Goal: Feedback & Contribution: Contribute content

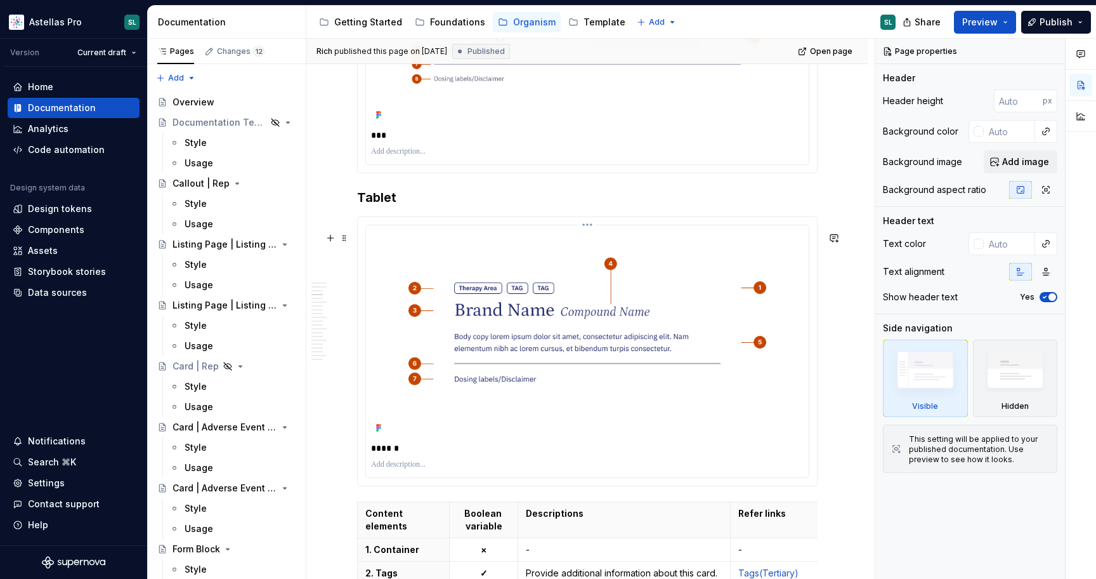
scroll to position [1386, 0]
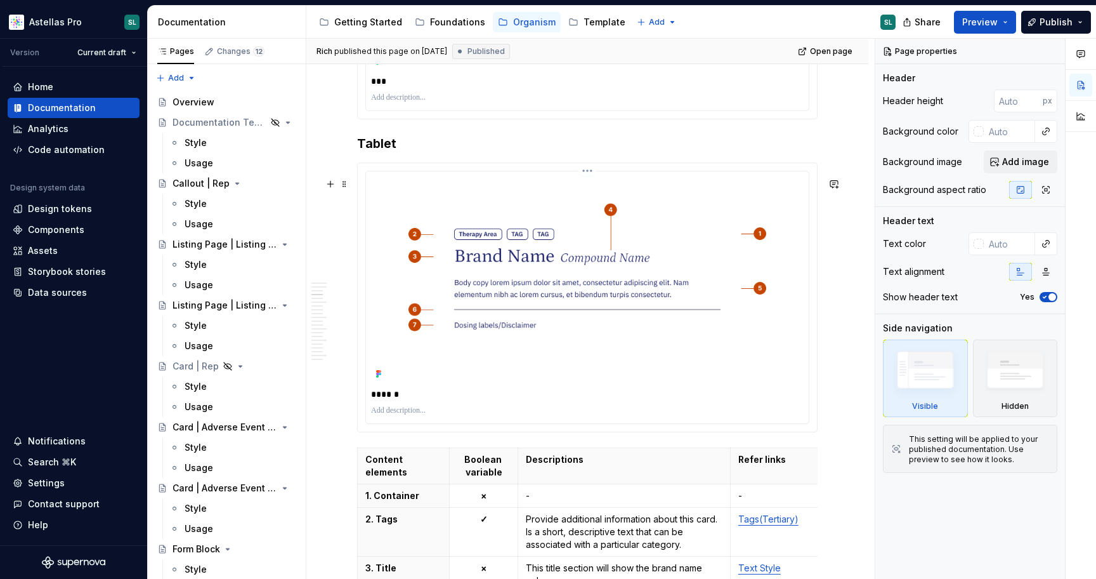
type textarea "*"
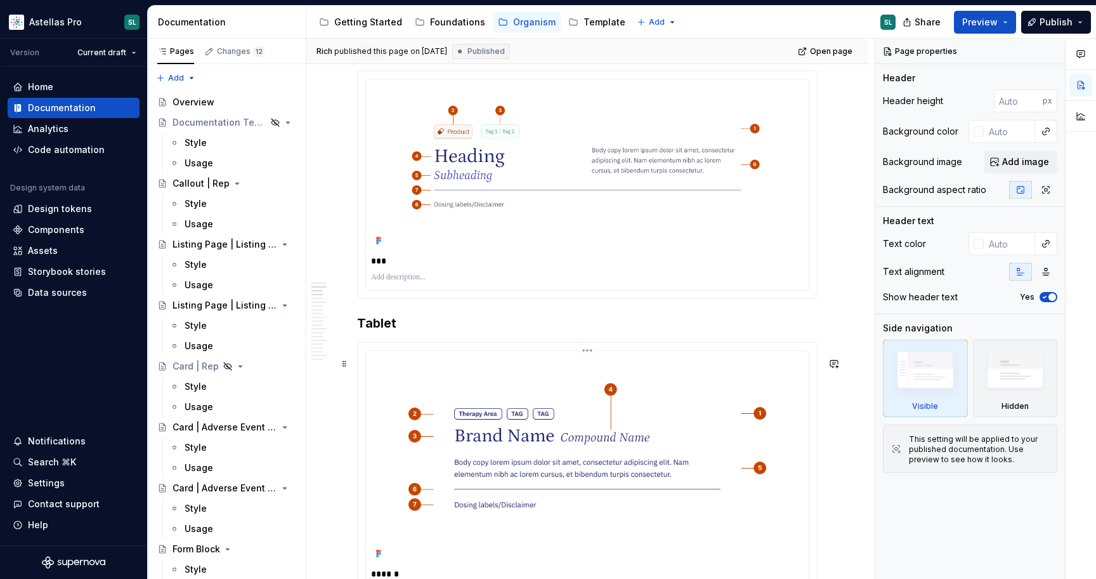
scroll to position [1181, 0]
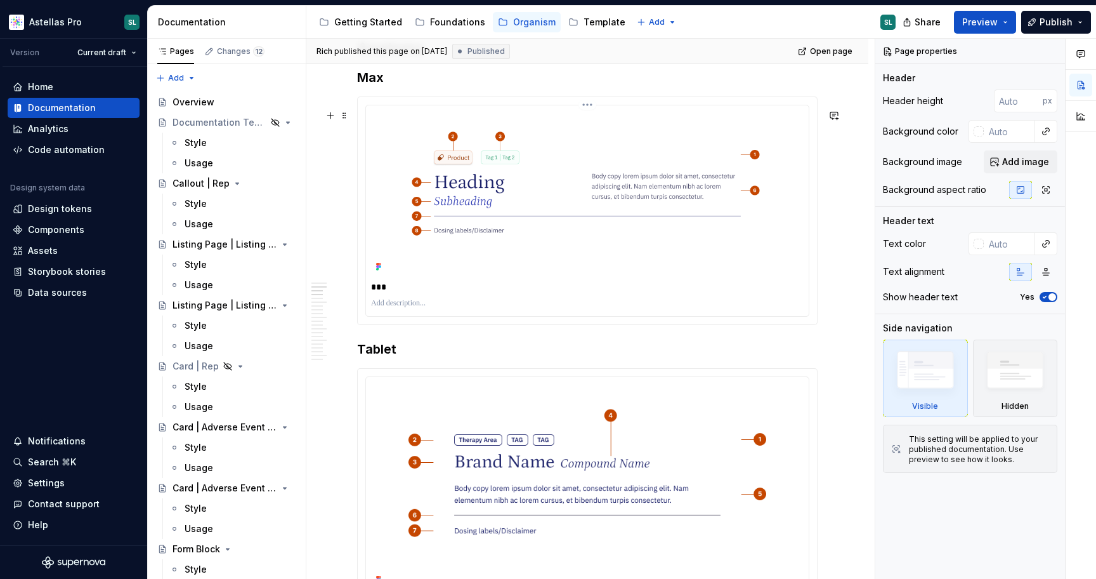
click at [599, 147] on img at bounding box center [587, 192] width 433 height 165
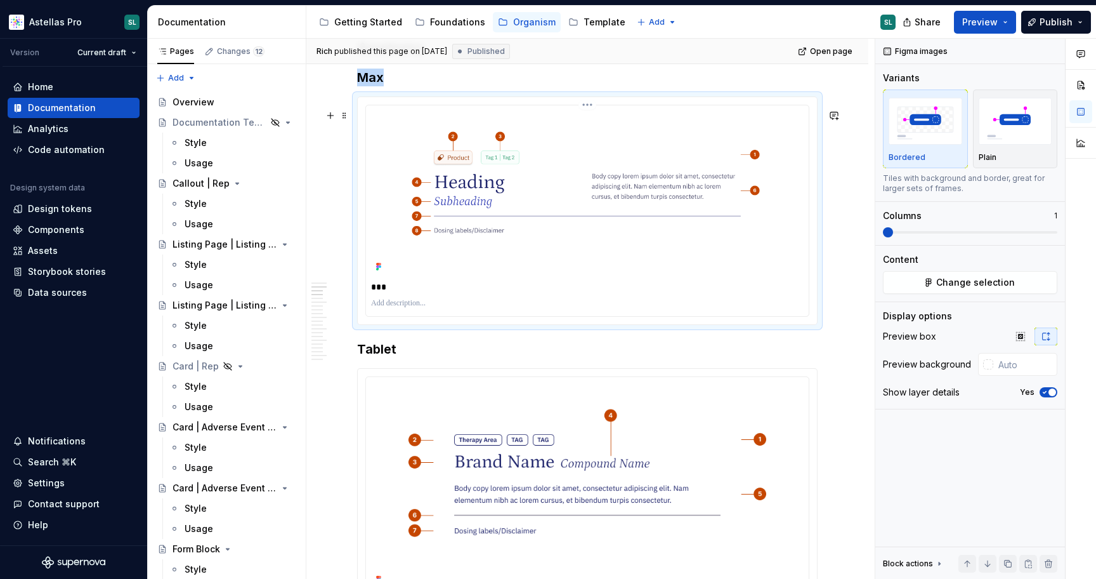
click at [589, 118] on html "Astellas Pro SL Version Current draft Home Documentation Analytics Code automat…" at bounding box center [548, 289] width 1096 height 579
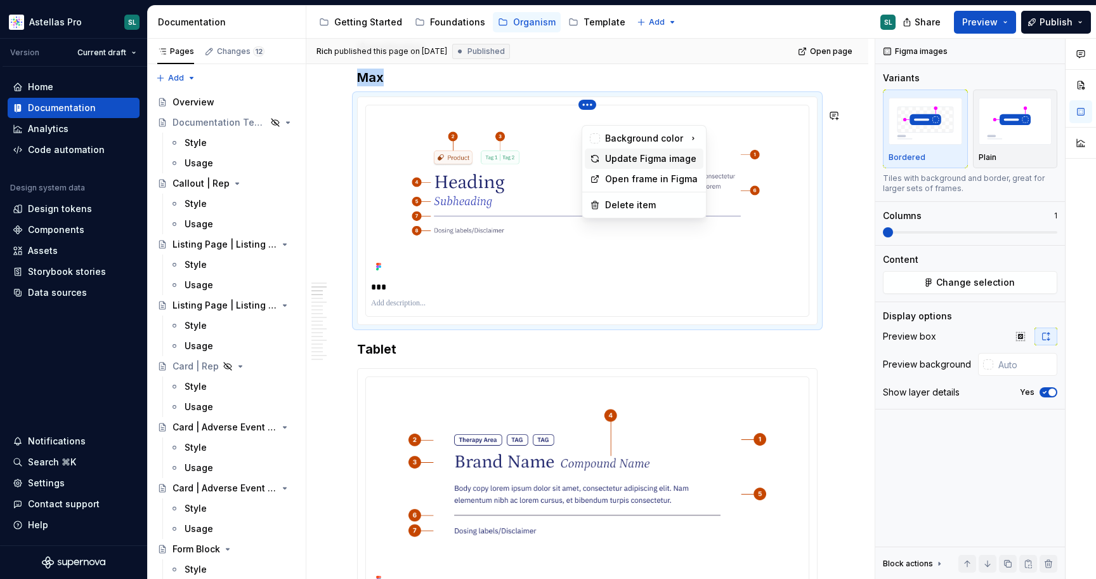
click at [624, 162] on div "Update Figma image" at bounding box center [651, 158] width 93 height 13
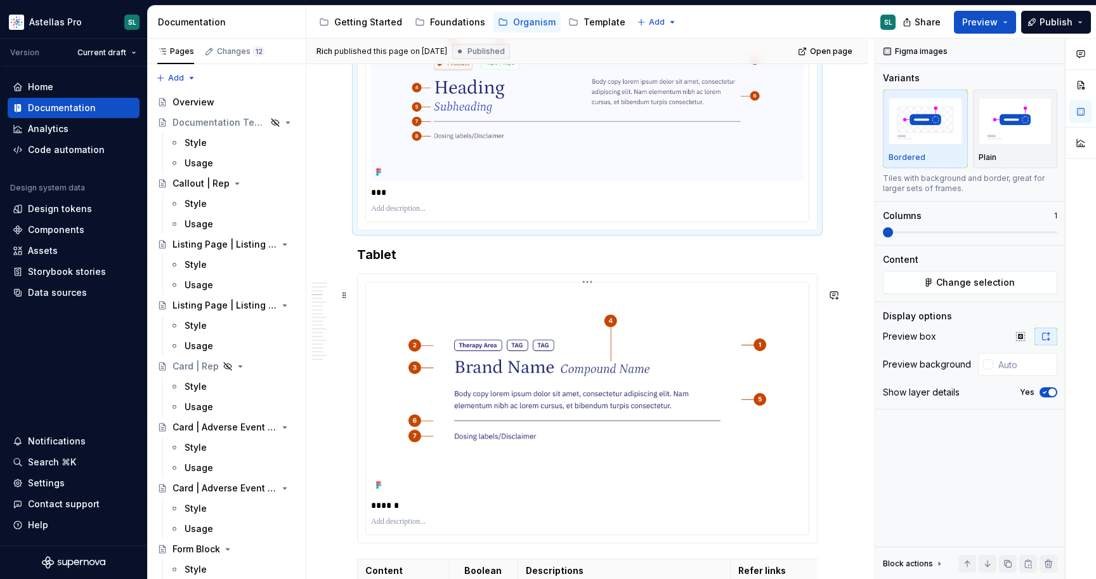
scroll to position [1299, 0]
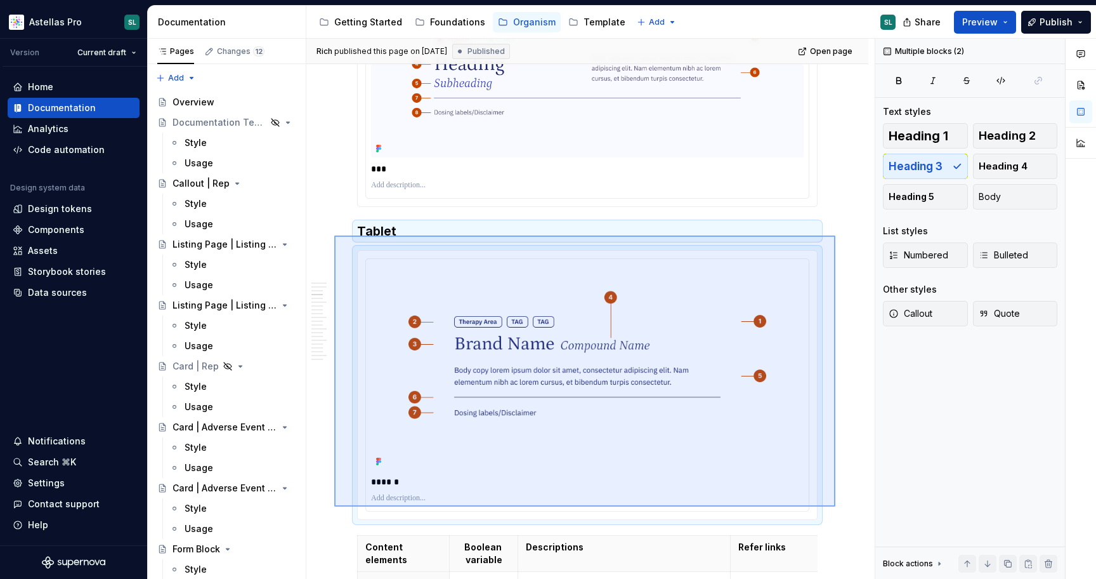
drag, startPoint x: 334, startPoint y: 235, endPoint x: 843, endPoint y: 511, distance: 578.5
click at [843, 511] on div "Rich published this page on [DATE] Published Open page Teaser Block | Product H…" at bounding box center [590, 309] width 568 height 540
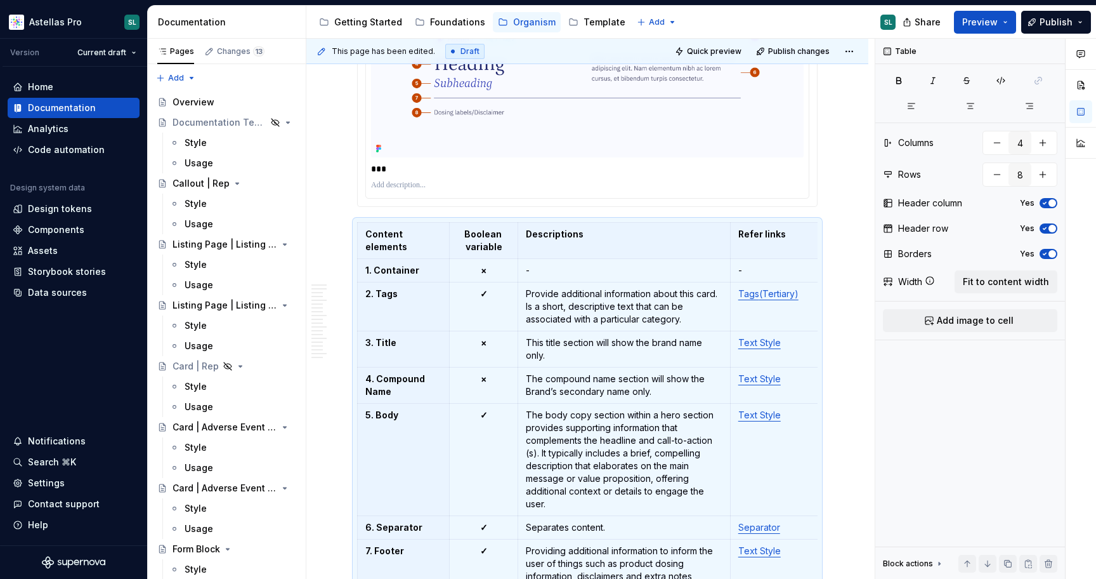
scroll to position [1328, 0]
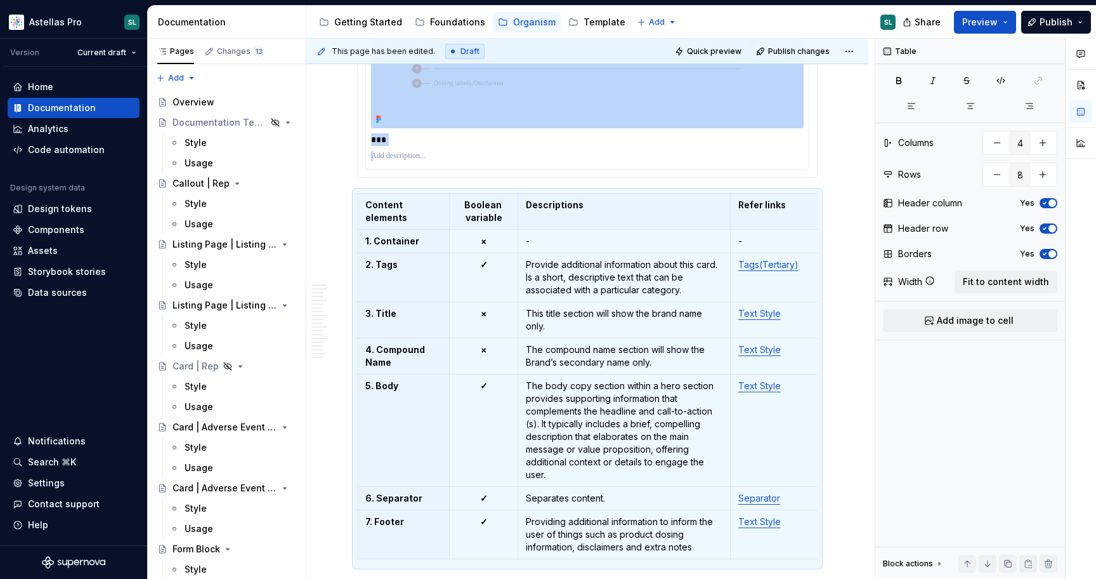
type textarea "*"
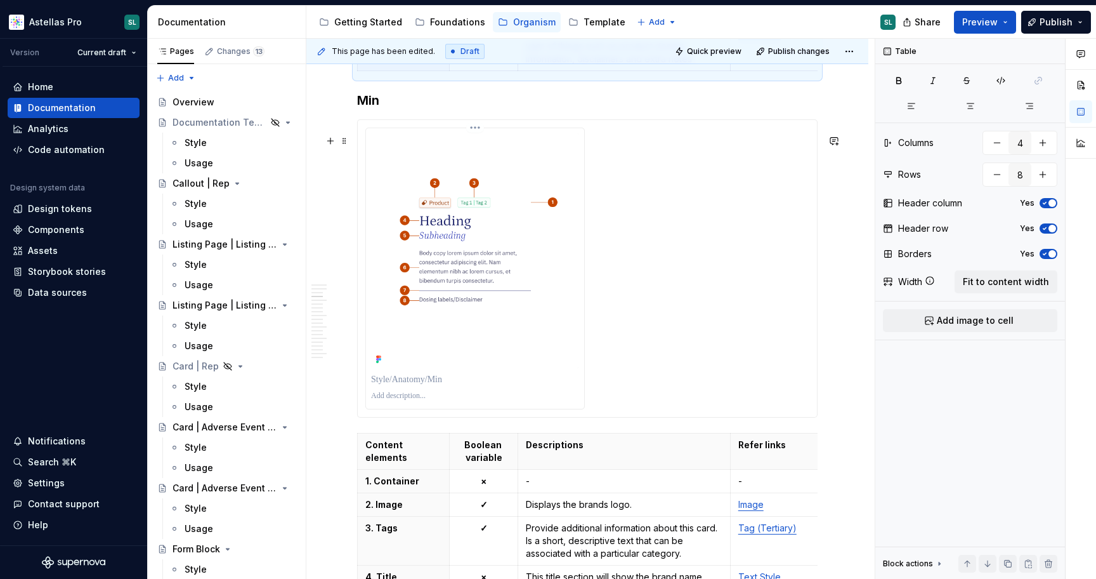
scroll to position [1815, 0]
click at [478, 143] on html "Astellas Pro SL Version Current draft Home Documentation Analytics Code automat…" at bounding box center [548, 289] width 1096 height 579
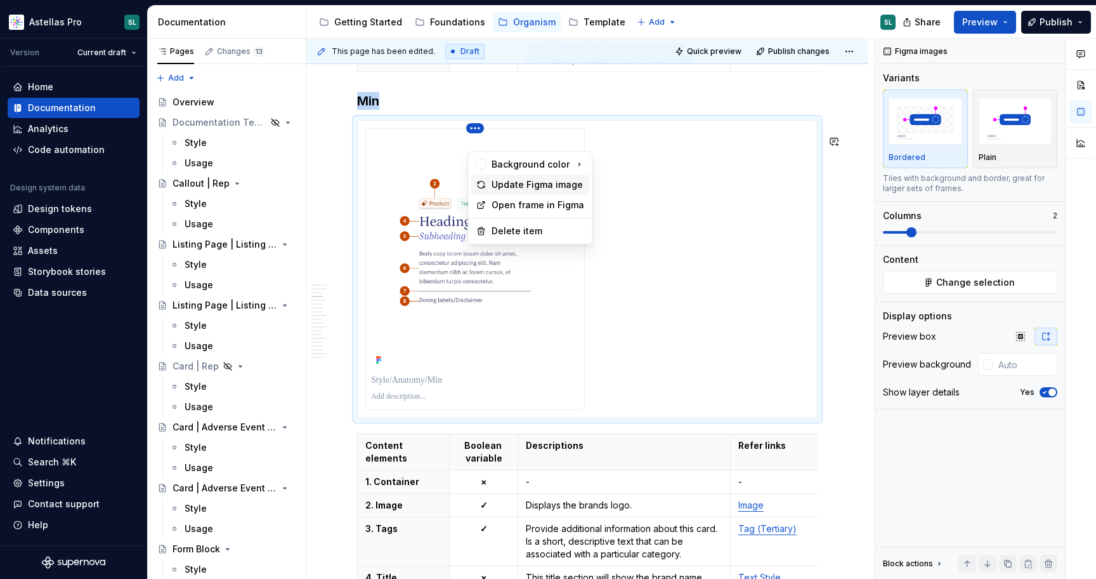
click at [527, 178] on div "Update Figma image" at bounding box center [538, 184] width 93 height 13
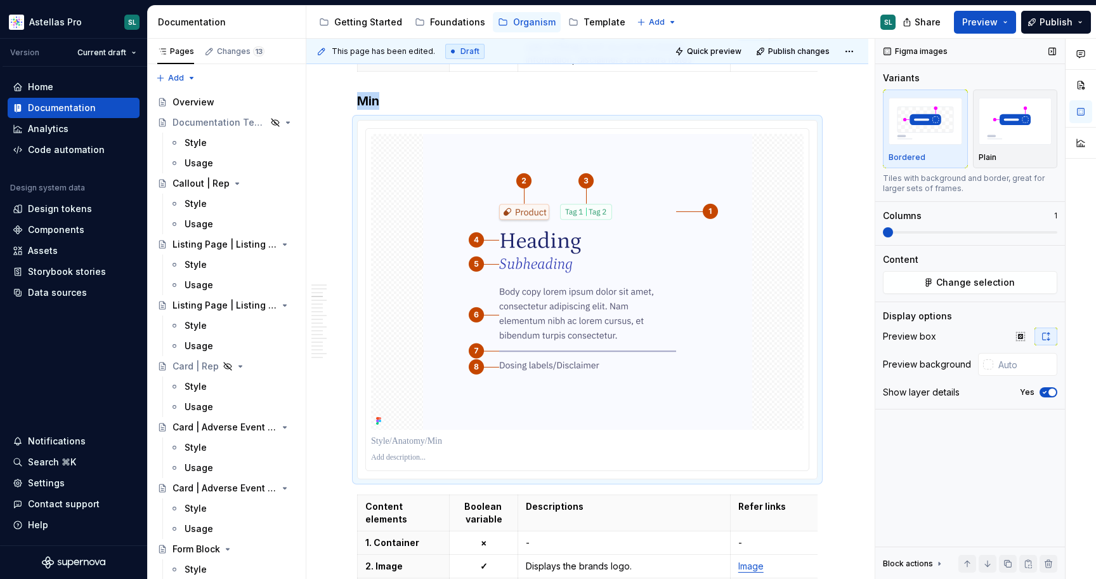
click at [887, 233] on span at bounding box center [888, 232] width 10 height 10
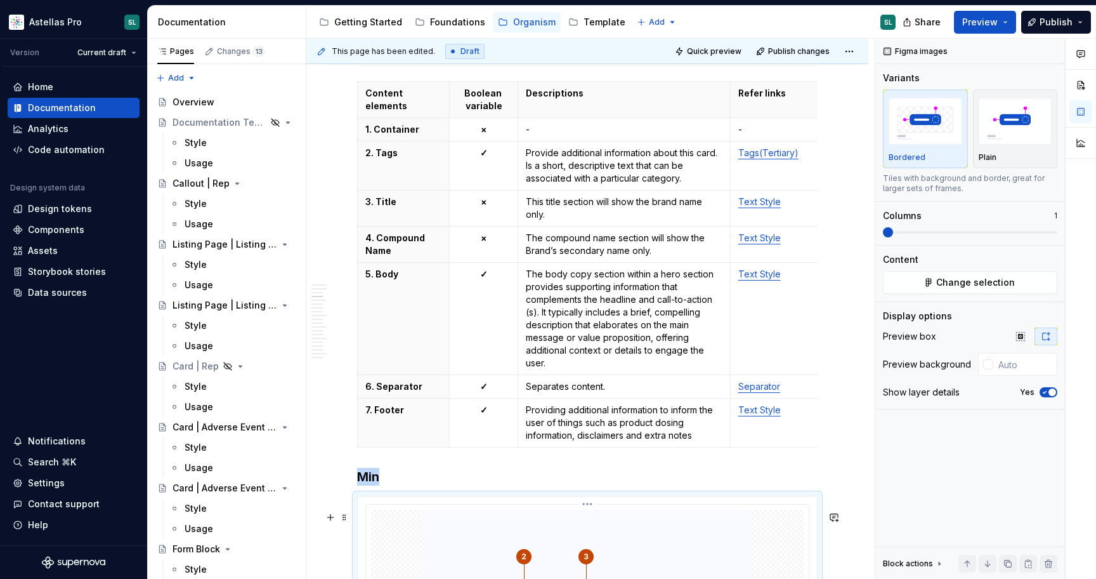
scroll to position [1021, 0]
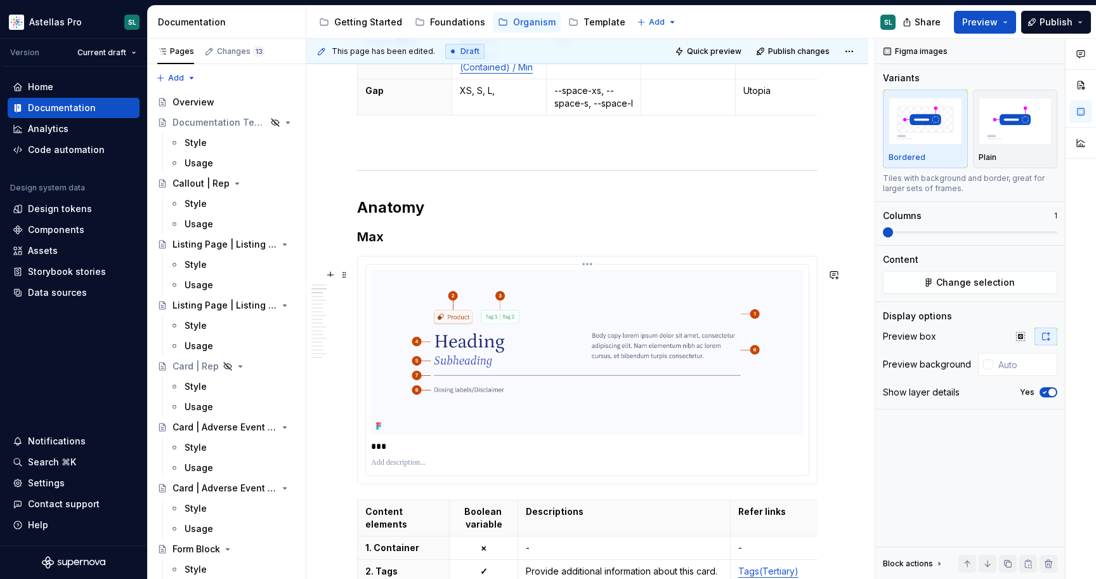
click at [447, 452] on p "***" at bounding box center [590, 446] width 439 height 13
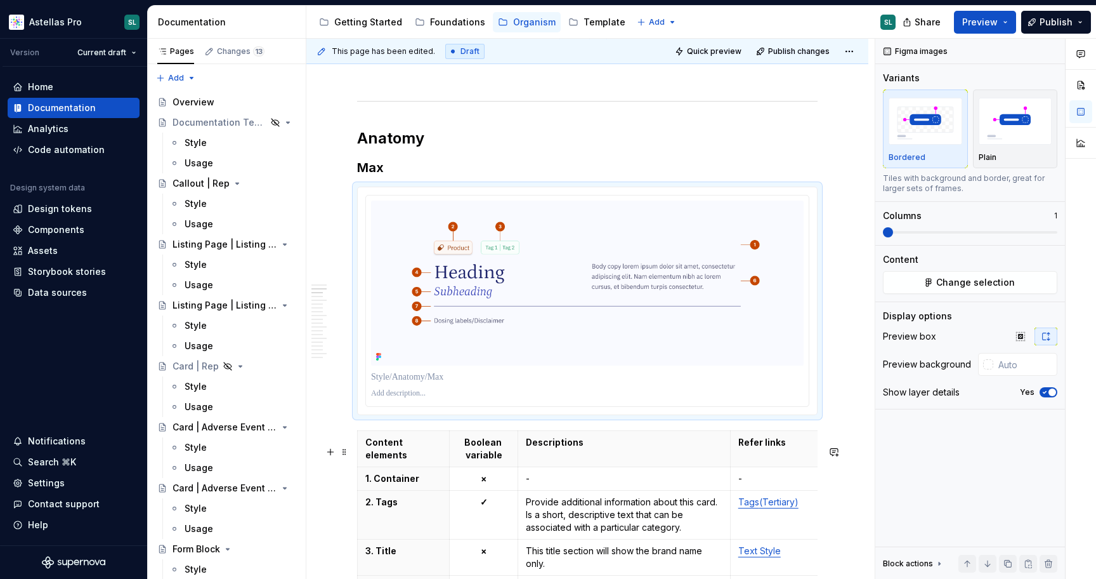
scroll to position [1093, 0]
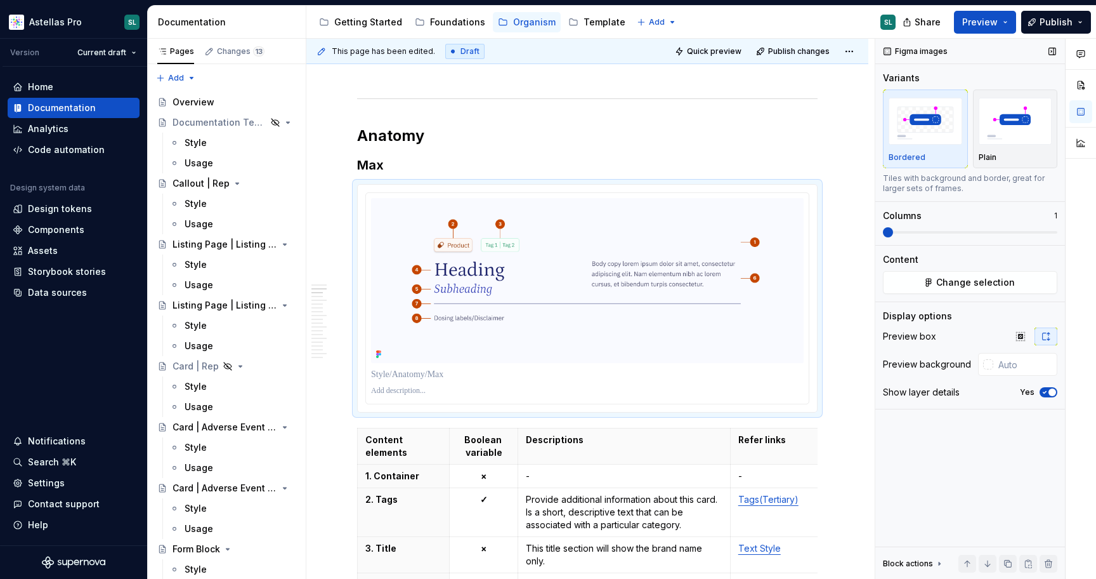
click at [1049, 394] on span "button" at bounding box center [1053, 392] width 8 height 8
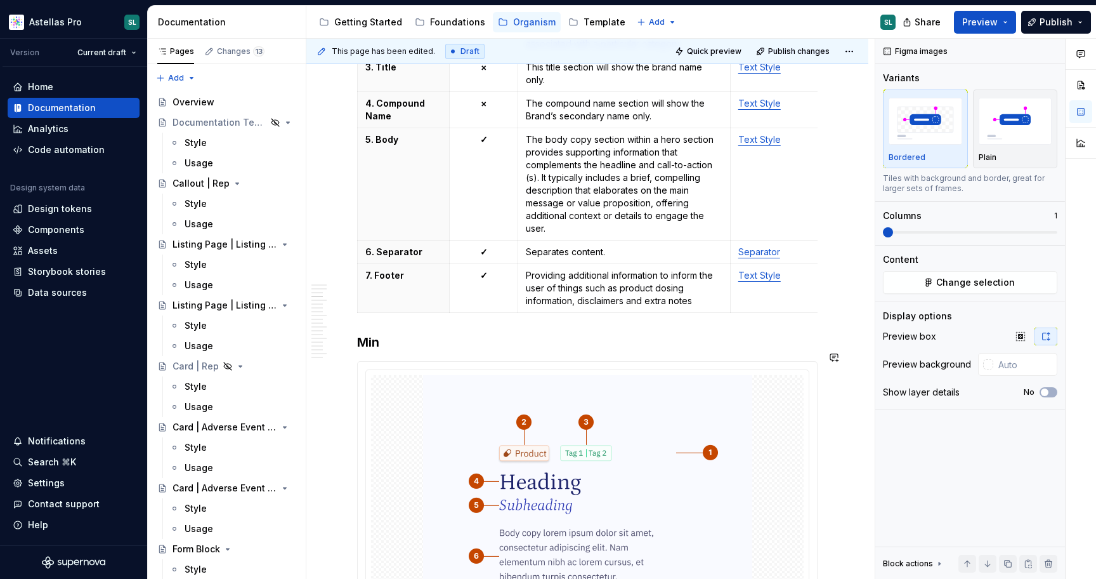
scroll to position [1550, 0]
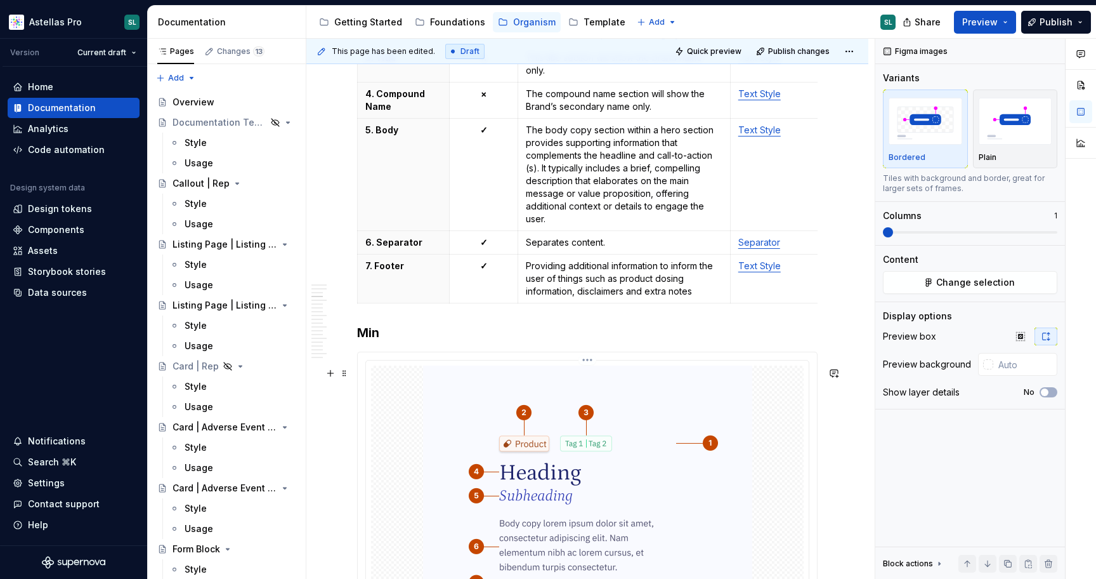
click at [530, 409] on img at bounding box center [587, 513] width 329 height 296
click at [1054, 395] on button "Yes" at bounding box center [1049, 392] width 18 height 10
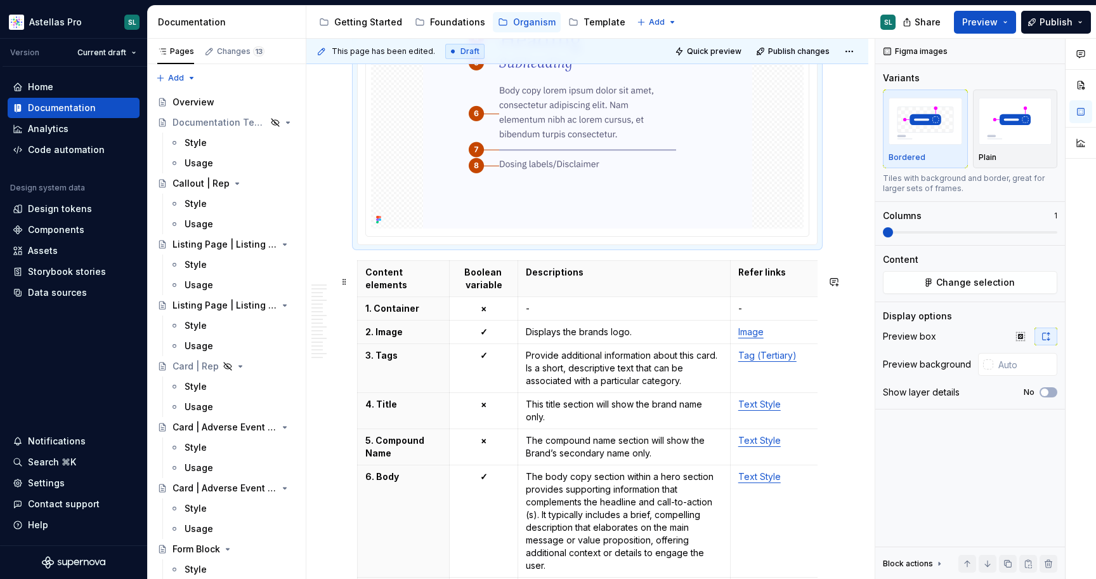
scroll to position [1982, 0]
click at [344, 284] on span at bounding box center [344, 282] width 10 height 18
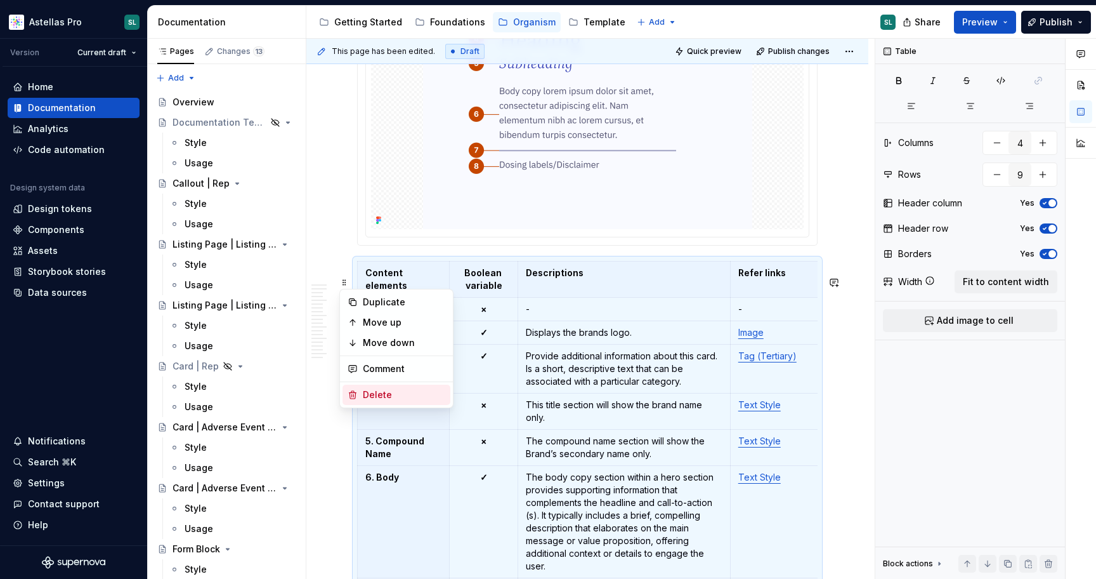
click at [394, 396] on div "Delete" at bounding box center [404, 394] width 82 height 13
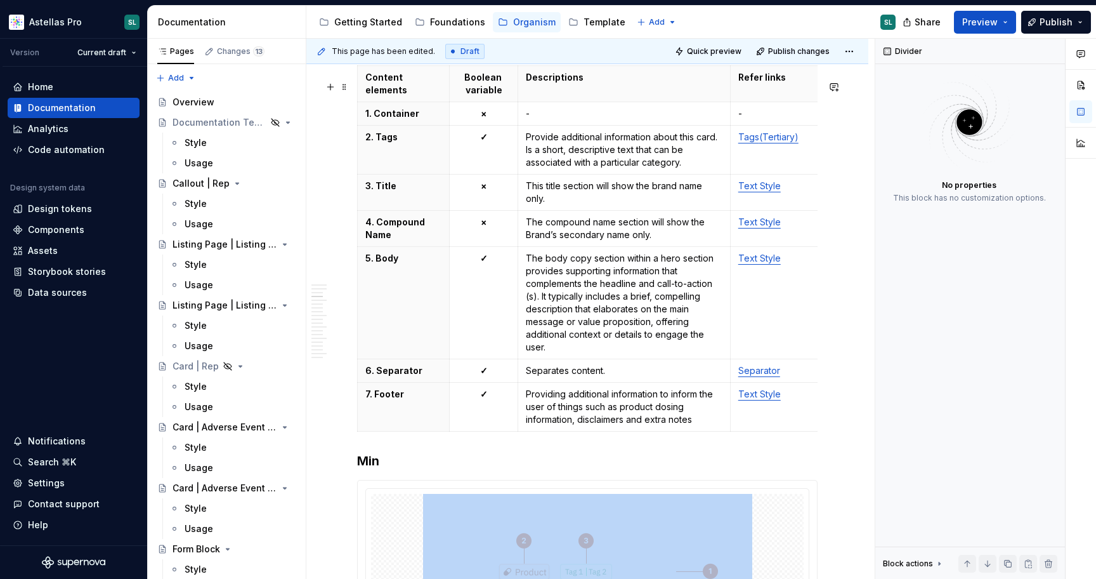
scroll to position [1392, 0]
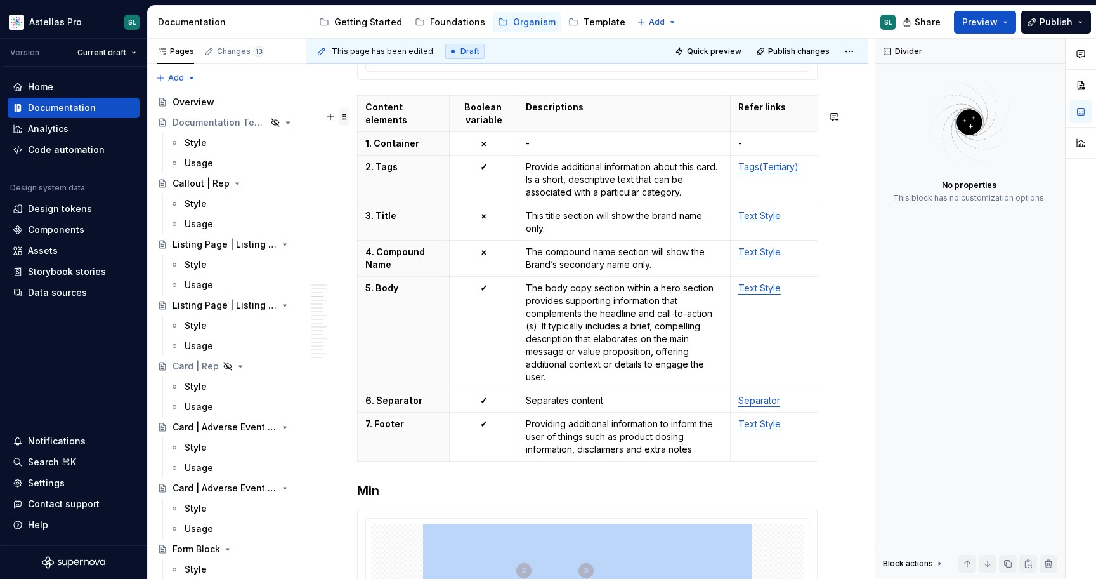
click at [345, 122] on span at bounding box center [344, 117] width 10 height 18
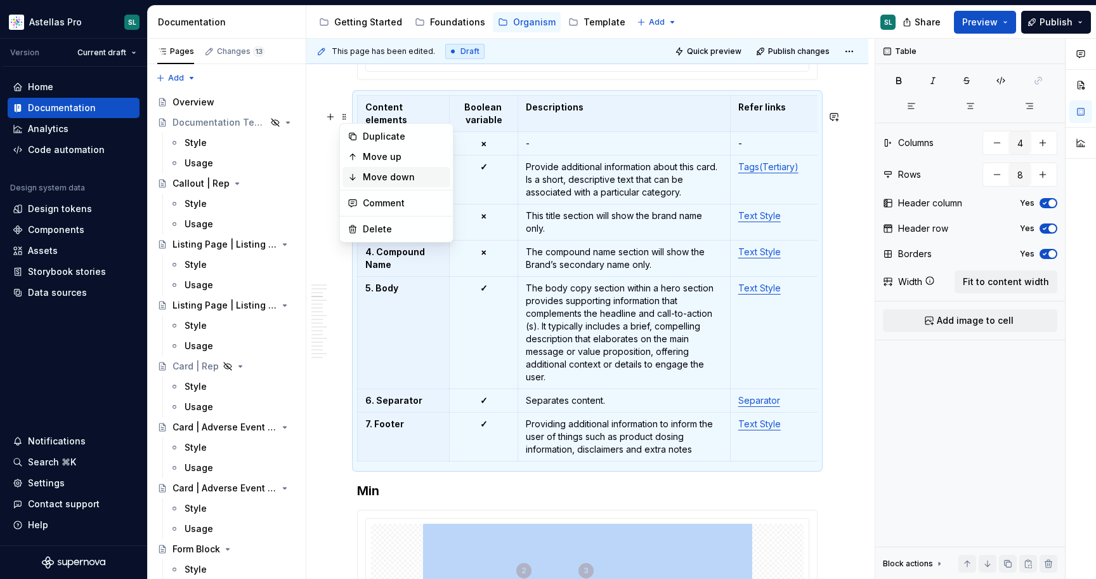
click at [383, 180] on div "Move down" at bounding box center [404, 177] width 82 height 13
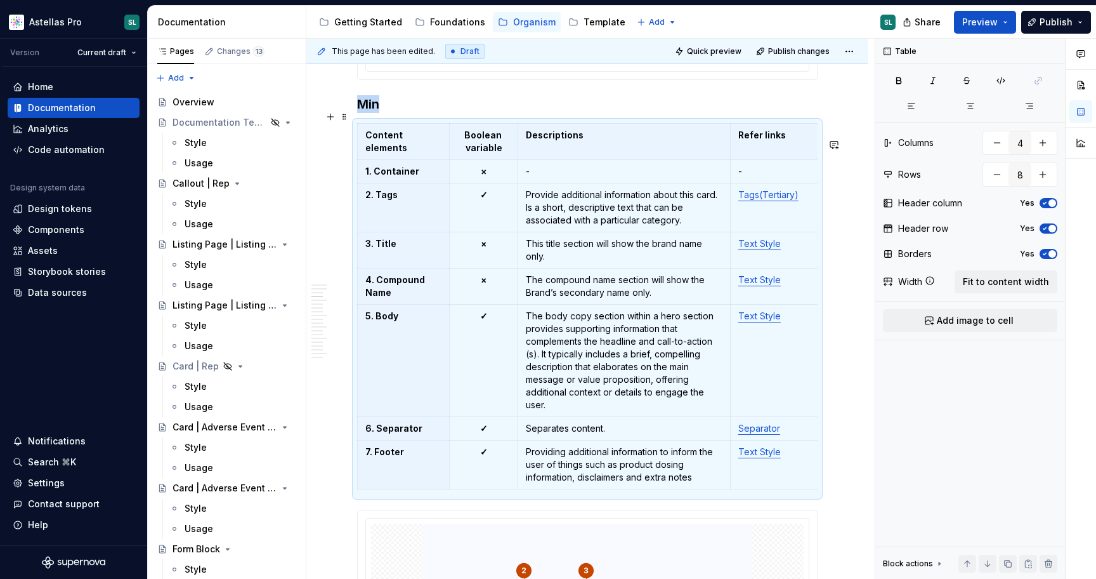
scroll to position [1323, 0]
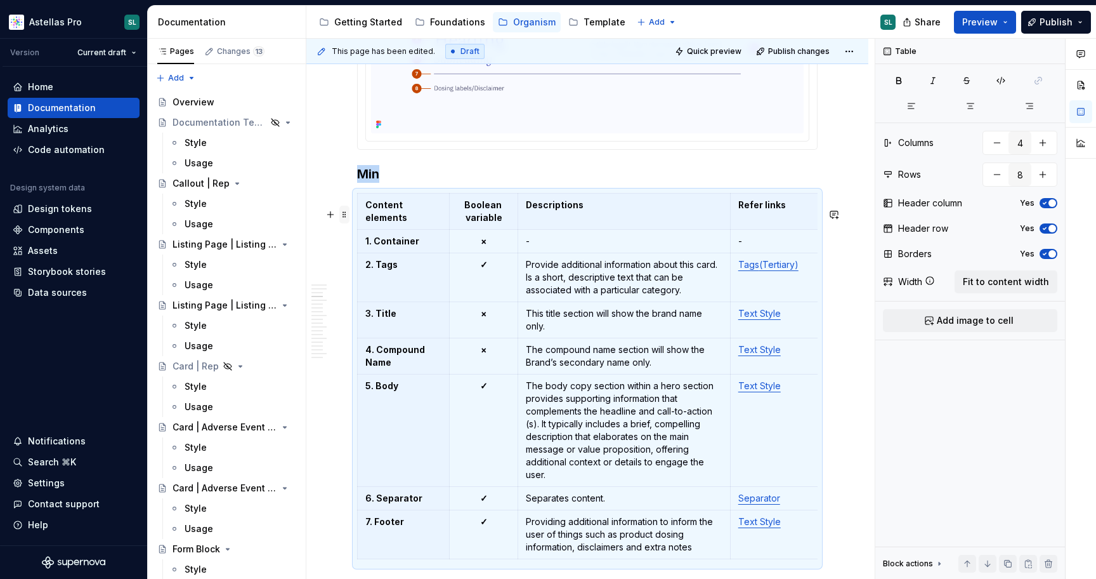
click at [344, 211] on span at bounding box center [344, 215] width 10 height 18
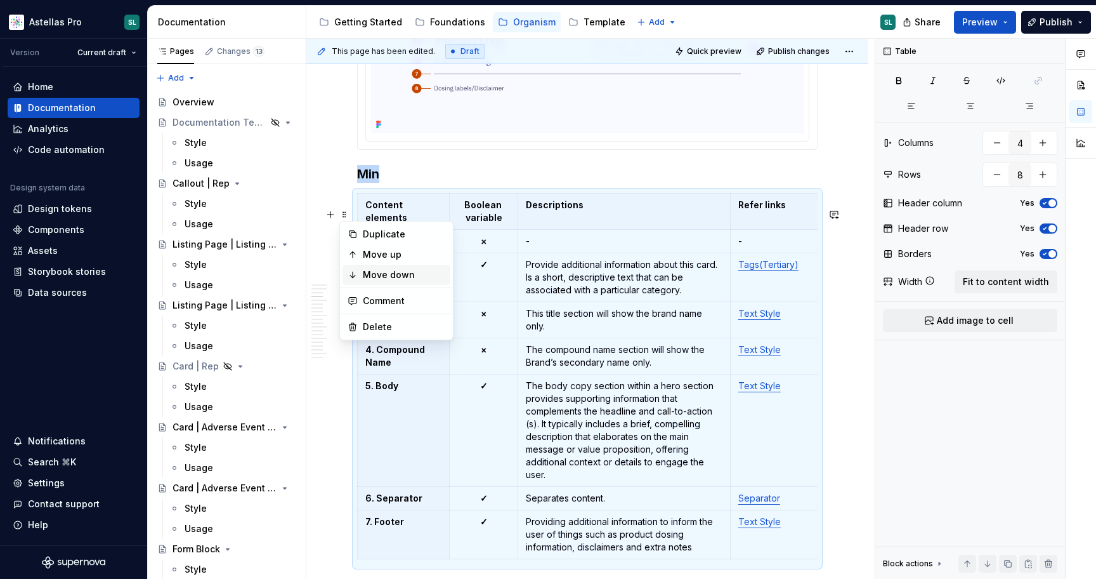
click at [404, 278] on div "Move down" at bounding box center [404, 274] width 82 height 13
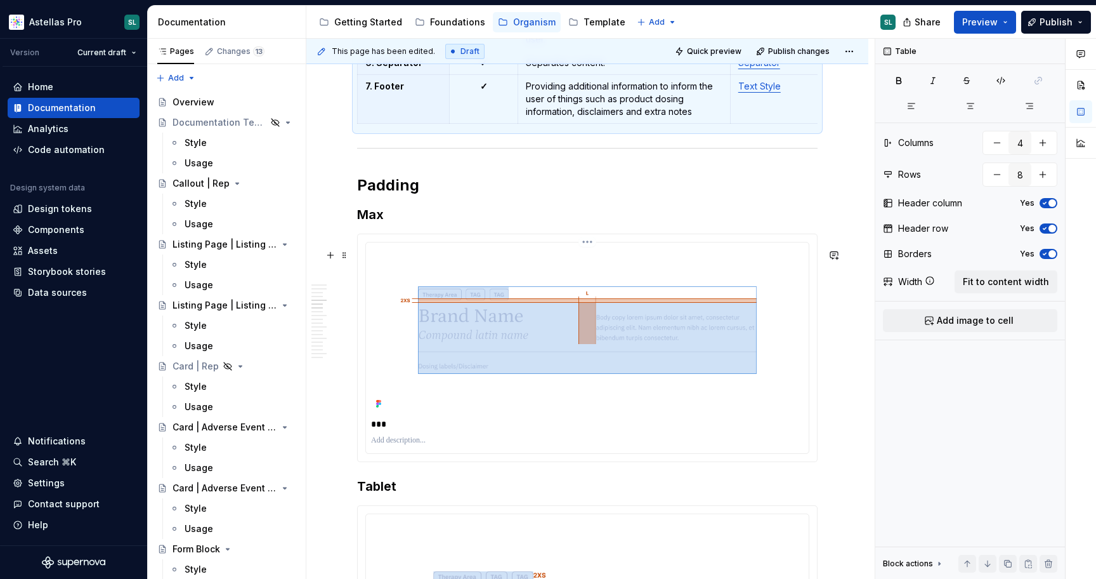
scroll to position [2105, 0]
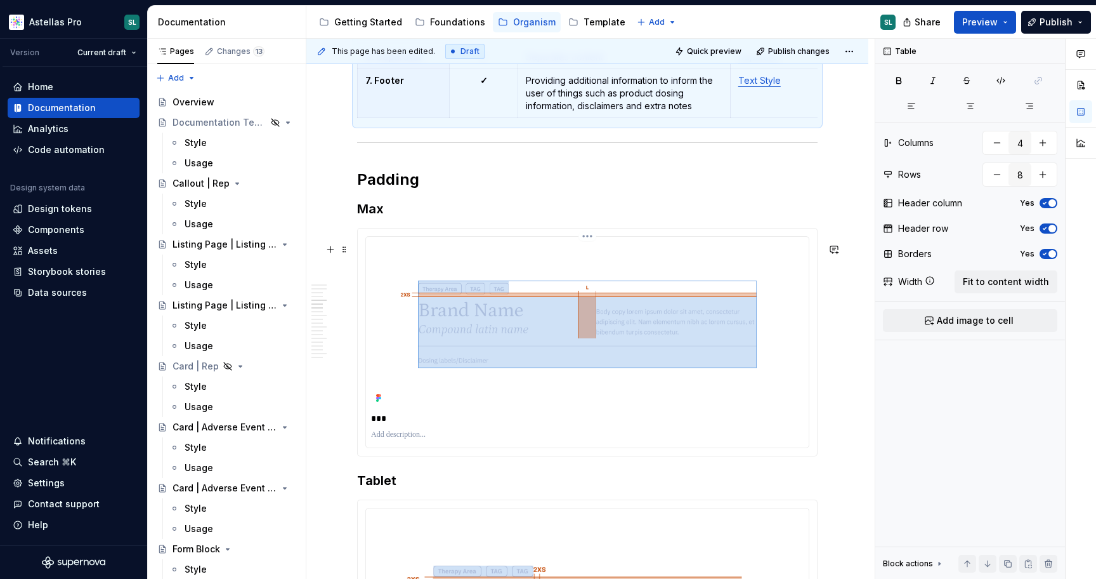
click at [471, 341] on img at bounding box center [587, 324] width 433 height 165
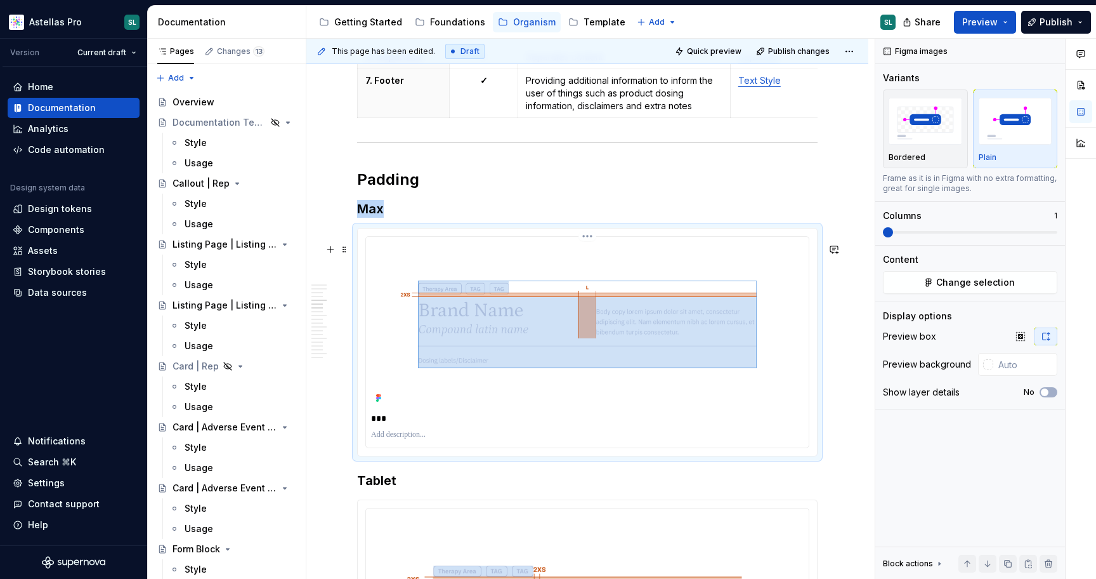
type textarea "*"
click at [592, 252] on html "Astellas Pro SL Version Current draft Home Documentation Analytics Code automat…" at bounding box center [548, 289] width 1096 height 579
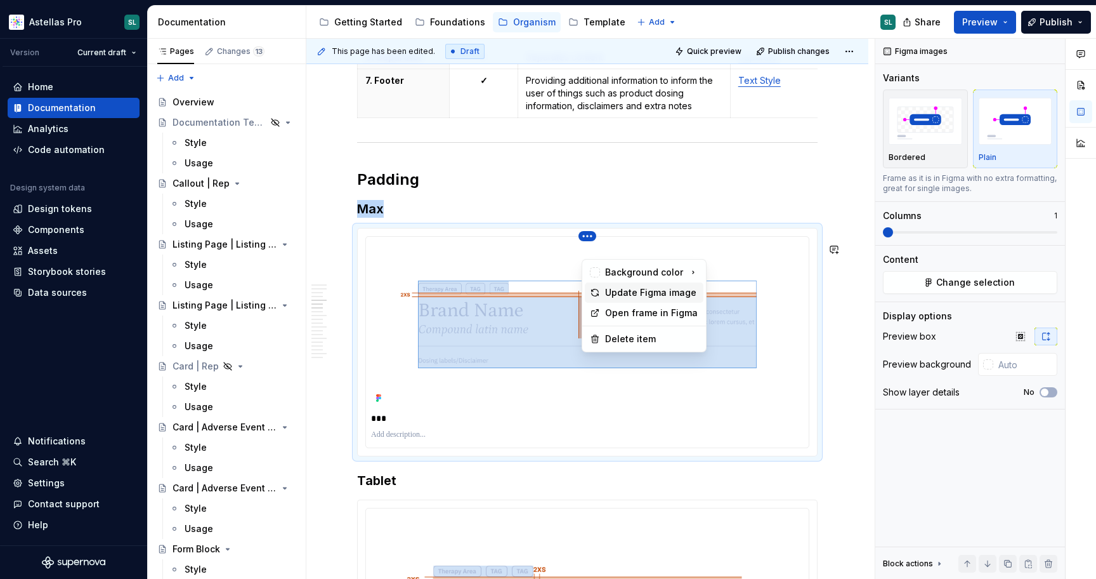
click at [635, 291] on div "Update Figma image" at bounding box center [651, 292] width 93 height 13
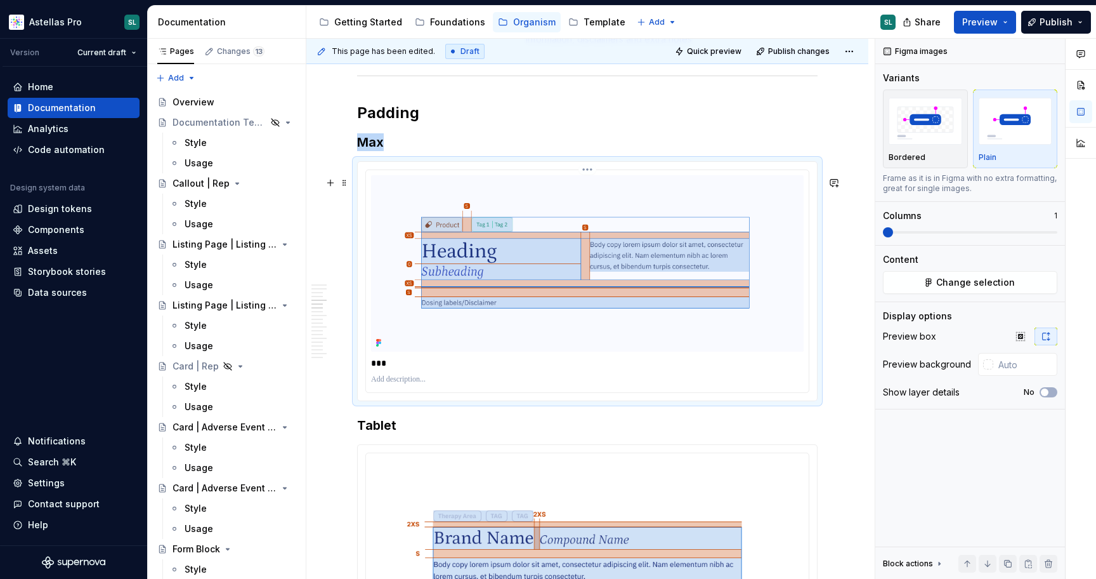
scroll to position [2173, 0]
click at [412, 368] on p "***" at bounding box center [590, 361] width 439 height 13
click at [941, 277] on span "Change selection" at bounding box center [975, 282] width 79 height 13
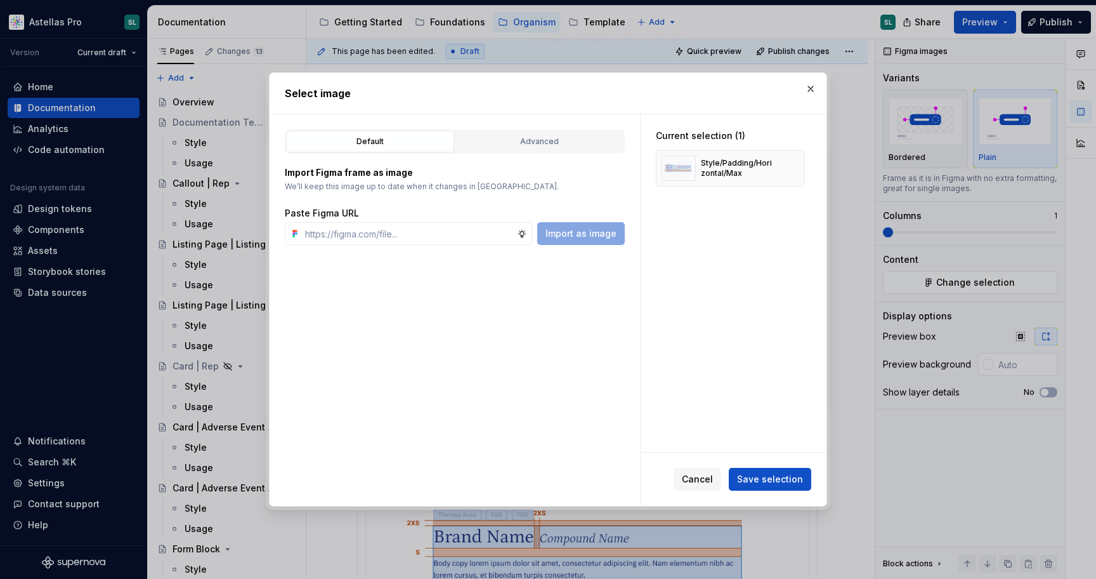
type textarea "*"
paste input "[URL][DOMAIN_NAME]"
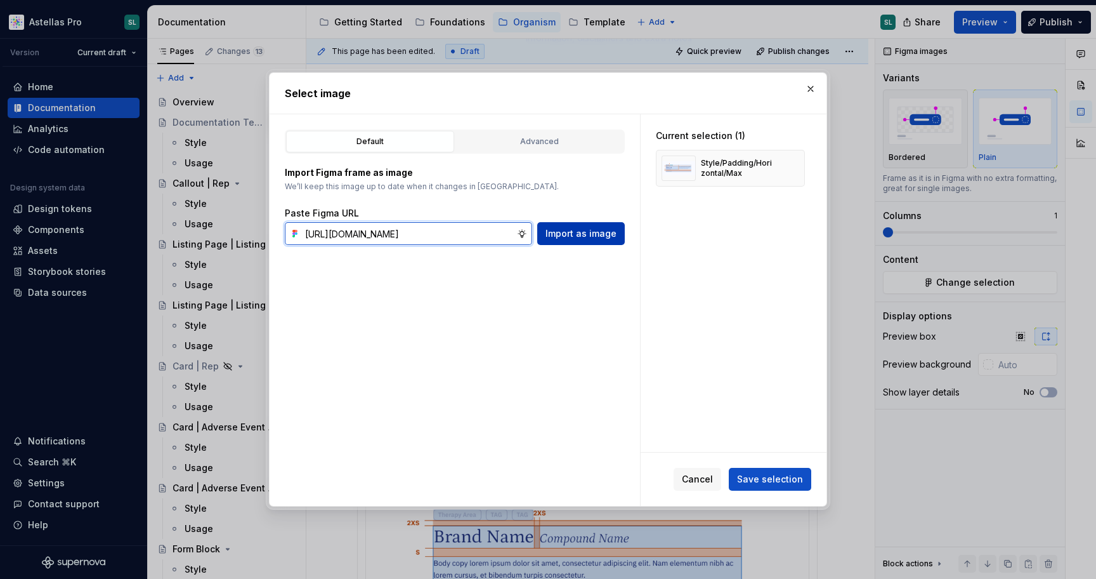
type input "[URL][DOMAIN_NAME]"
click at [559, 235] on span "Import as image" at bounding box center [581, 233] width 71 height 13
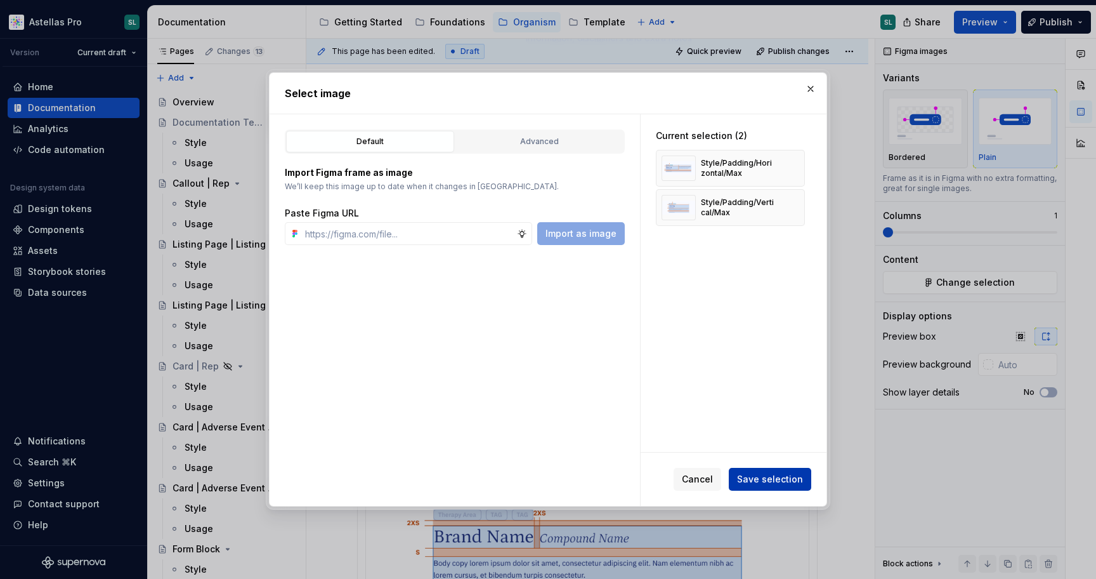
click at [770, 480] on span "Save selection" at bounding box center [770, 479] width 66 height 13
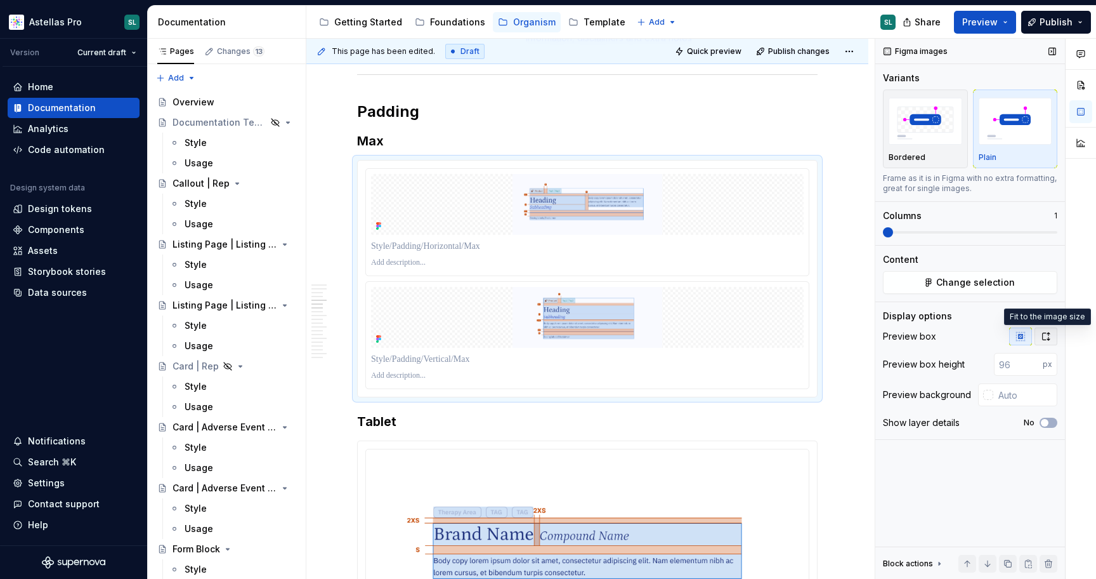
click at [1042, 331] on icon "button" at bounding box center [1046, 336] width 10 height 10
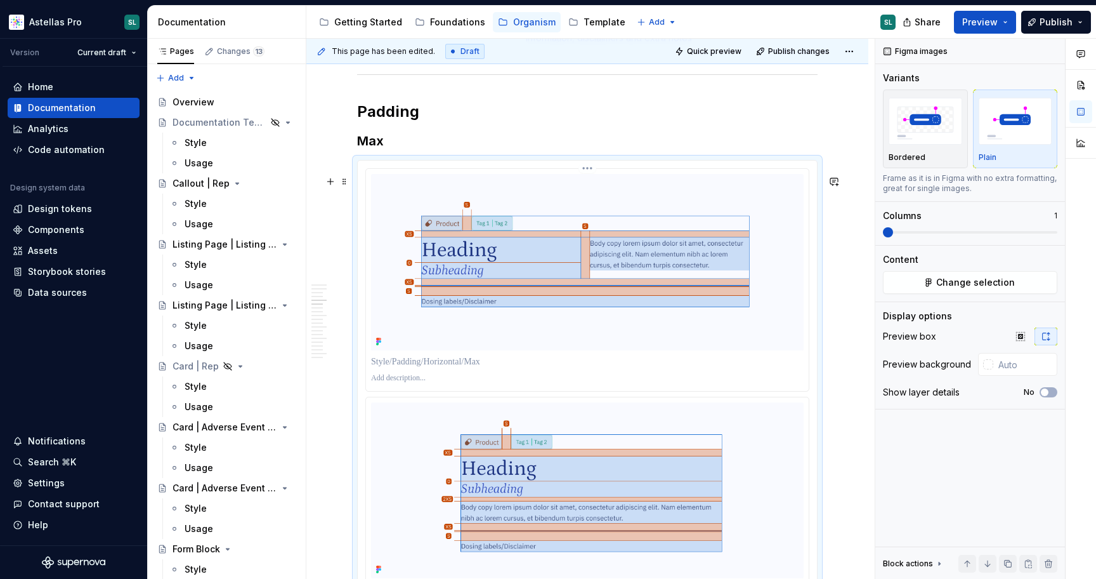
click at [443, 368] on p at bounding box center [590, 361] width 439 height 13
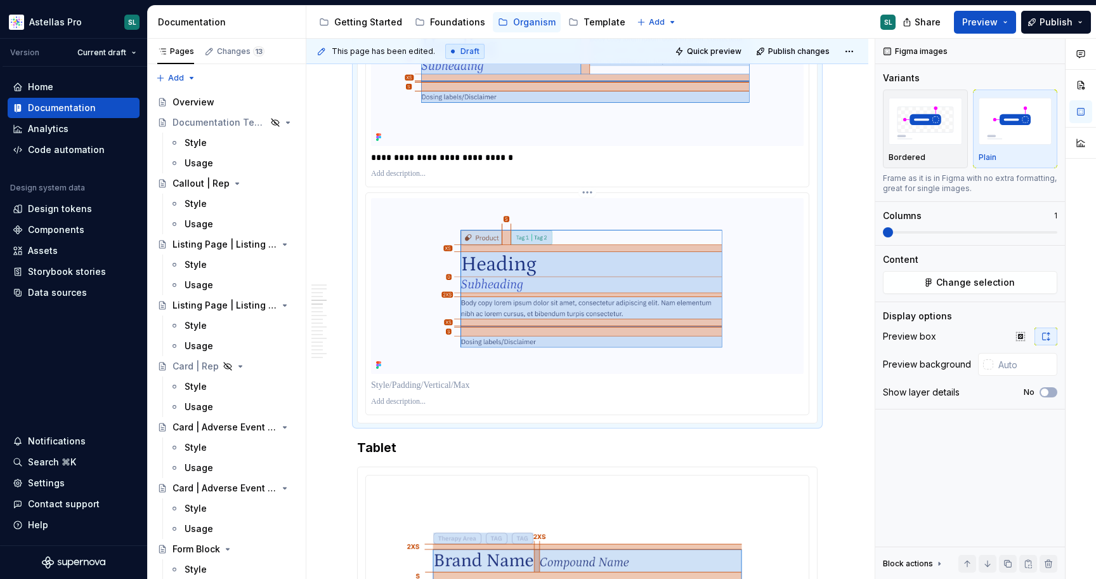
scroll to position [2384, 0]
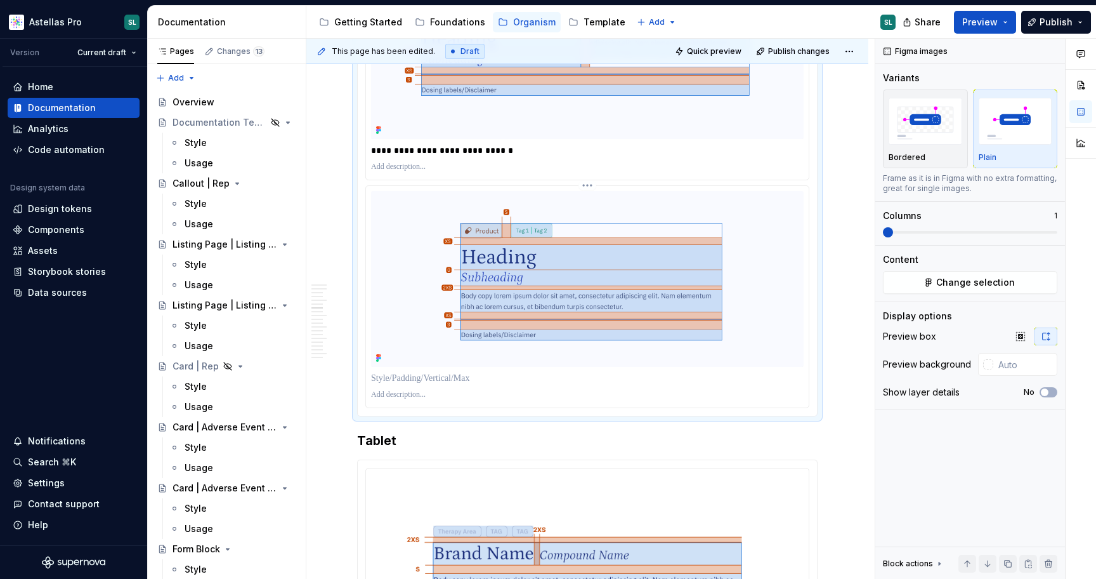
click at [424, 384] on p at bounding box center [587, 378] width 433 height 13
type textarea "*"
paste div
click at [478, 384] on p "**********" at bounding box center [590, 378] width 439 height 13
click at [476, 157] on p "**********" at bounding box center [590, 150] width 439 height 13
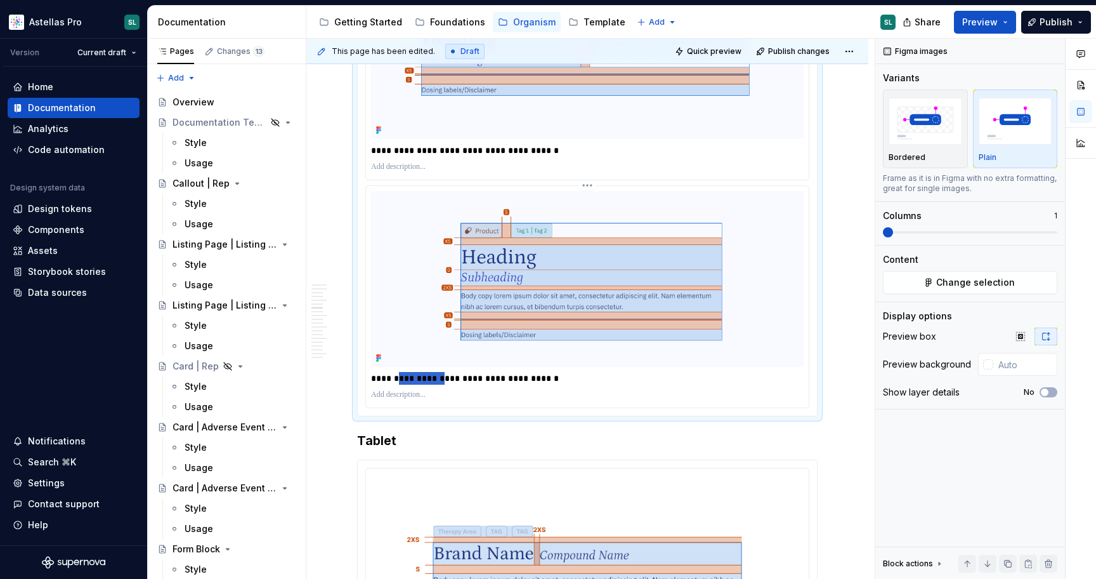
drag, startPoint x: 443, startPoint y: 395, endPoint x: 397, endPoint y: 396, distance: 45.7
click at [397, 384] on p "**********" at bounding box center [590, 378] width 439 height 13
click at [400, 384] on p "**********" at bounding box center [590, 378] width 439 height 13
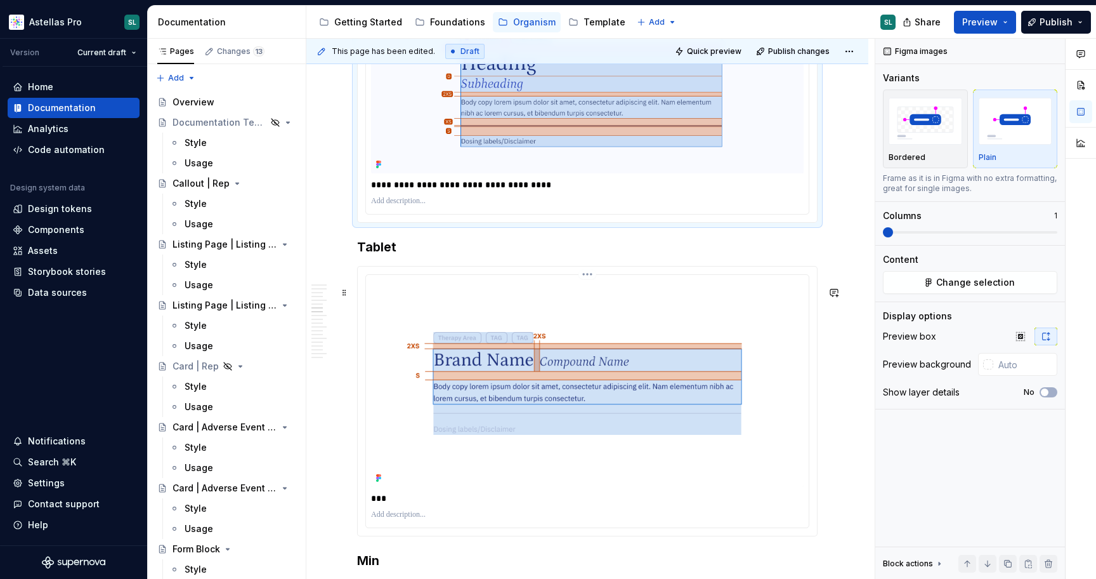
scroll to position [2585, 0]
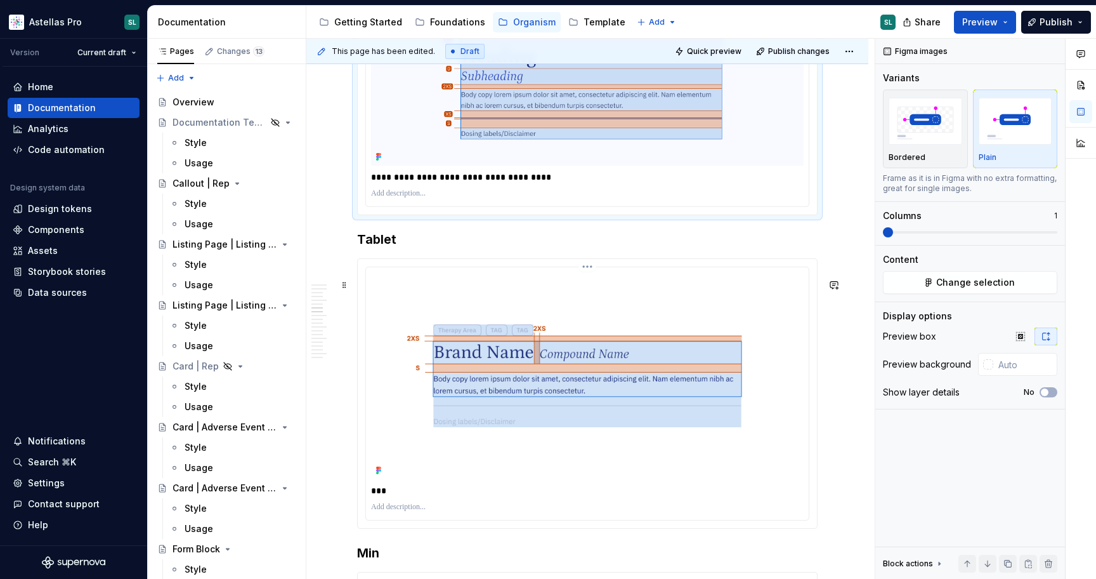
click at [588, 287] on html "Astellas Pro SL Version Current draft Home Documentation Analytics Code automat…" at bounding box center [548, 289] width 1096 height 579
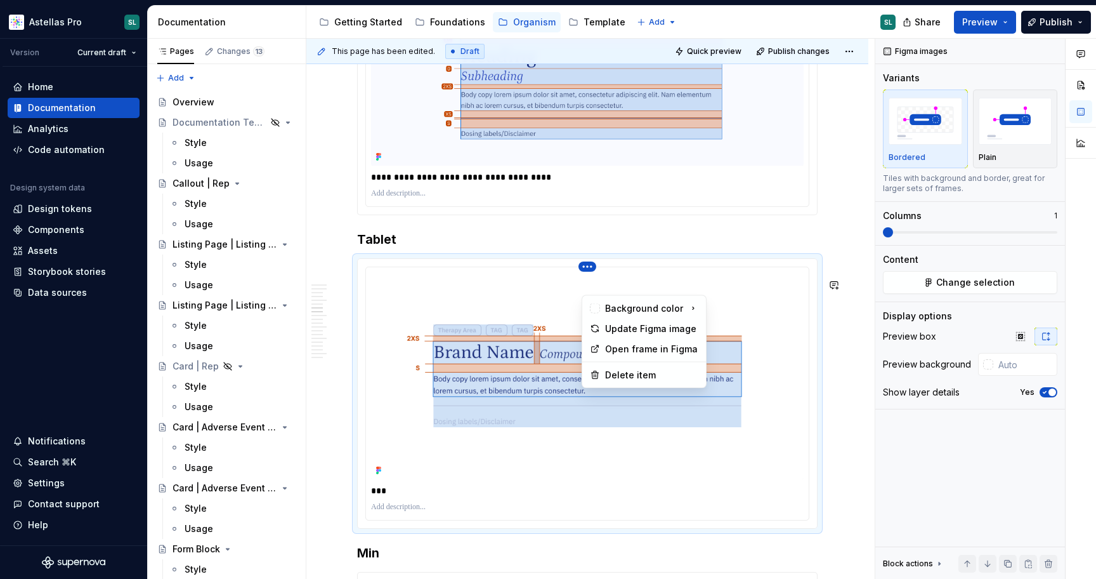
click at [496, 328] on html "Astellas Pro SL Version Current draft Home Documentation Analytics Code automat…" at bounding box center [548, 289] width 1096 height 579
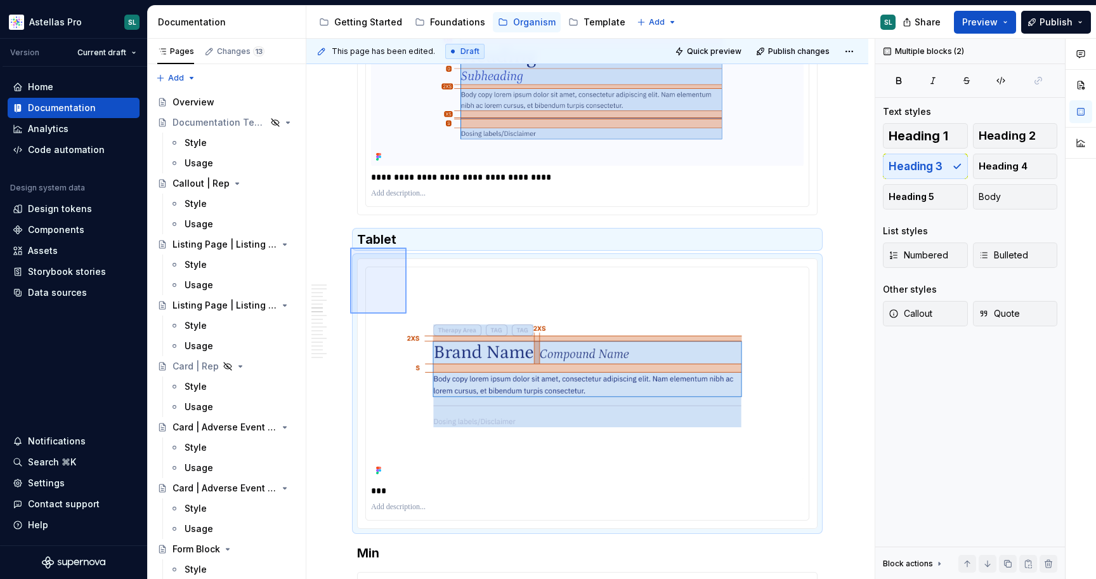
drag, startPoint x: 350, startPoint y: 247, endPoint x: 454, endPoint y: 355, distance: 149.8
click at [454, 355] on div "This page has been edited. Draft Quick preview Publish changes Teaser Block | P…" at bounding box center [590, 309] width 568 height 540
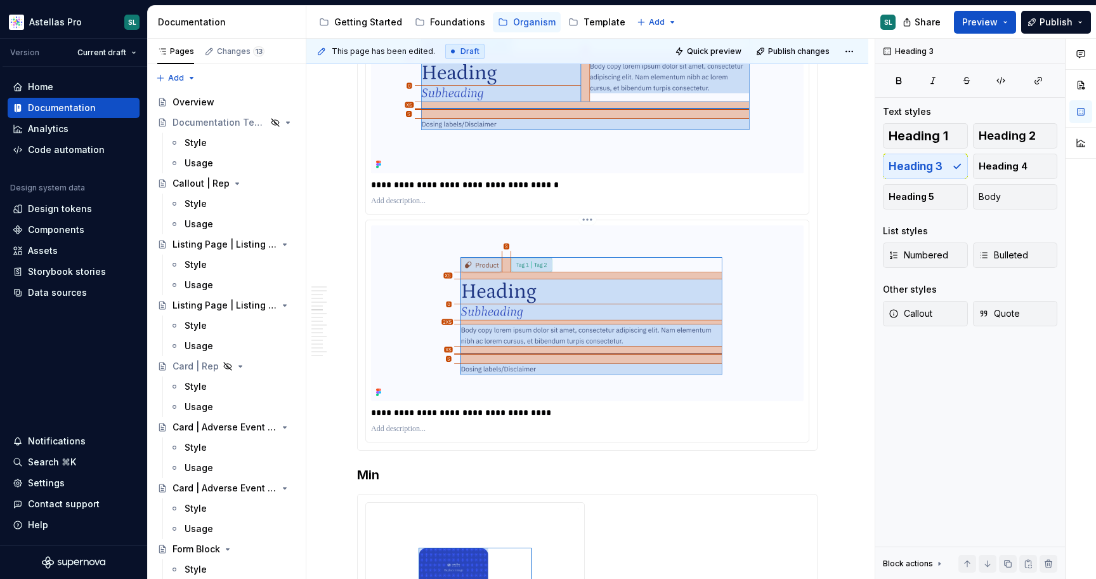
scroll to position [2341, 0]
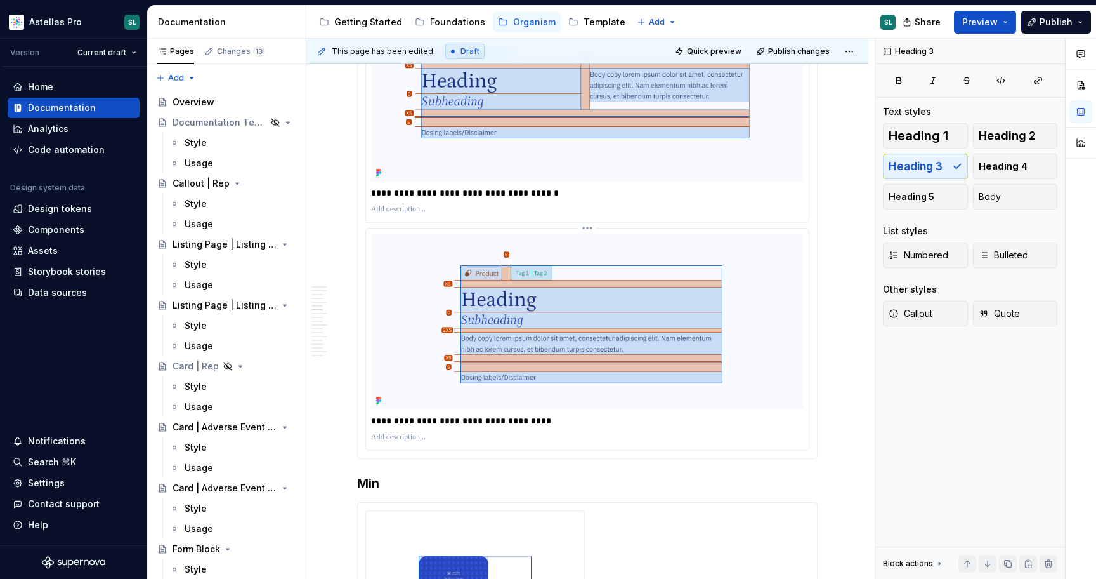
click at [439, 442] on p at bounding box center [587, 437] width 433 height 10
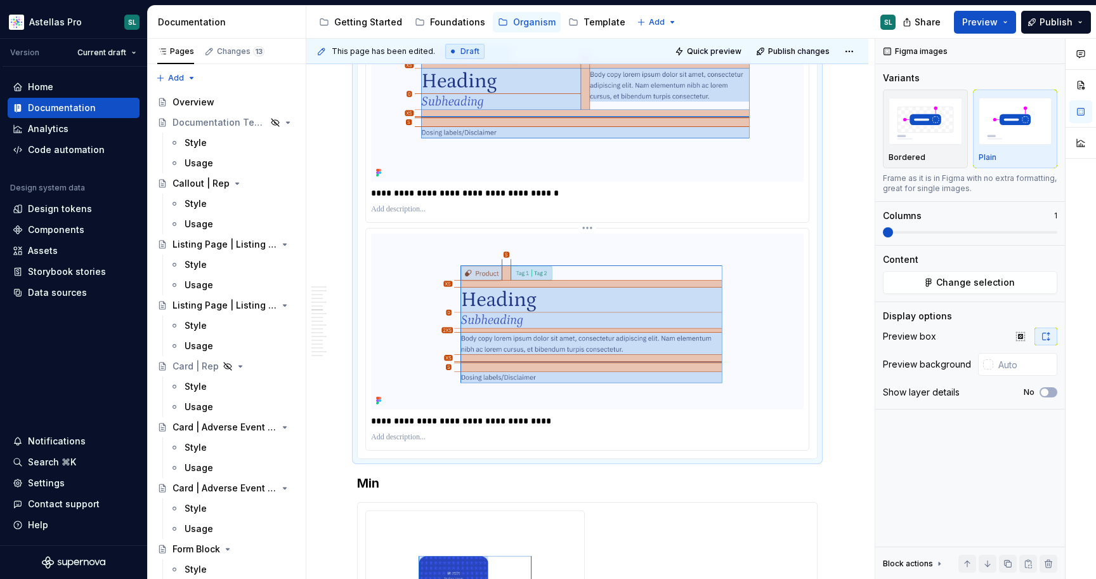
type textarea "*"
click at [412, 214] on p at bounding box center [587, 209] width 433 height 10
click at [385, 442] on p "**" at bounding box center [590, 437] width 439 height 10
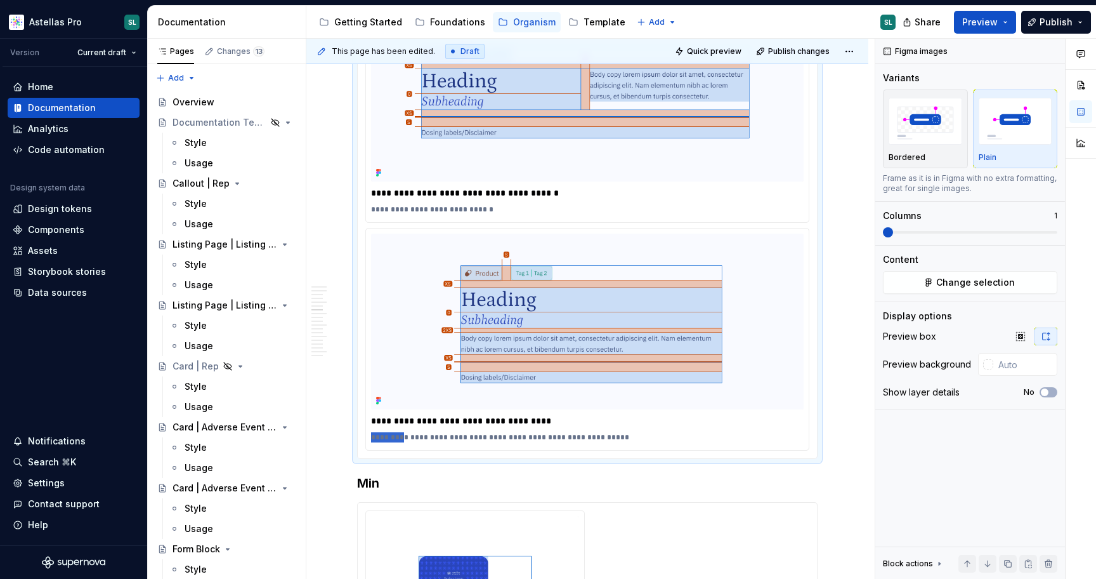
drag, startPoint x: 402, startPoint y: 455, endPoint x: 362, endPoint y: 455, distance: 40.0
click at [362, 455] on div "**********" at bounding box center [587, 225] width 459 height 466
click at [629, 442] on p "**********" at bounding box center [590, 437] width 439 height 10
drag, startPoint x: 431, startPoint y: 459, endPoint x: 409, endPoint y: 459, distance: 22.2
click at [409, 442] on p "**********" at bounding box center [590, 437] width 439 height 10
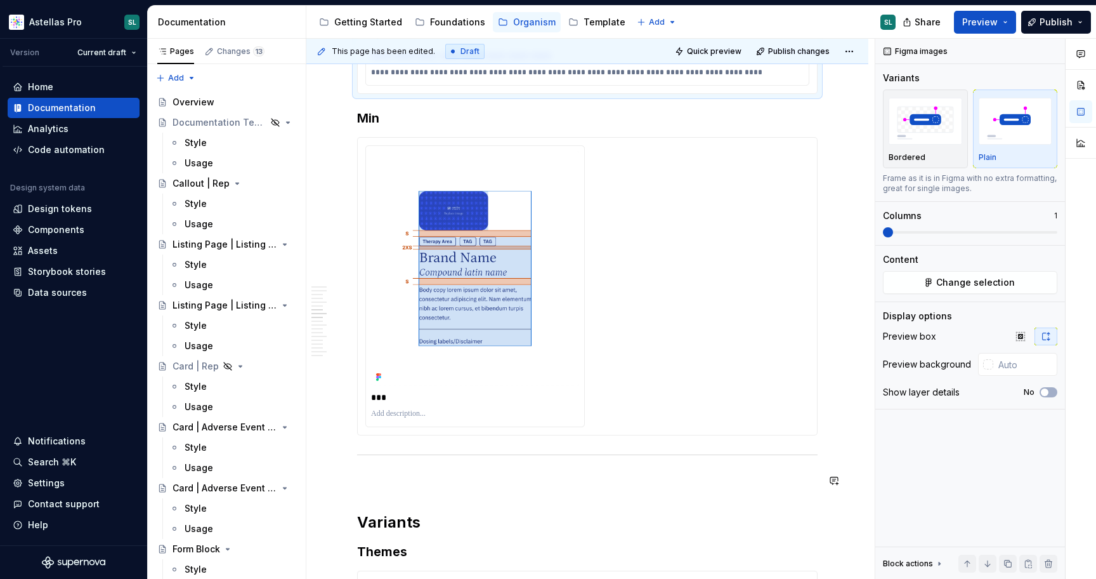
scroll to position [2714, 0]
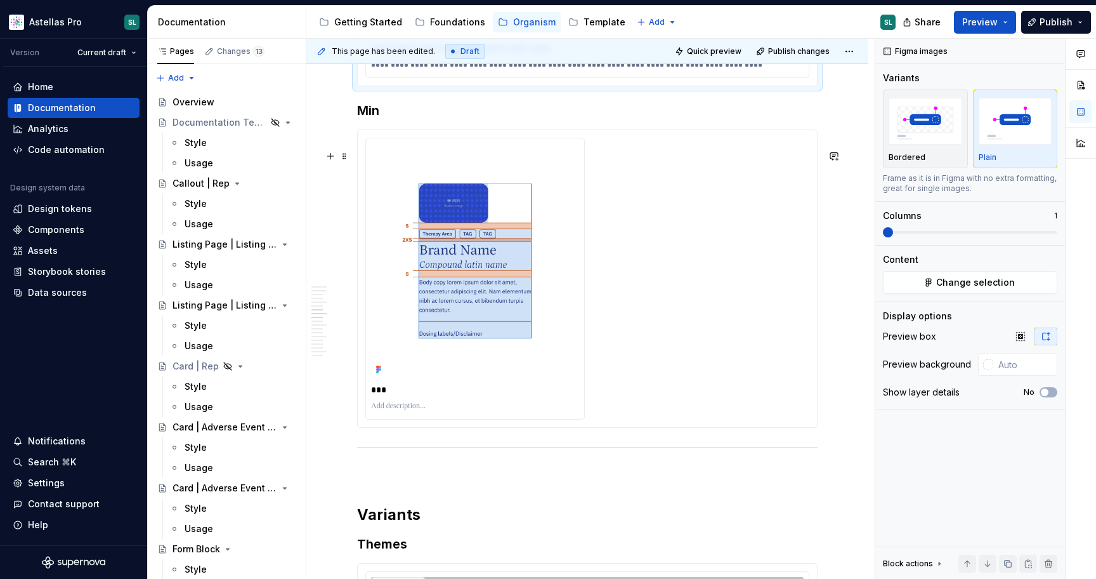
click at [658, 313] on div "***" at bounding box center [587, 278] width 444 height 281
click at [476, 157] on html "Astellas Pro SL Version Current draft Home Documentation Analytics Code automat…" at bounding box center [548, 289] width 1096 height 579
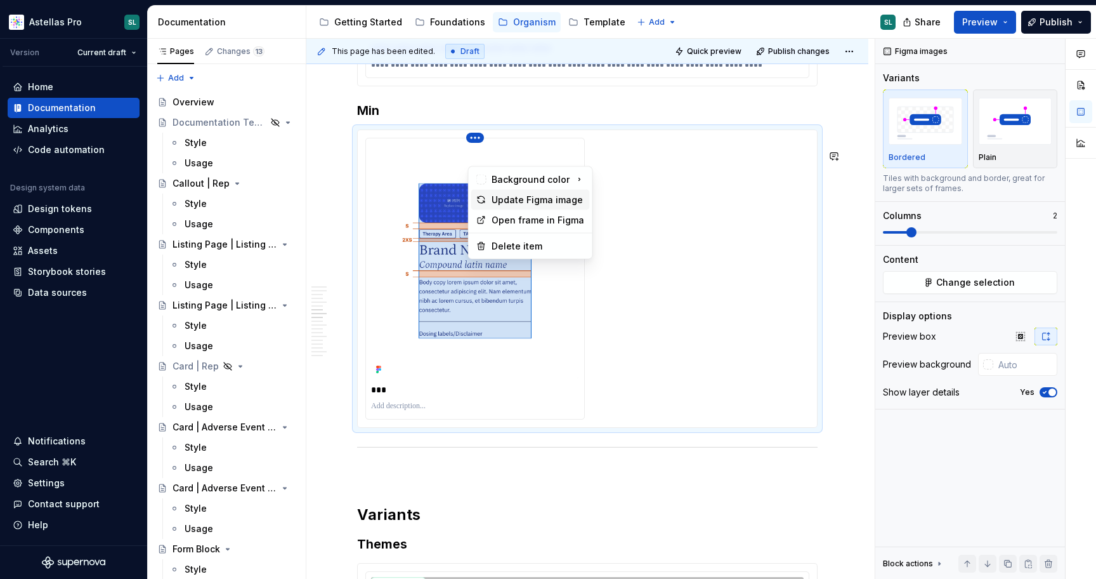
click at [526, 195] on div "Update Figma image" at bounding box center [538, 199] width 93 height 13
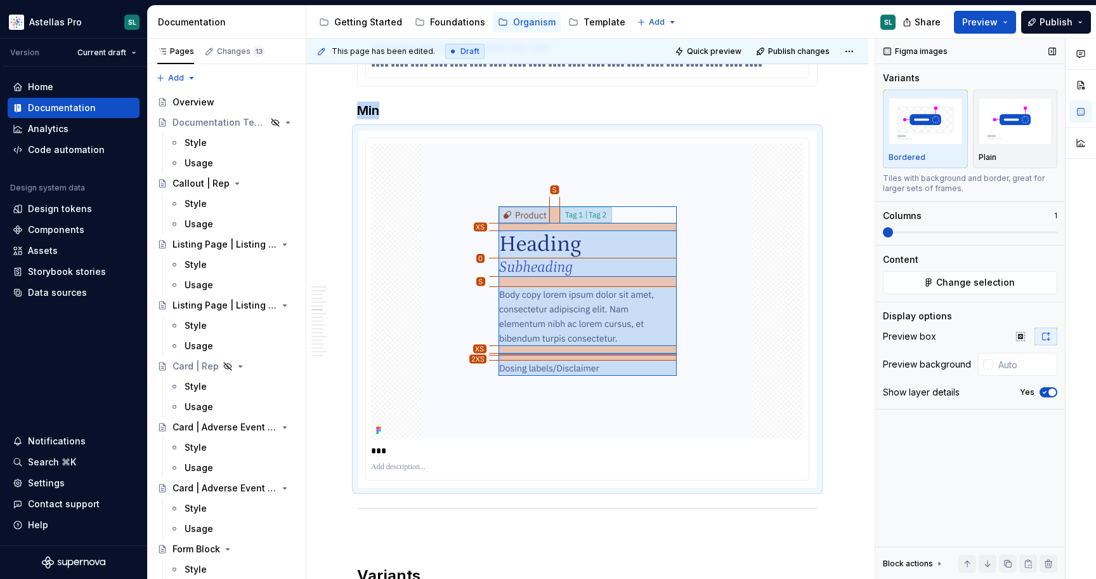
click at [883, 234] on span at bounding box center [888, 232] width 10 height 10
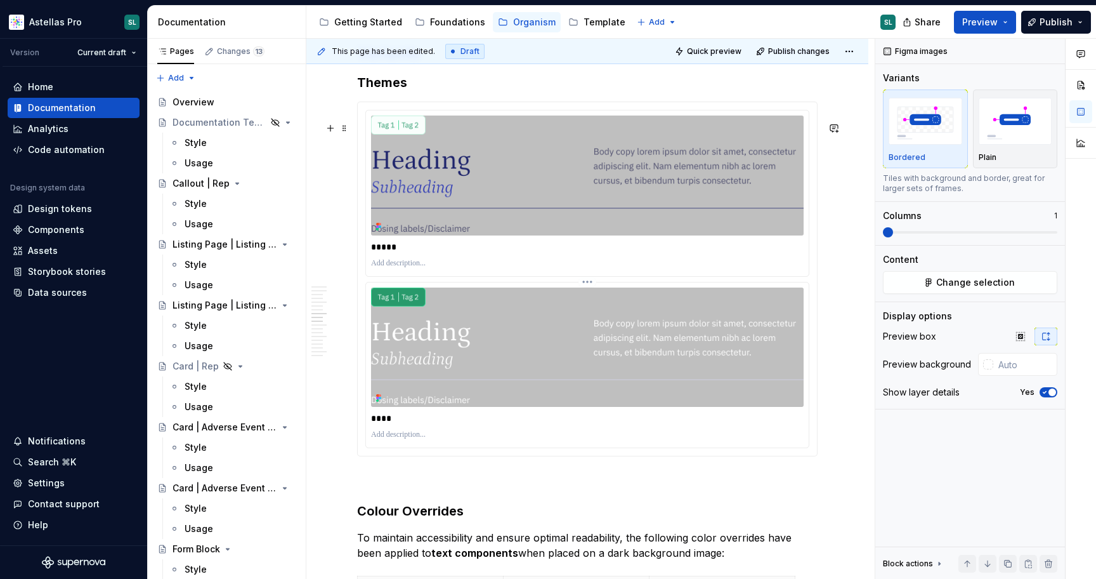
scroll to position [3254, 0]
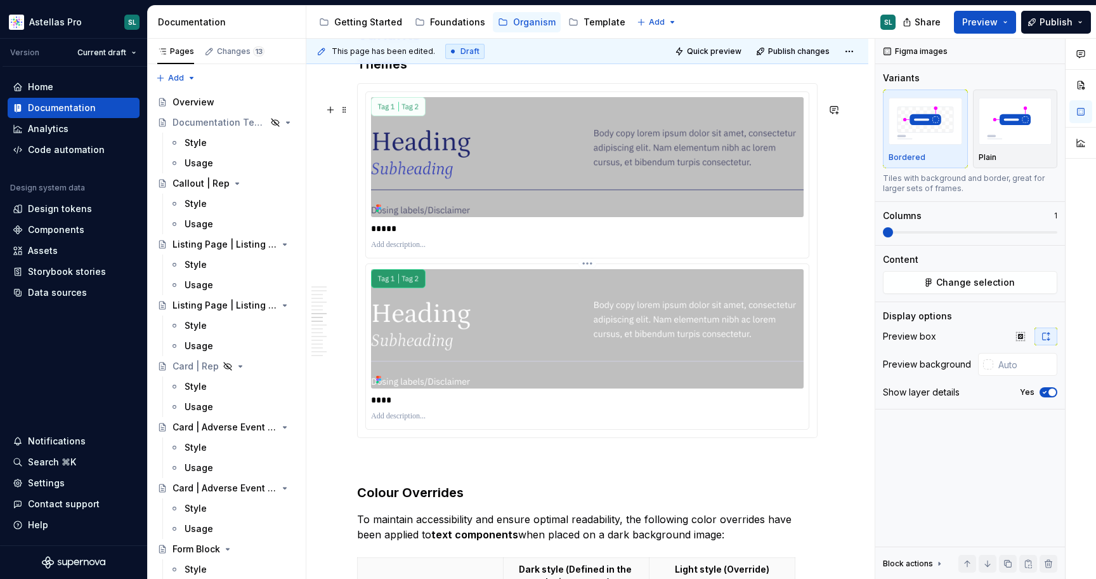
click at [588, 284] on html "Astellas Pro SL Version Current draft Home Documentation Analytics Code automat…" at bounding box center [548, 289] width 1096 height 579
type input "#BFBFBF"
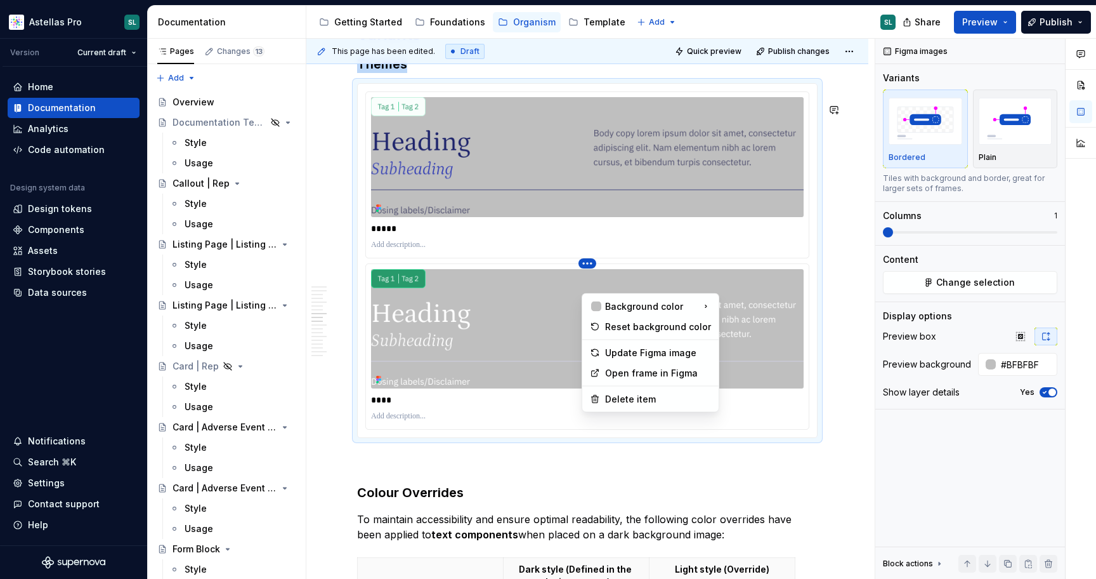
click at [475, 524] on html "Astellas Pro SL Version Current draft Home Documentation Analytics Code automat…" at bounding box center [548, 289] width 1096 height 579
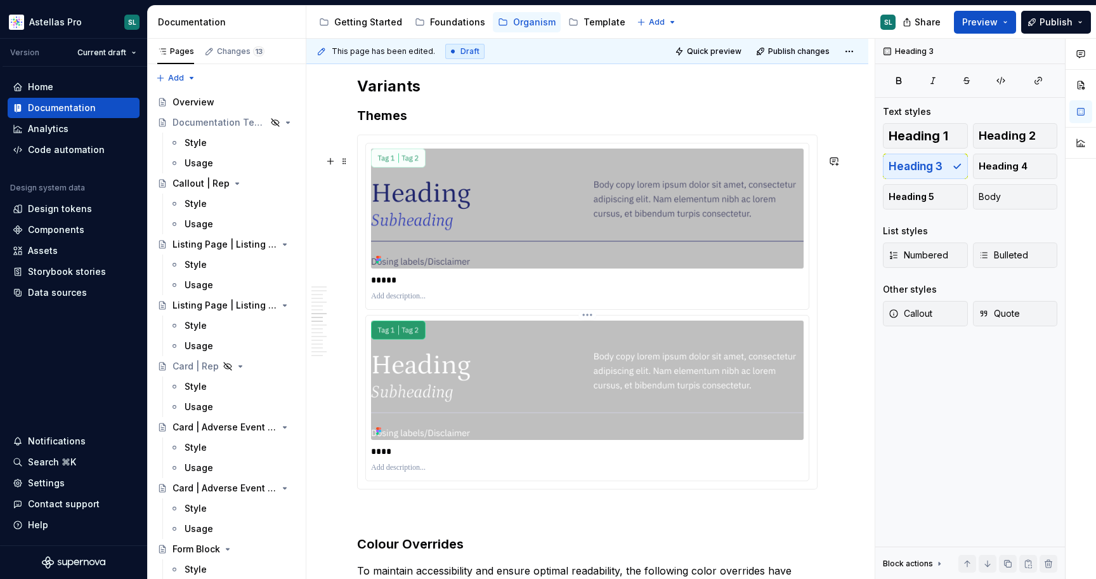
scroll to position [3198, 0]
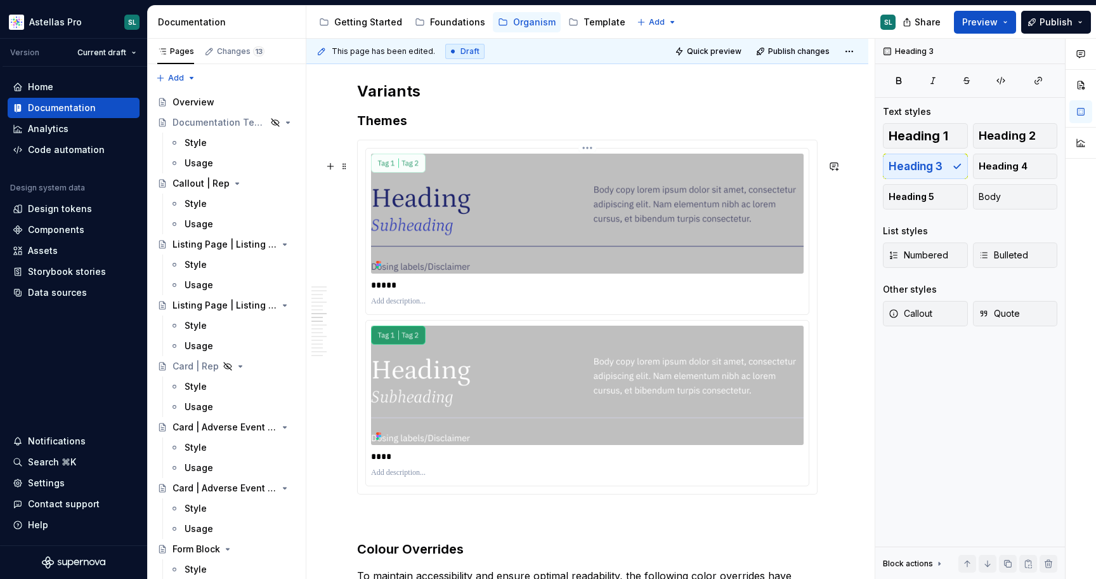
click at [567, 273] on img at bounding box center [587, 213] width 433 height 119
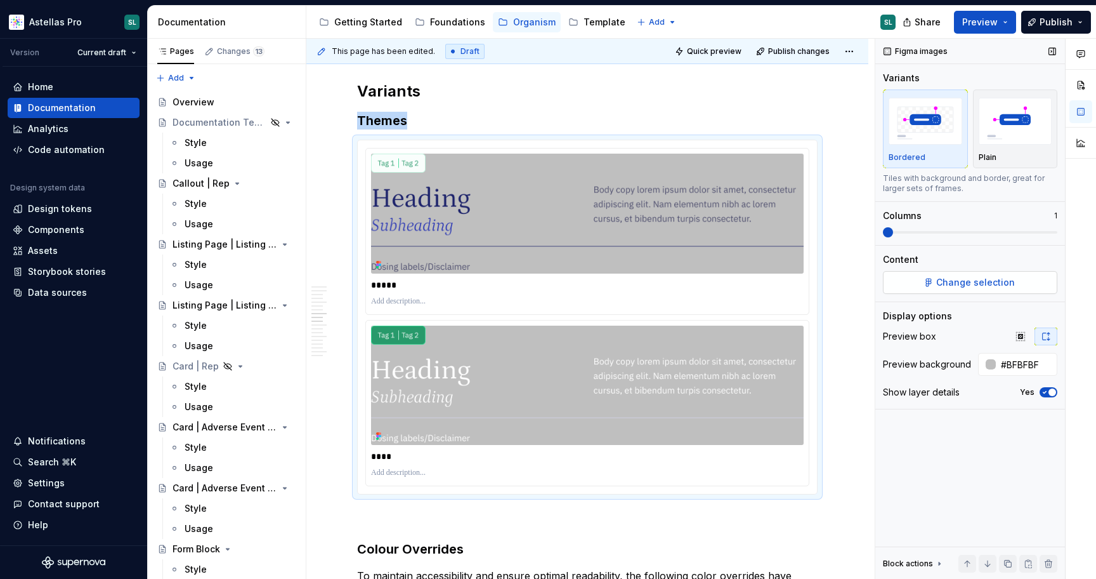
click at [953, 278] on span "Change selection" at bounding box center [975, 282] width 79 height 13
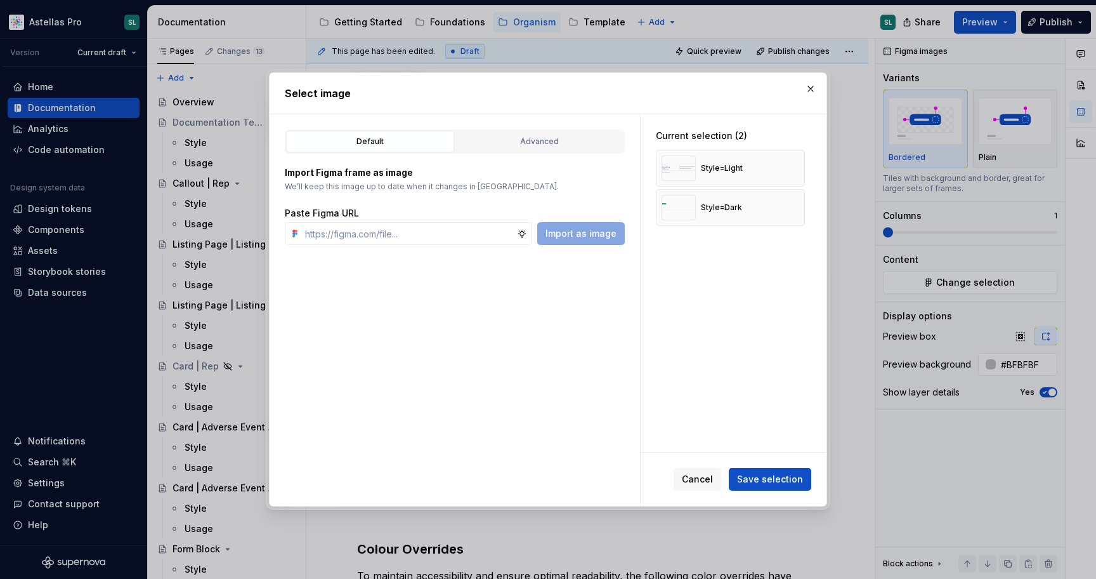
type textarea "*"
click at [796, 167] on button "button" at bounding box center [791, 168] width 18 height 18
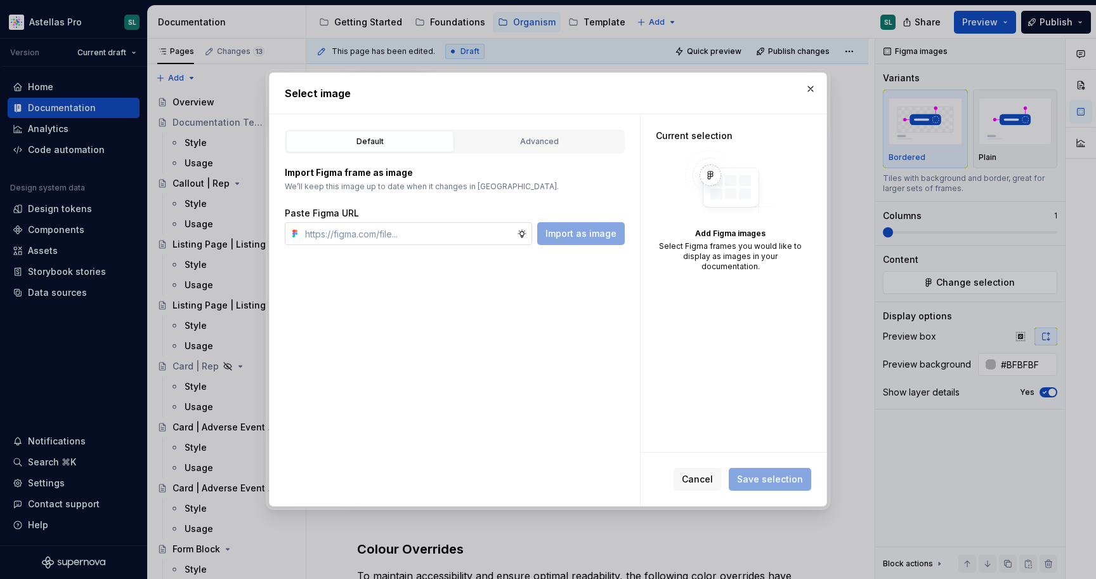
click at [424, 235] on input "text" at bounding box center [408, 233] width 217 height 23
paste input "[URL][DOMAIN_NAME]"
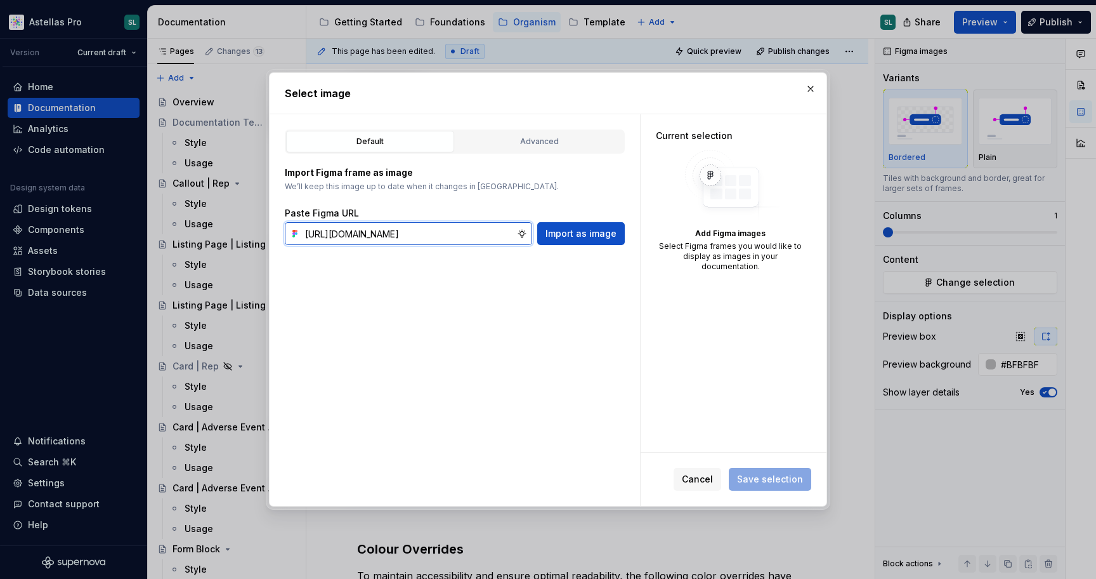
scroll to position [0, 393]
type input "[URL][DOMAIN_NAME]"
click at [589, 238] on span "Import as image" at bounding box center [581, 233] width 71 height 13
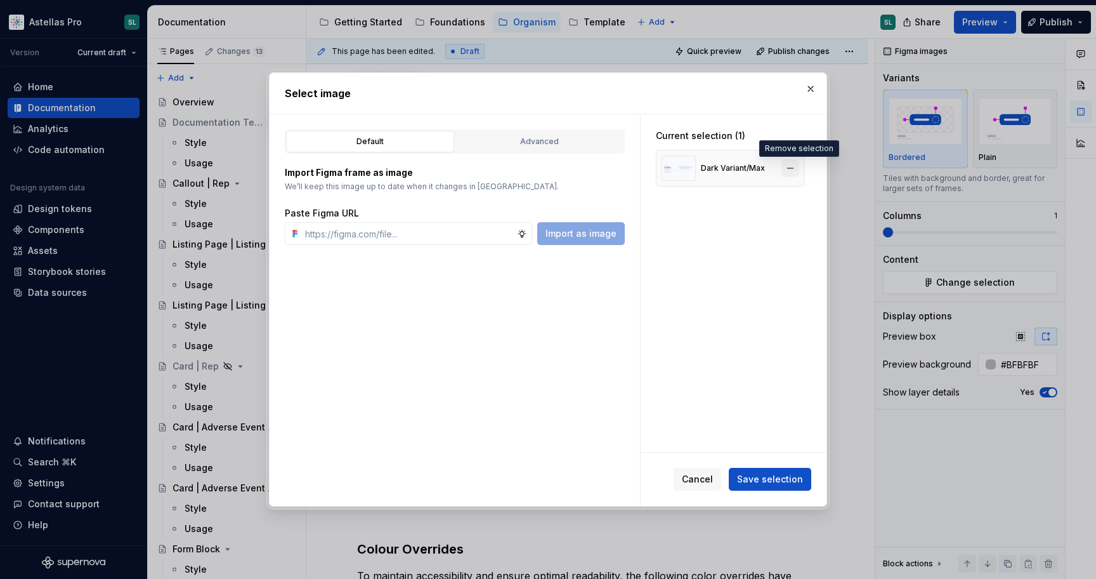
click at [799, 170] on button "button" at bounding box center [791, 168] width 18 height 18
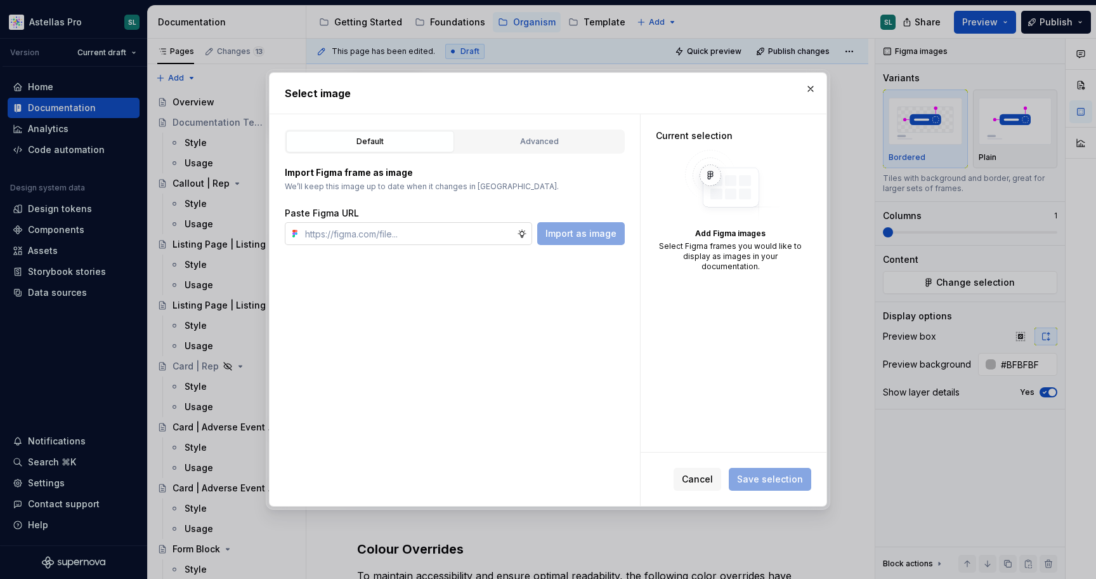
click at [386, 236] on input "text" at bounding box center [408, 233] width 217 height 23
paste input "[URL][DOMAIN_NAME]"
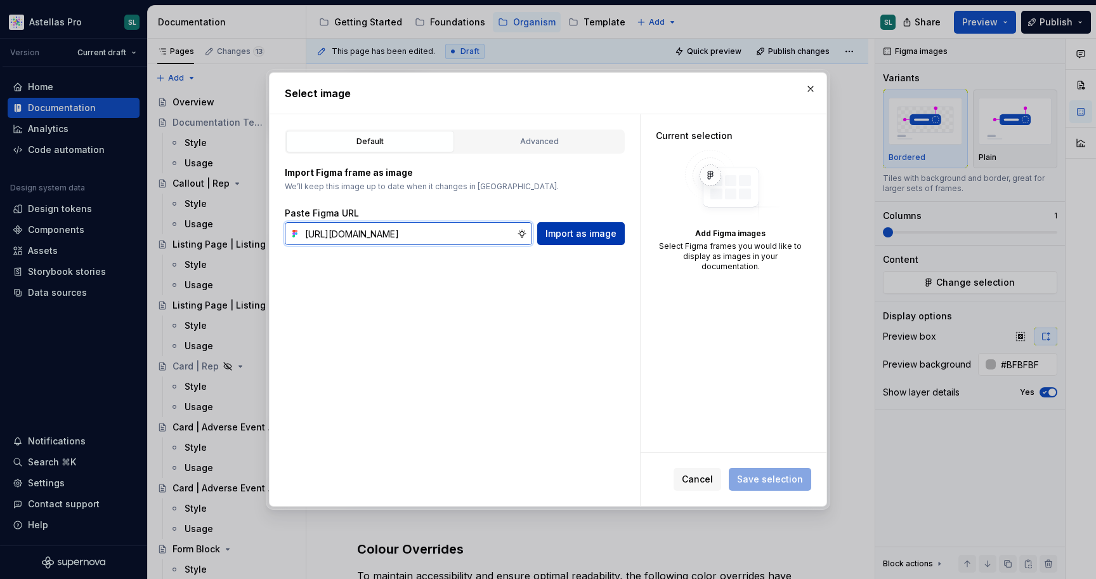
type input "[URL][DOMAIN_NAME]"
click at [570, 230] on span "Import as image" at bounding box center [581, 233] width 71 height 13
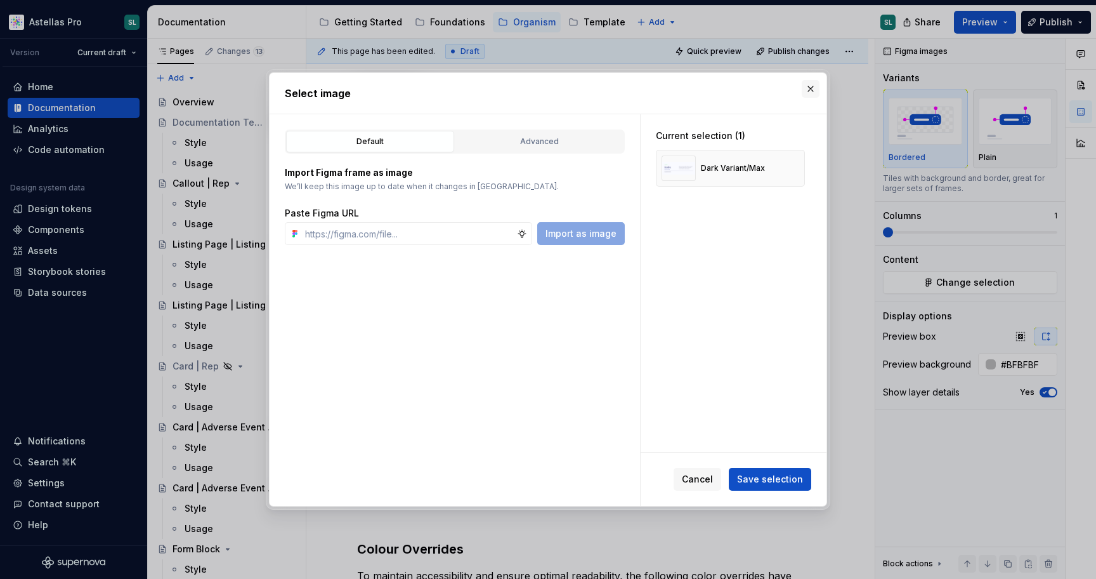
click at [814, 87] on button "button" at bounding box center [811, 89] width 18 height 18
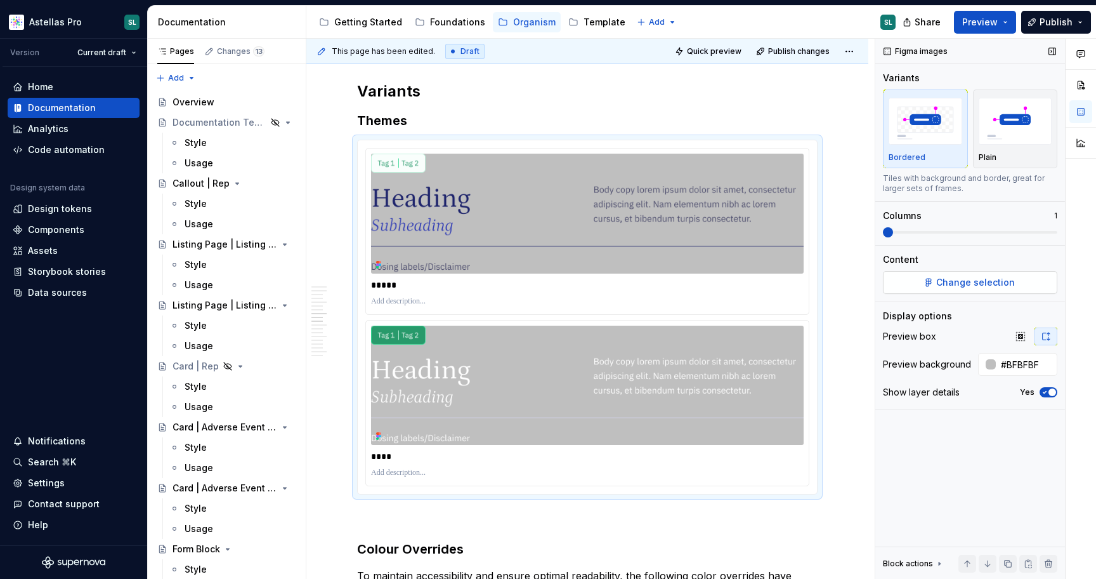
click at [963, 285] on span "Change selection" at bounding box center [975, 282] width 79 height 13
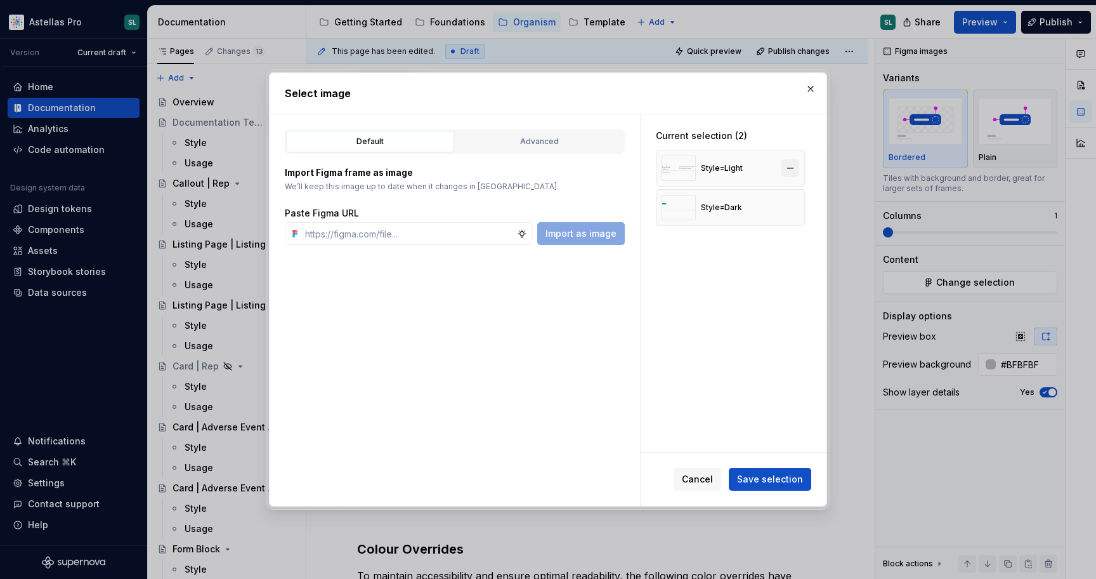
click at [795, 166] on button "button" at bounding box center [791, 168] width 18 height 18
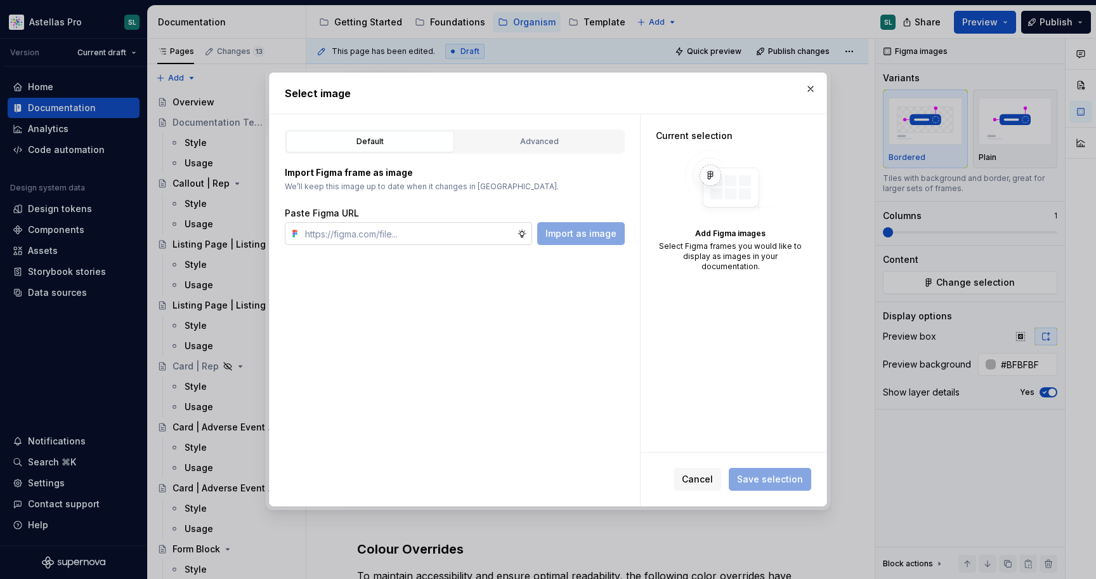
click at [414, 237] on input "text" at bounding box center [408, 233] width 217 height 23
paste input "[URL][DOMAIN_NAME]"
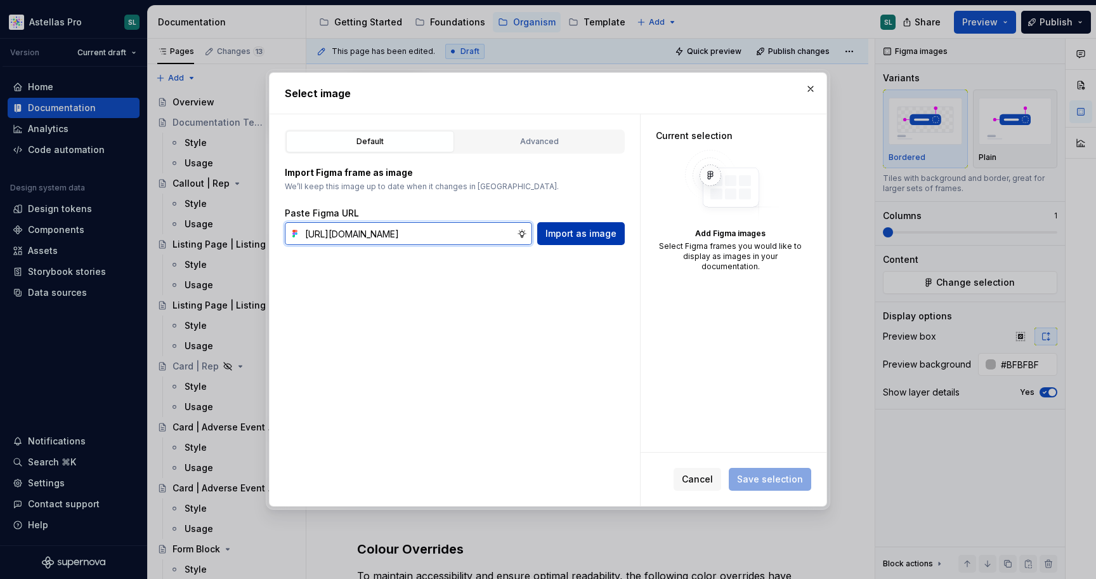
type input "[URL][DOMAIN_NAME]"
click at [576, 232] on span "Import as image" at bounding box center [581, 233] width 71 height 13
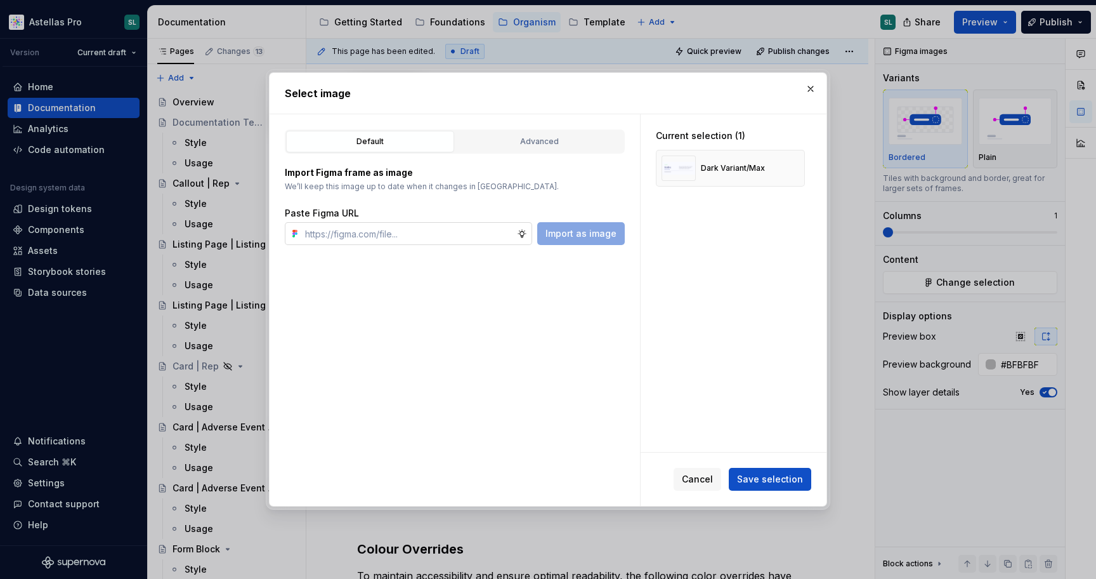
type textarea "*"
click at [396, 228] on input "text" at bounding box center [408, 233] width 217 height 23
paste input "[URL][DOMAIN_NAME]"
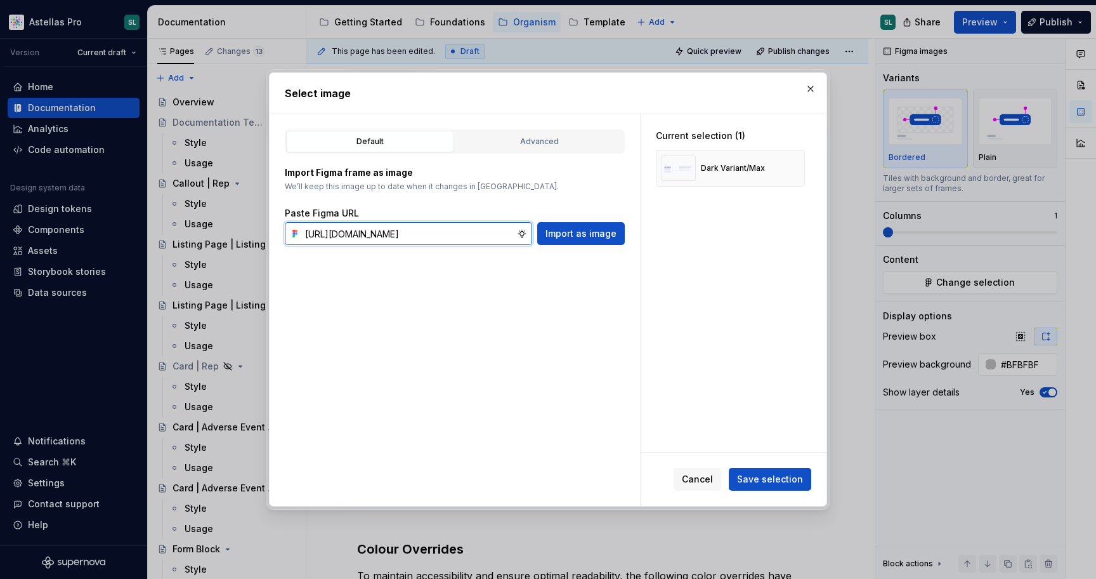
scroll to position [0, 393]
type input "[URL][DOMAIN_NAME]"
click at [593, 237] on span "Import as image" at bounding box center [581, 233] width 71 height 13
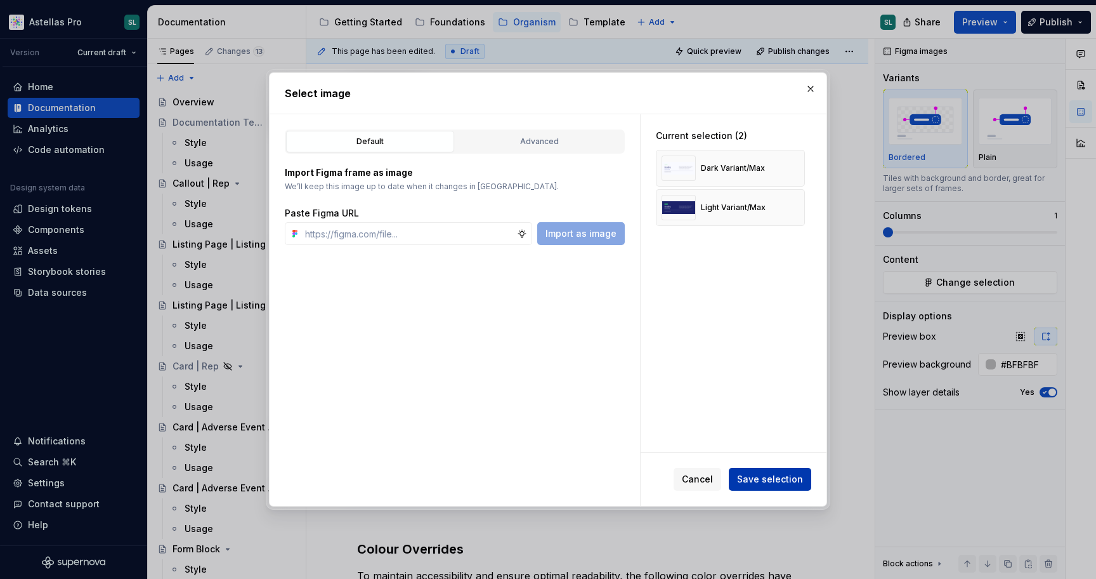
click at [779, 483] on span "Save selection" at bounding box center [770, 479] width 66 height 13
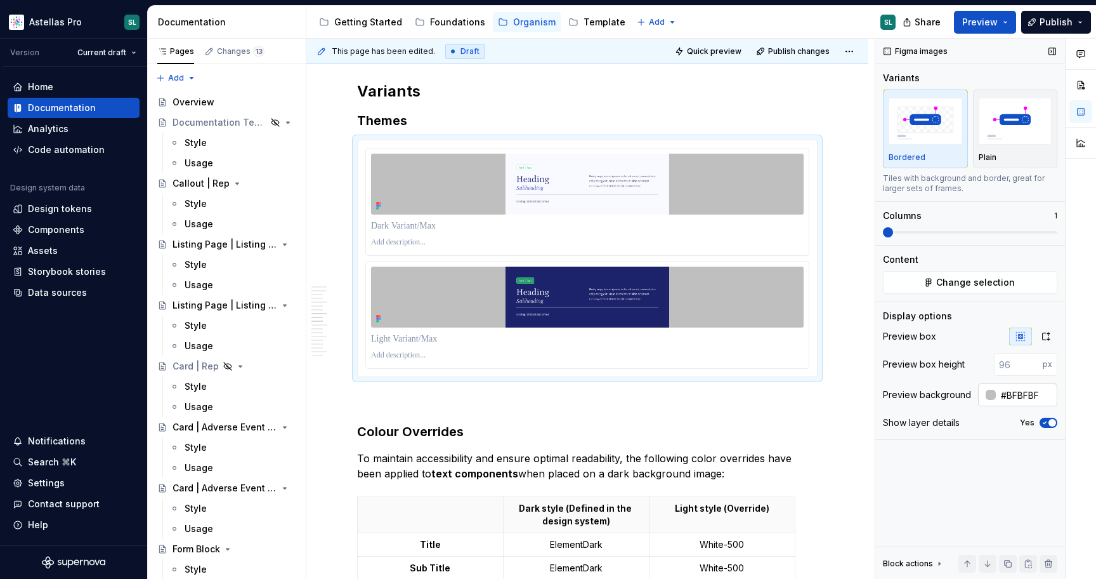
click at [1023, 402] on input "#BFBFBF" at bounding box center [1027, 394] width 62 height 23
type input "auto"
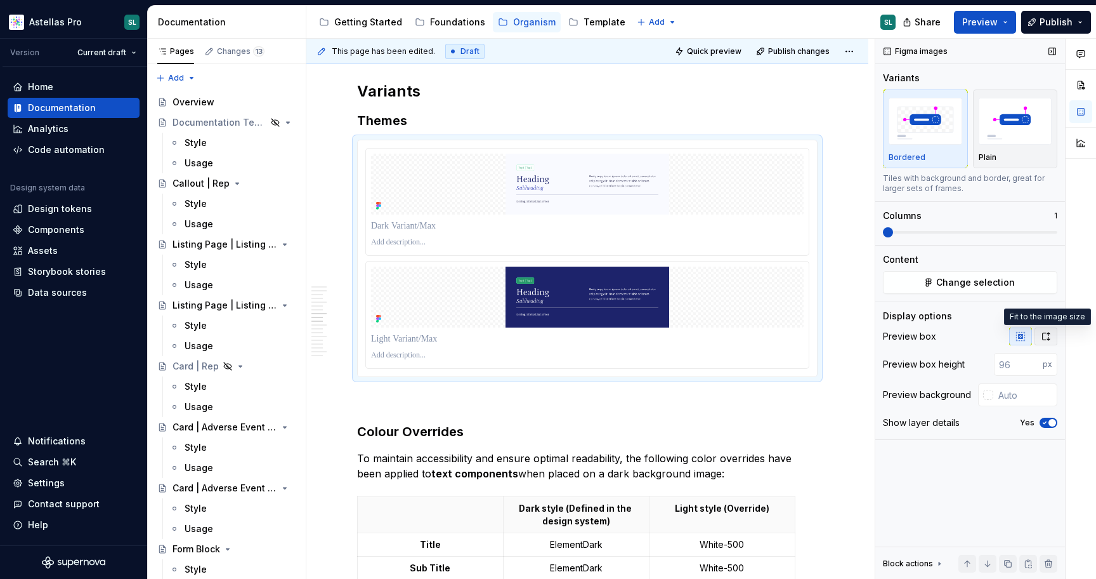
click at [1047, 341] on icon "button" at bounding box center [1046, 336] width 10 height 10
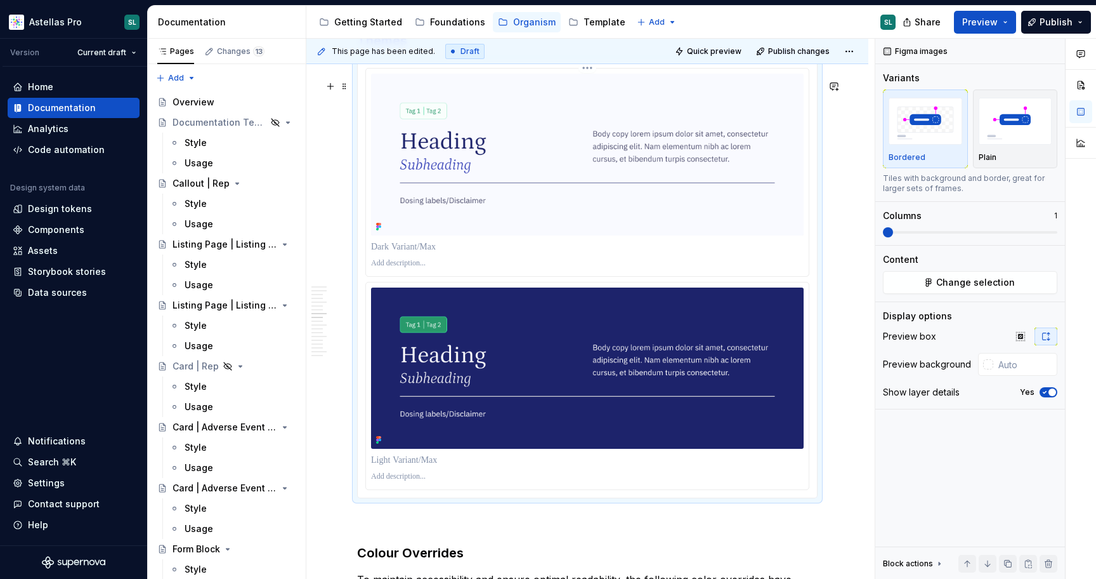
scroll to position [3287, 0]
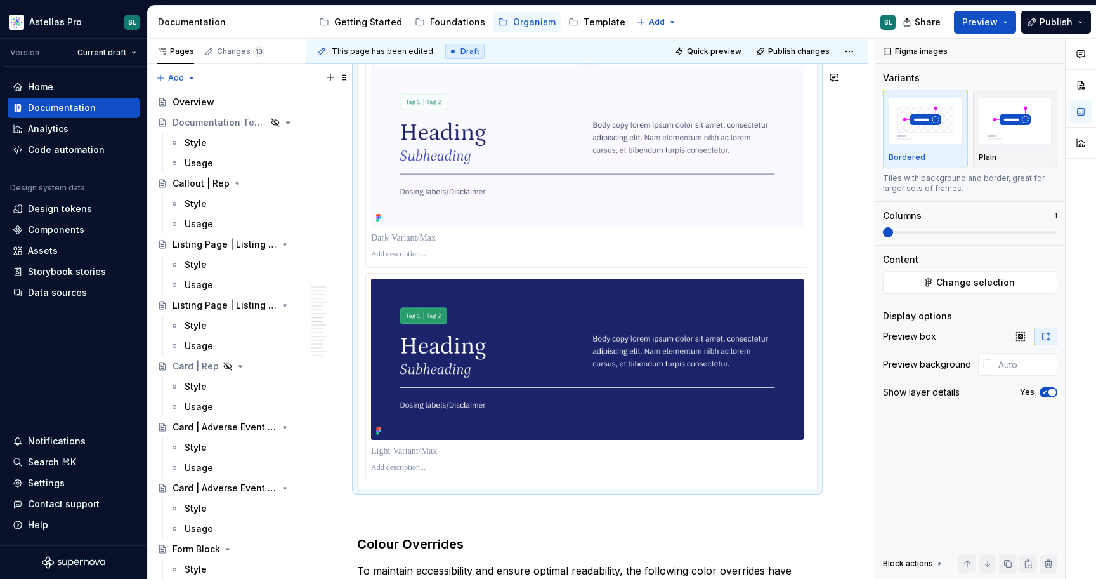
click at [537, 244] on p at bounding box center [587, 238] width 433 height 13
click at [420, 457] on p at bounding box center [587, 451] width 433 height 13
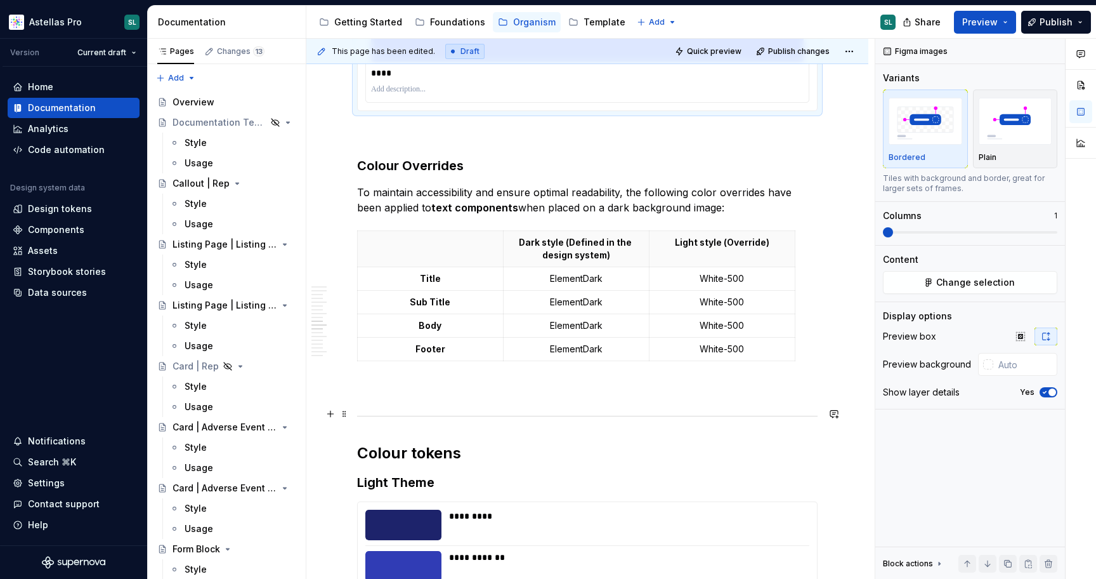
scroll to position [3666, 0]
click at [591, 284] on p "ElementDark" at bounding box center [576, 277] width 130 height 13
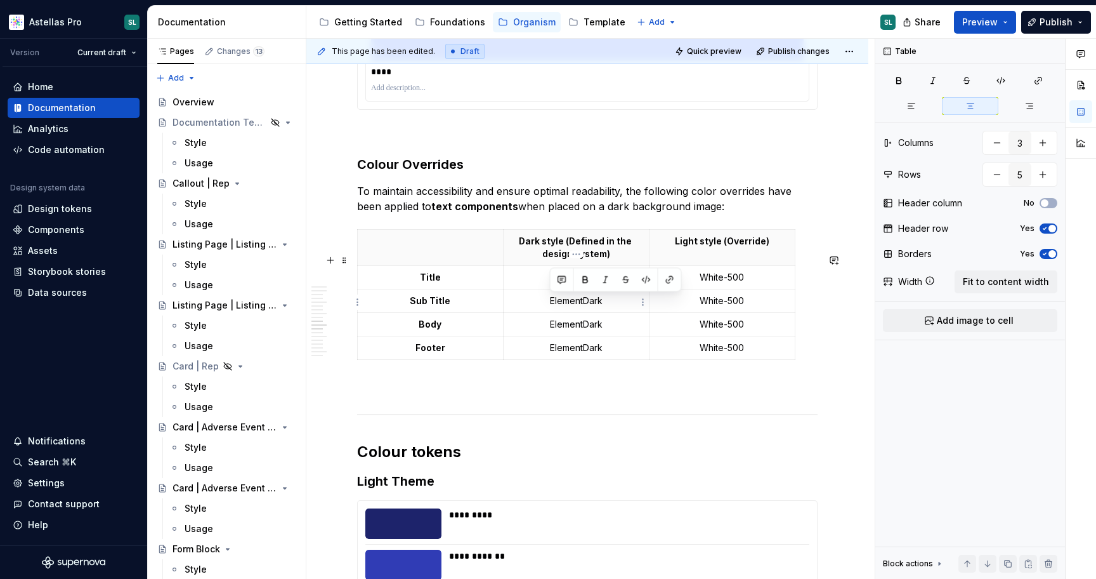
click at [591, 284] on p "ElementDark" at bounding box center [576, 277] width 130 height 13
copy p "Primary/Title/PageTitle"
click at [586, 307] on p "ElementDark" at bounding box center [576, 300] width 130 height 13
click at [612, 307] on p "Primary/Title/PageTitle" at bounding box center [576, 300] width 130 height 13
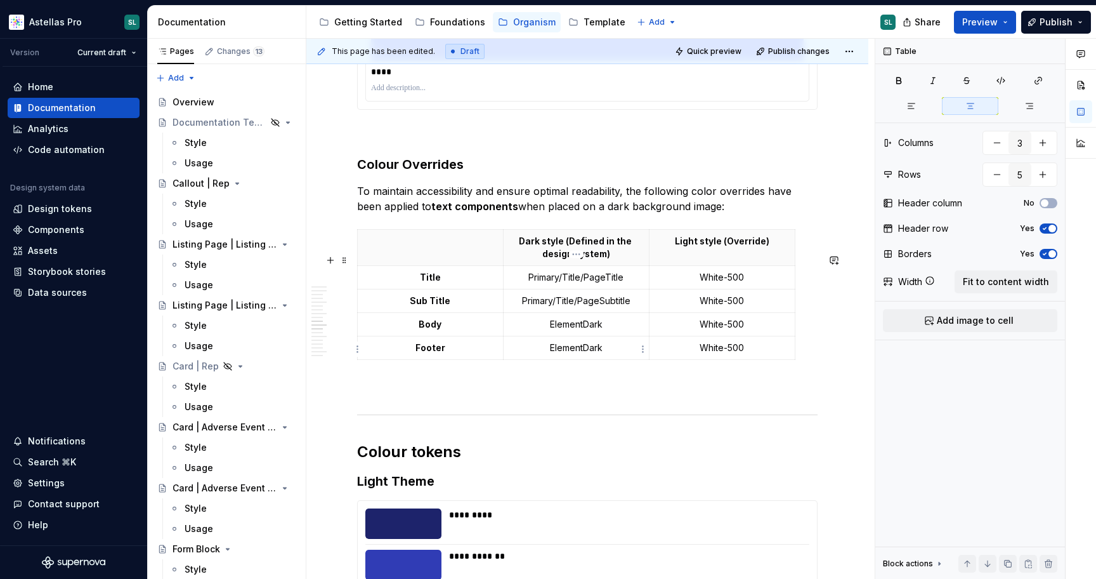
click at [567, 331] on p "ElementDark" at bounding box center [576, 324] width 130 height 13
click at [607, 331] on p "Global/Neutral/Neutral-500" at bounding box center [576, 324] width 130 height 13
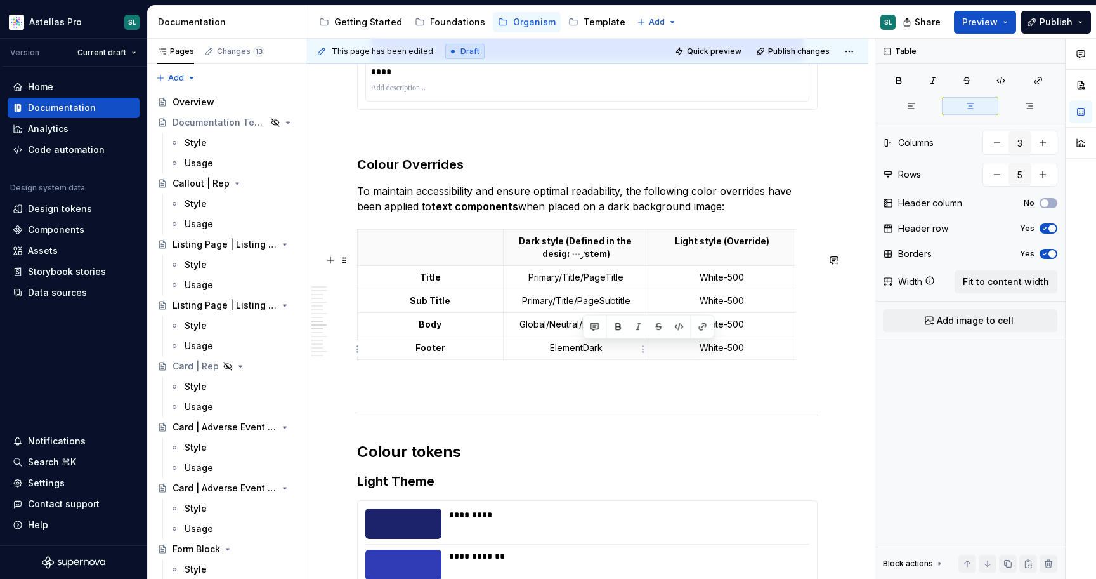
click at [607, 331] on p "Global/Neutral/Neutral-500" at bounding box center [576, 324] width 130 height 13
click at [582, 354] on p "ElementDark" at bounding box center [576, 347] width 130 height 13
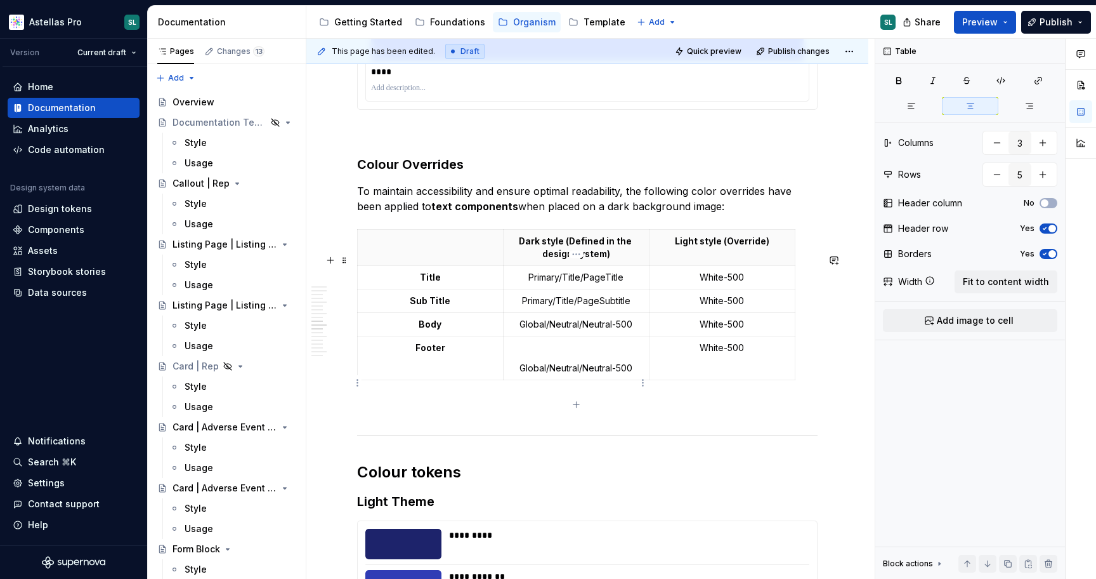
click at [519, 374] on p "Global/Neutral/Neutral-500" at bounding box center [576, 368] width 130 height 13
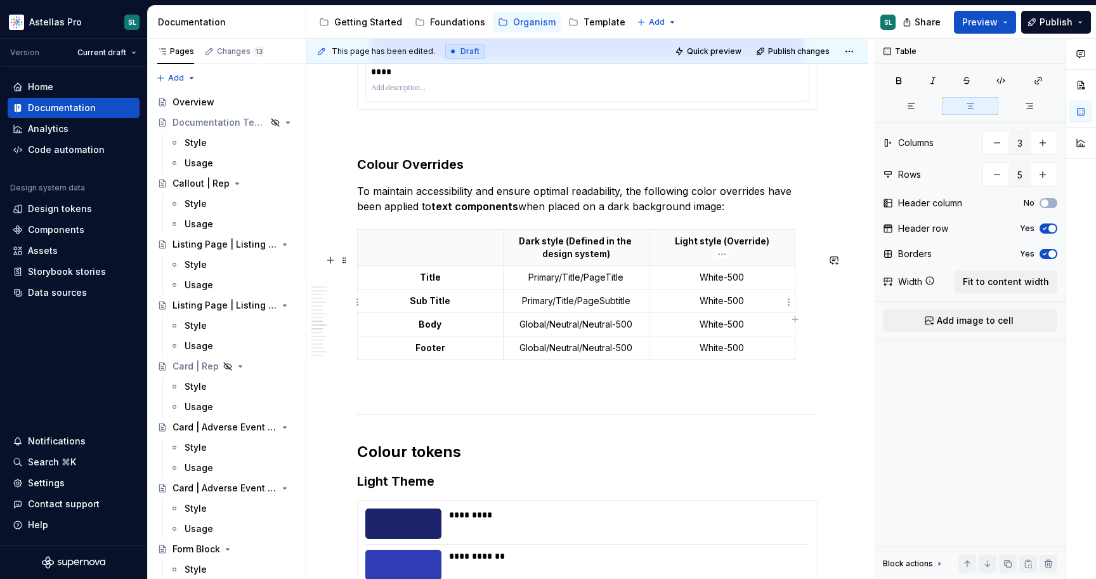
click at [702, 284] on p "White-500" at bounding box center [722, 277] width 130 height 13
copy p "Global/White/White-500"
click at [747, 307] on p "White-500" at bounding box center [722, 300] width 130 height 13
click at [730, 336] on td "White-500" at bounding box center [722, 323] width 146 height 23
click at [730, 354] on p "White-500" at bounding box center [722, 347] width 130 height 13
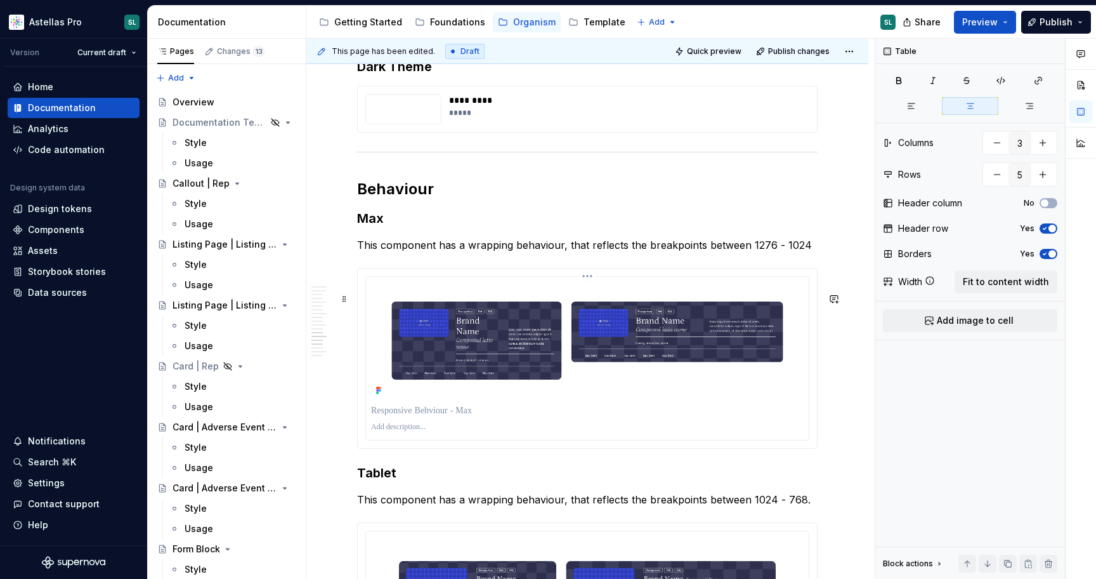
scroll to position [4252, 0]
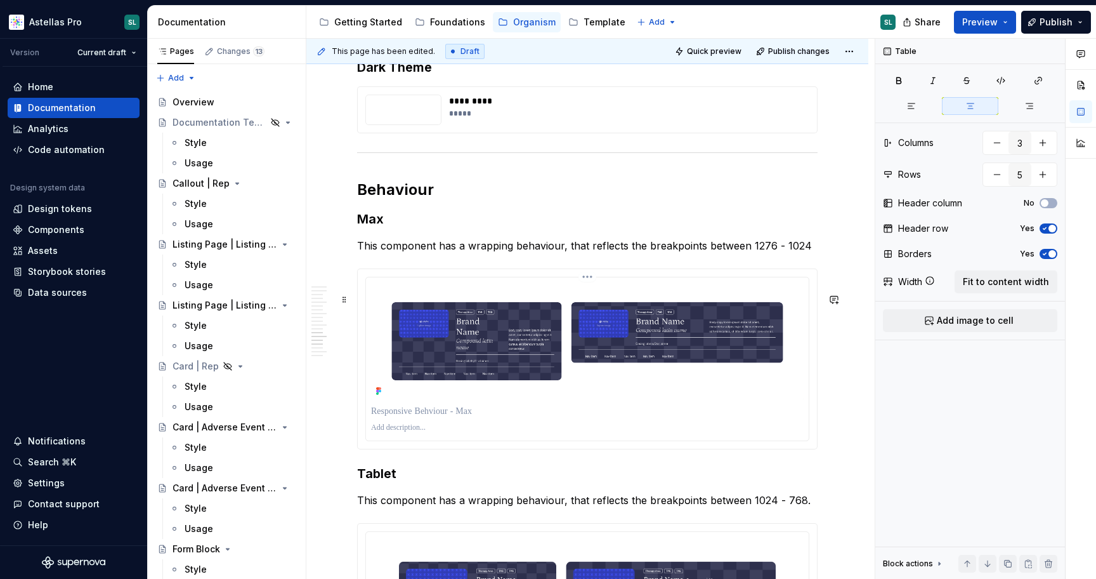
click at [490, 400] on img at bounding box center [587, 341] width 433 height 118
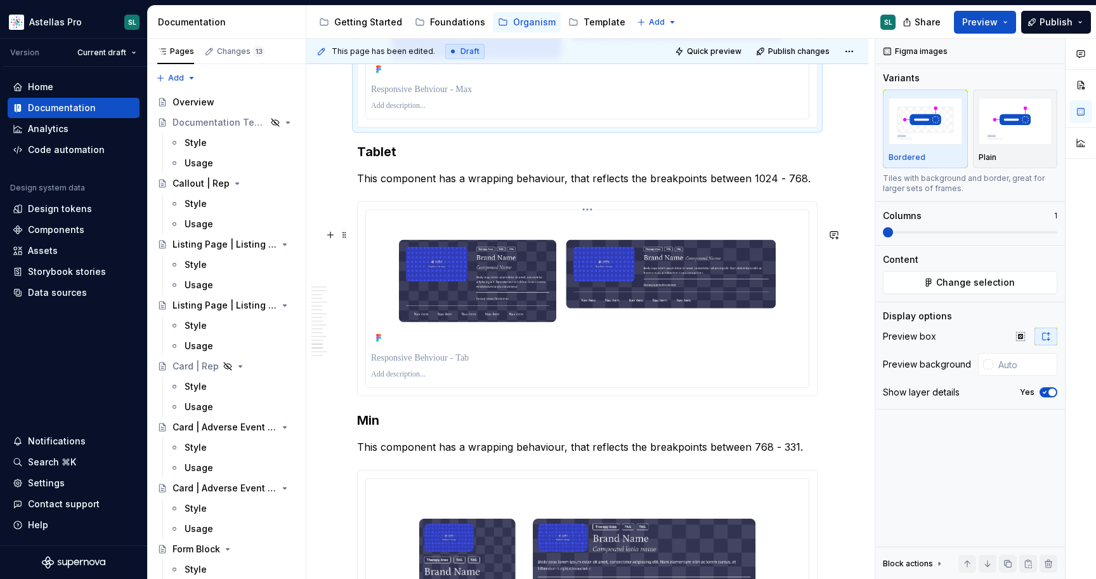
scroll to position [4573, 0]
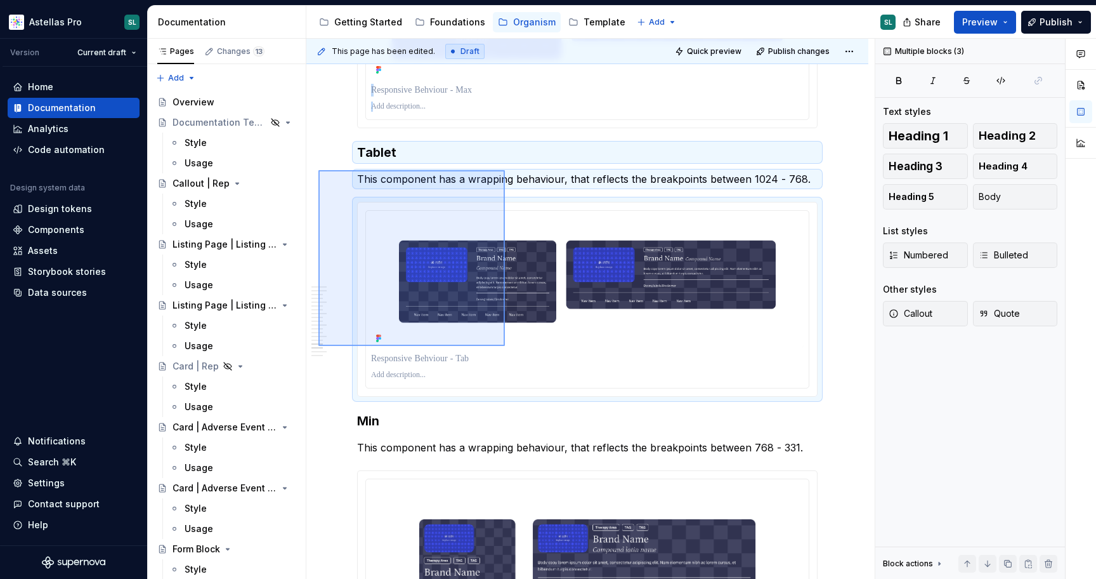
drag, startPoint x: 318, startPoint y: 170, endPoint x: 505, endPoint y: 346, distance: 256.2
click at [505, 346] on div "This page has been edited. Draft Quick preview Publish changes Teaser Block | P…" at bounding box center [590, 309] width 568 height 540
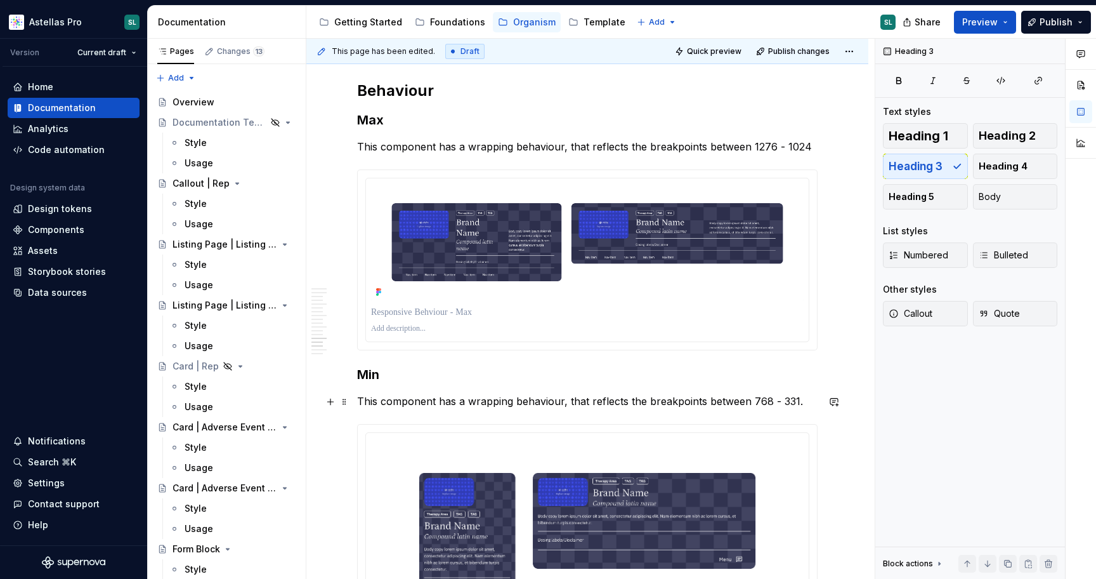
scroll to position [4347, 0]
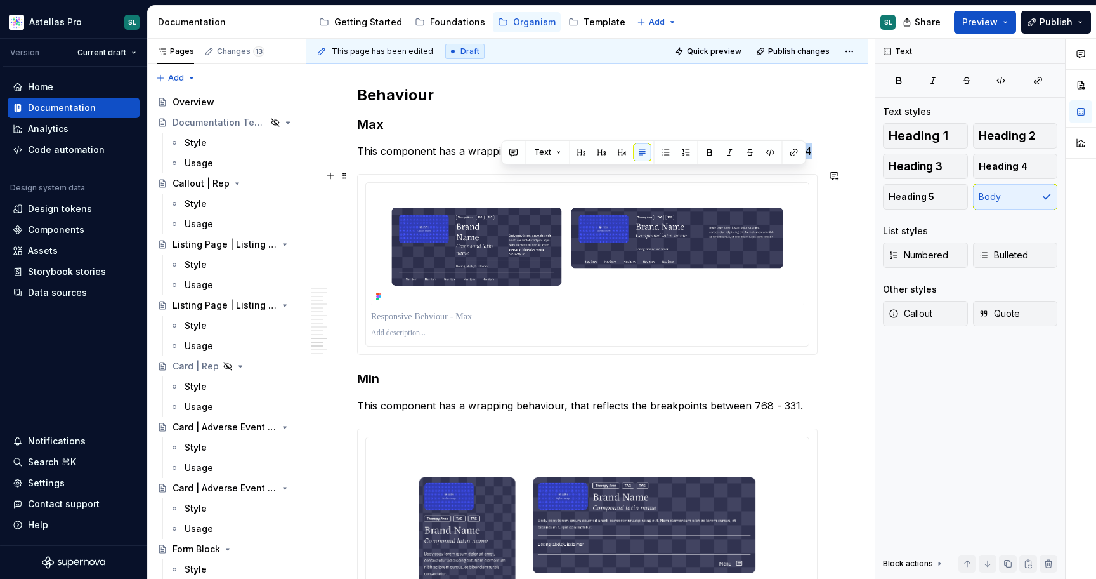
drag, startPoint x: 783, startPoint y: 173, endPoint x: 806, endPoint y: 171, distance: 23.0
click at [806, 159] on p "This component has a wrapping behaviour, that reflects the breakpoints between …" at bounding box center [587, 150] width 461 height 15
click at [652, 306] on img at bounding box center [587, 247] width 433 height 118
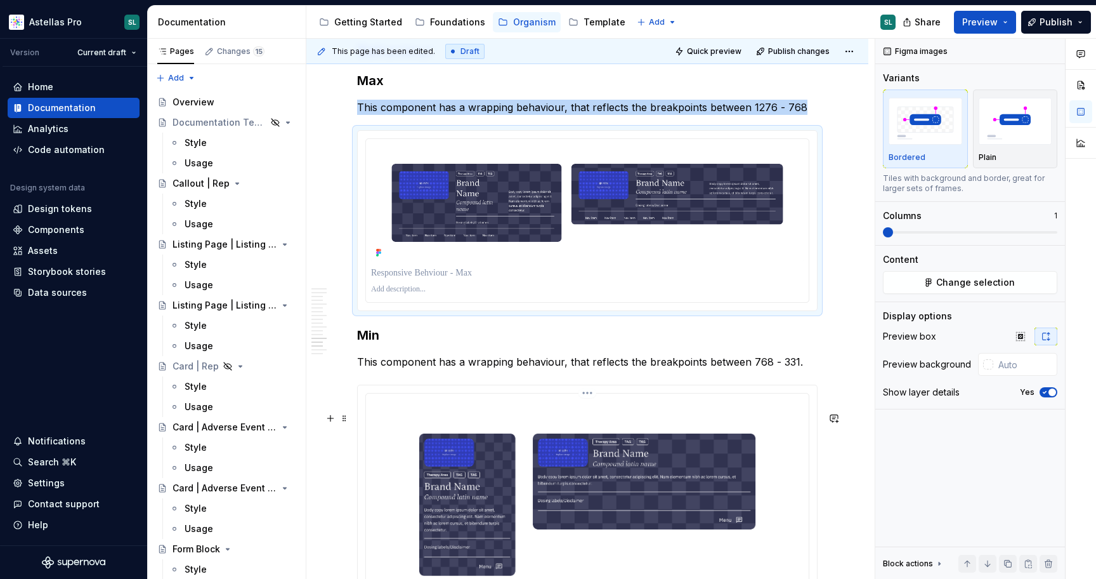
scroll to position [4369, 0]
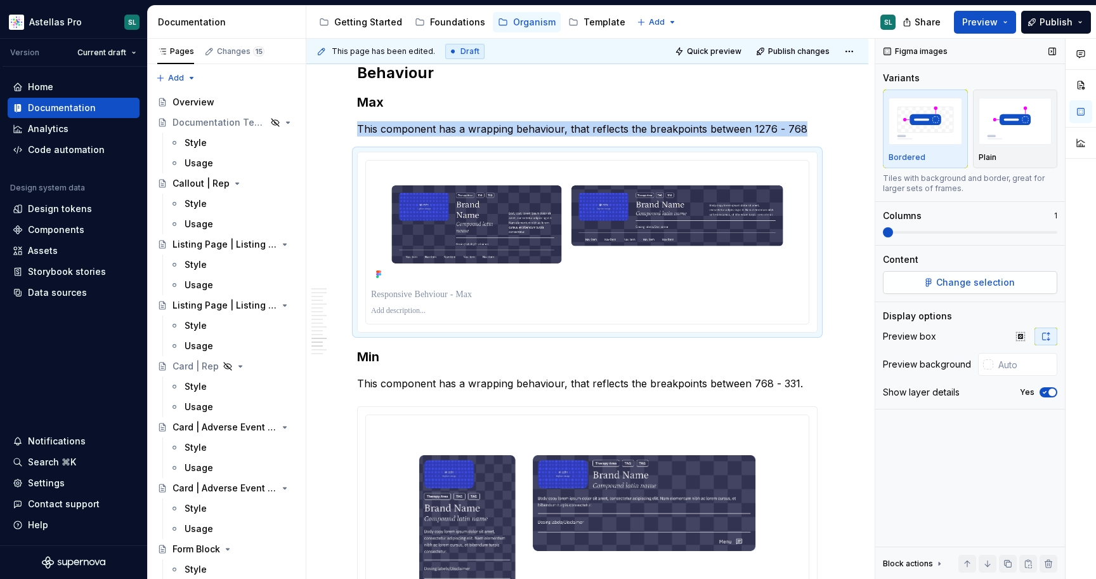
click at [953, 281] on span "Change selection" at bounding box center [975, 282] width 79 height 13
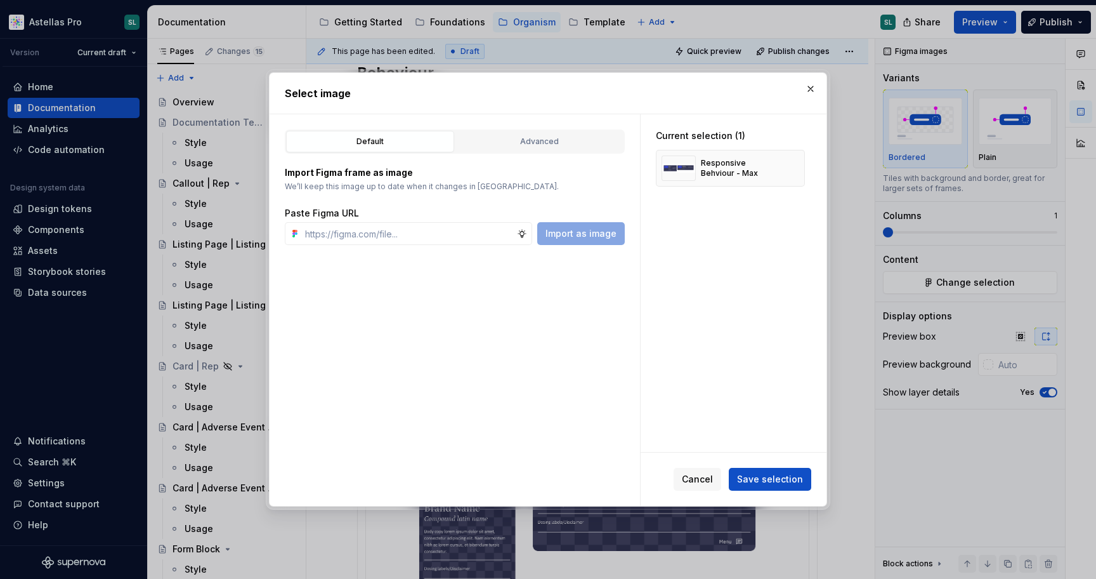
type textarea "*"
click at [816, 88] on button "button" at bounding box center [811, 89] width 18 height 18
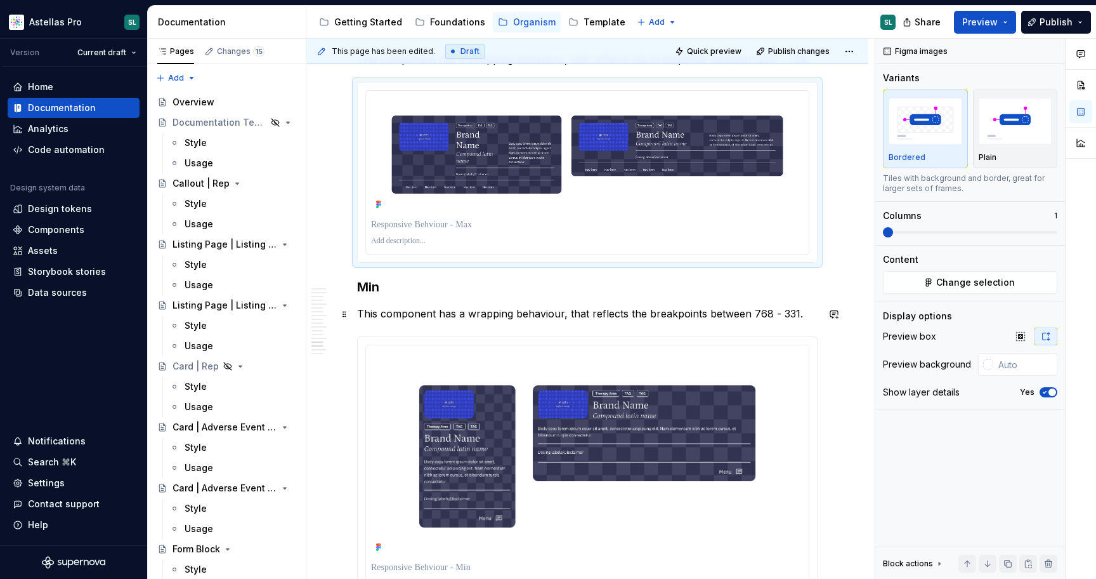
scroll to position [4314, 0]
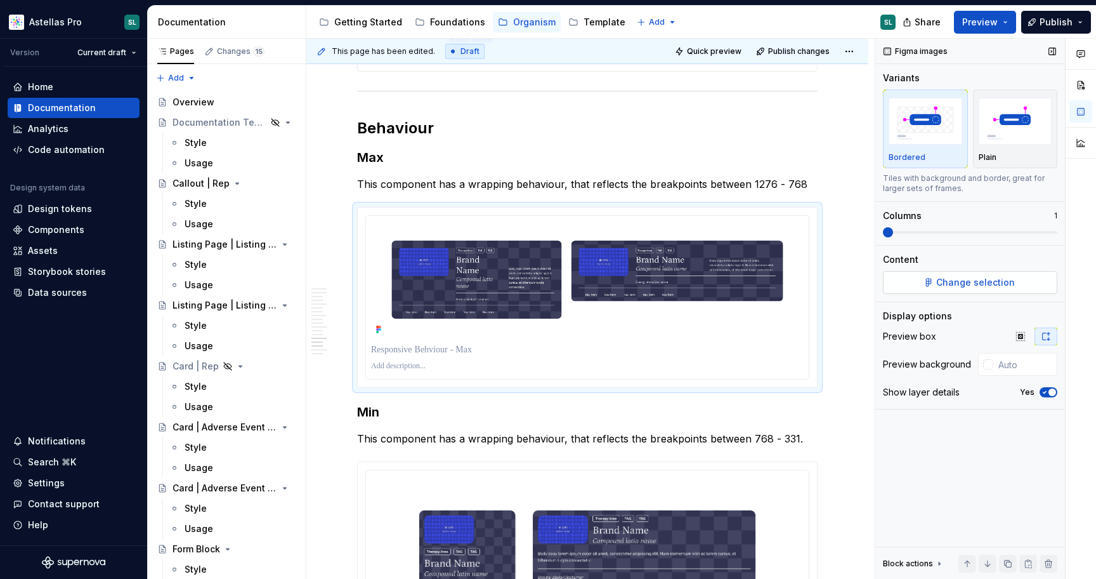
click at [969, 284] on span "Change selection" at bounding box center [975, 282] width 79 height 13
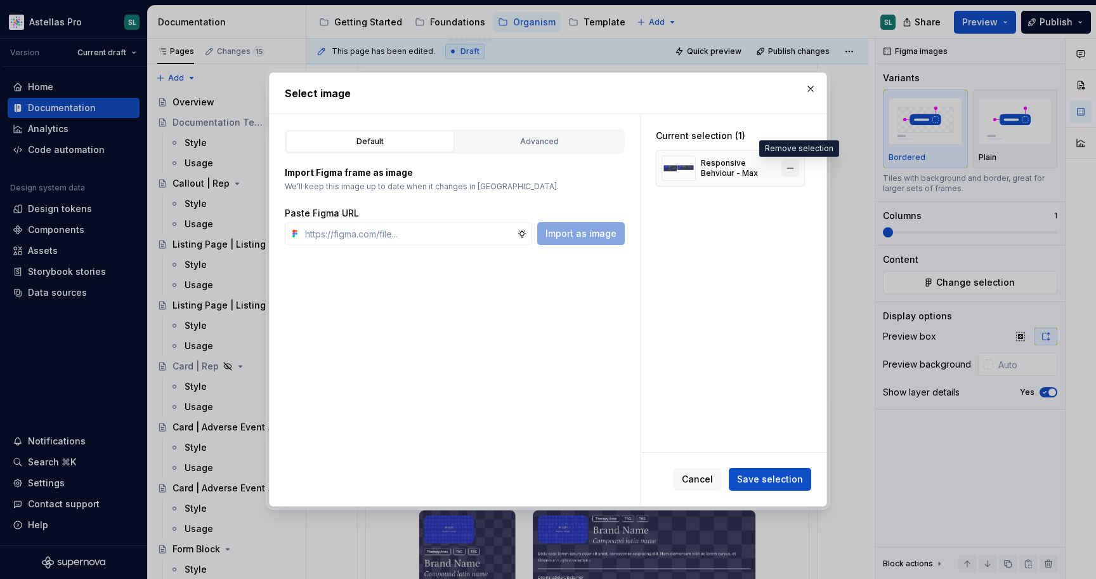
click at [797, 162] on button "button" at bounding box center [791, 168] width 18 height 18
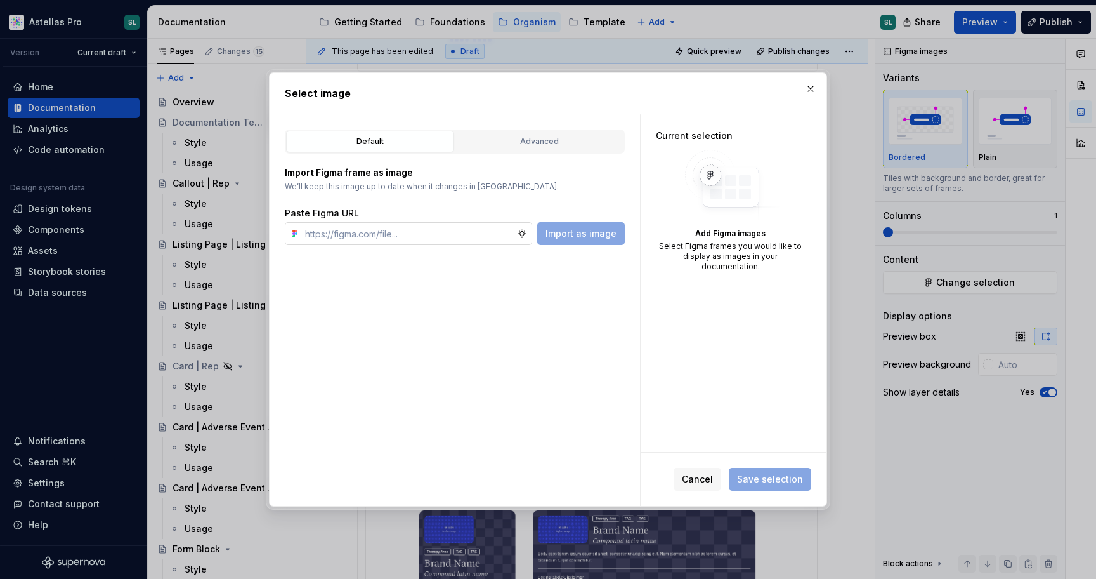
click at [404, 234] on input "text" at bounding box center [408, 233] width 217 height 23
paste input "[URL][DOMAIN_NAME]"
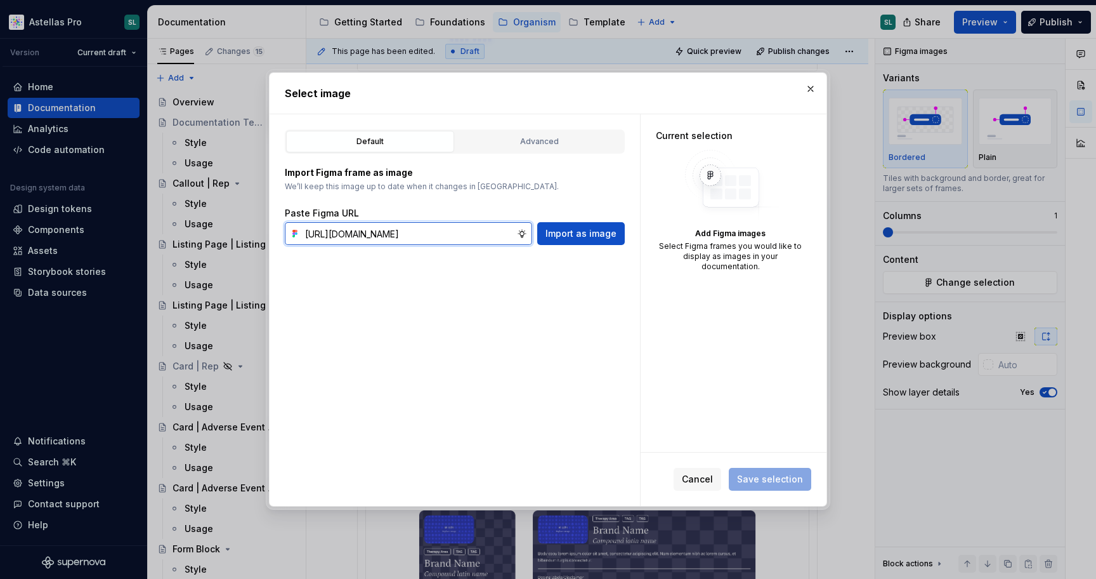
scroll to position [0, 405]
type input "[URL][DOMAIN_NAME]"
click at [580, 235] on span "Import as image" at bounding box center [581, 233] width 71 height 13
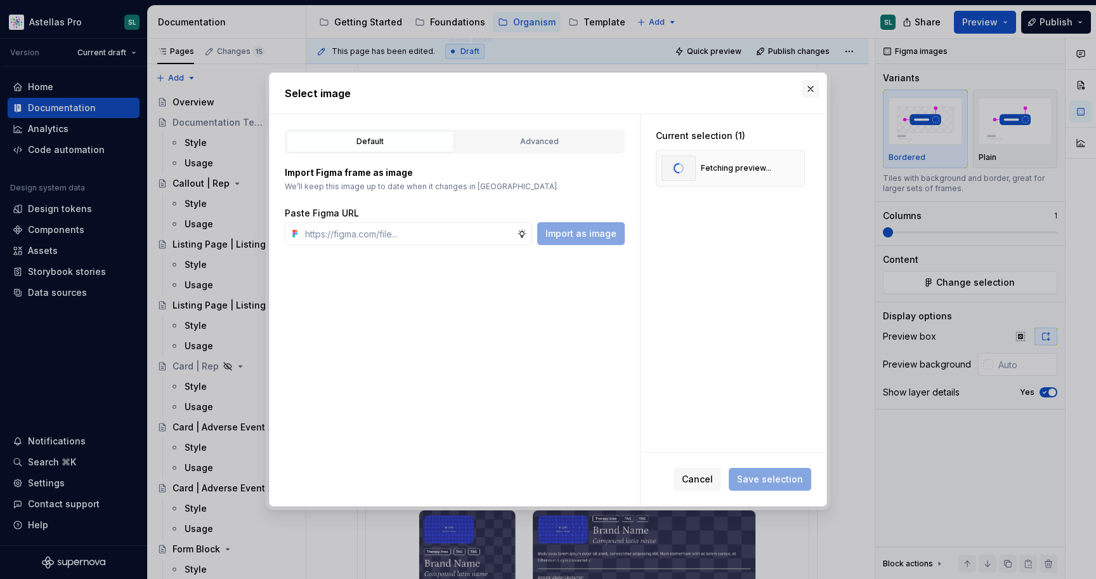
click at [809, 91] on button "button" at bounding box center [811, 89] width 18 height 18
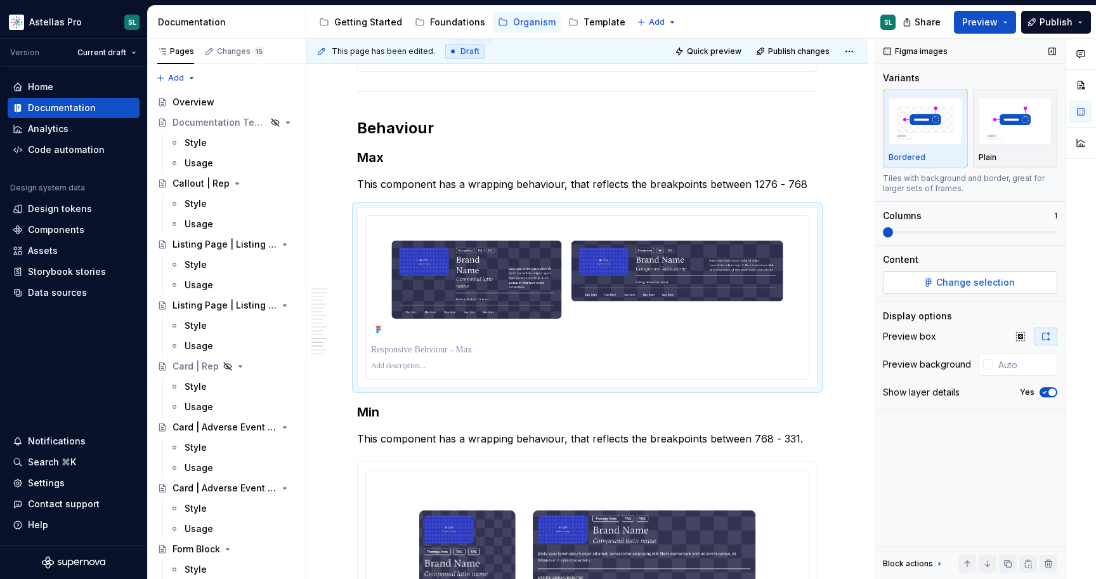
click at [967, 285] on span "Change selection" at bounding box center [975, 282] width 79 height 13
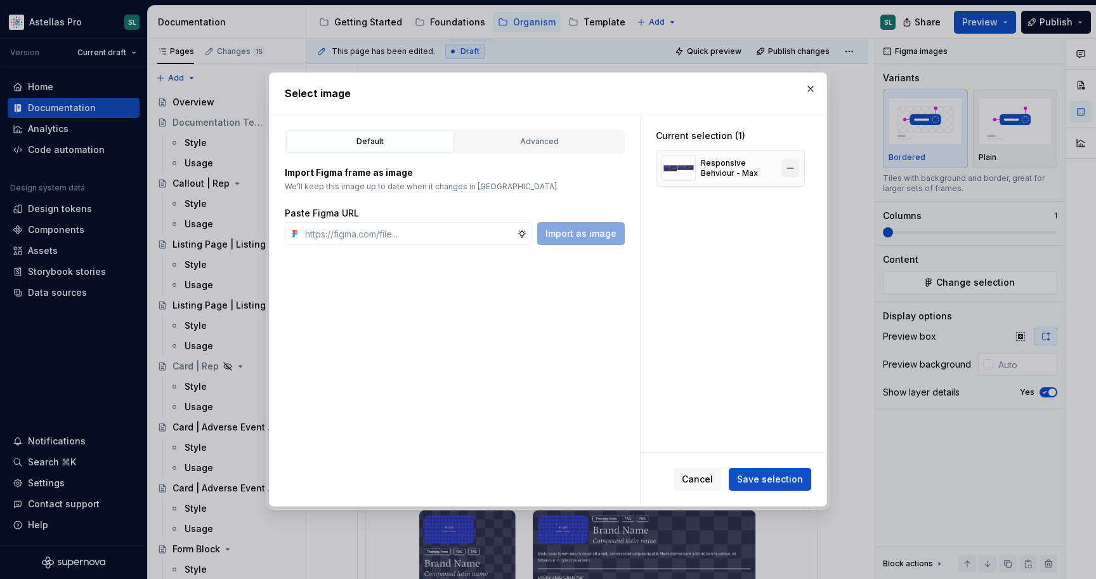
click at [794, 165] on button "button" at bounding box center [791, 168] width 18 height 18
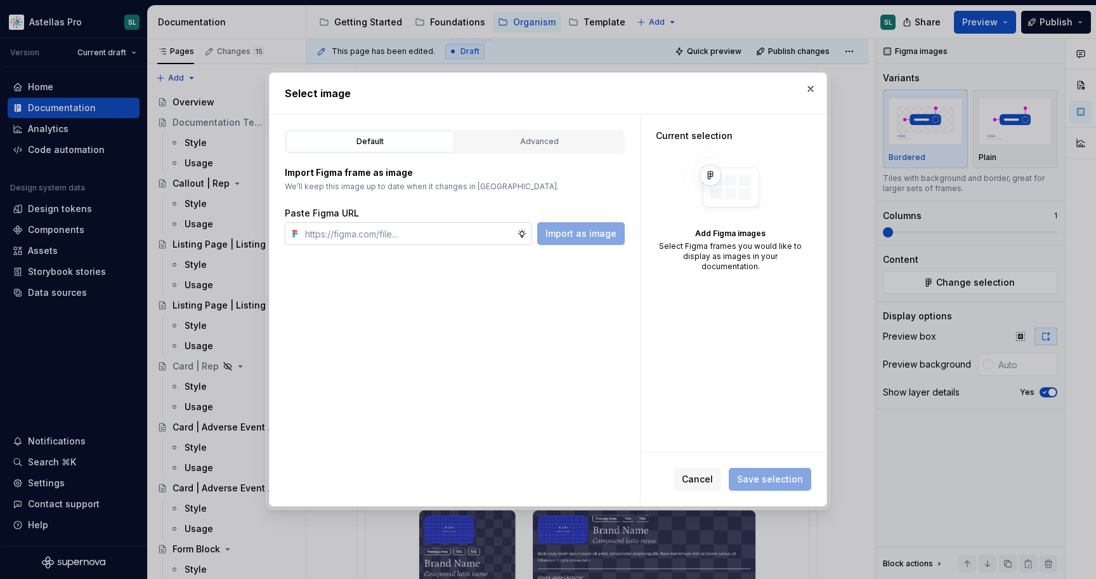
click at [467, 240] on input "text" at bounding box center [408, 233] width 217 height 23
paste input "[URL][DOMAIN_NAME]"
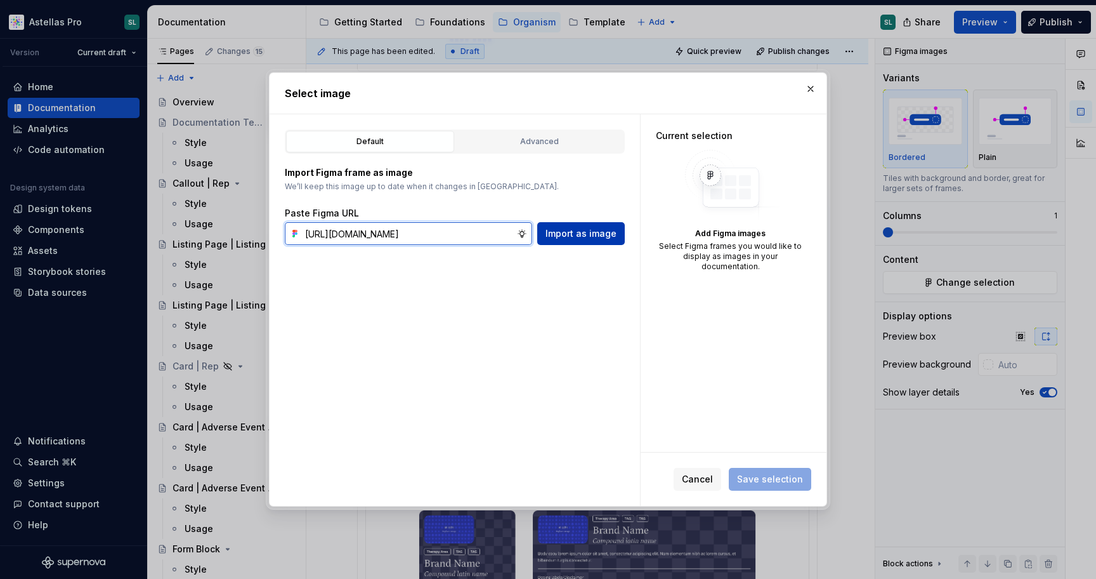
type input "[URL][DOMAIN_NAME]"
click at [586, 235] on span "Import as image" at bounding box center [581, 233] width 71 height 13
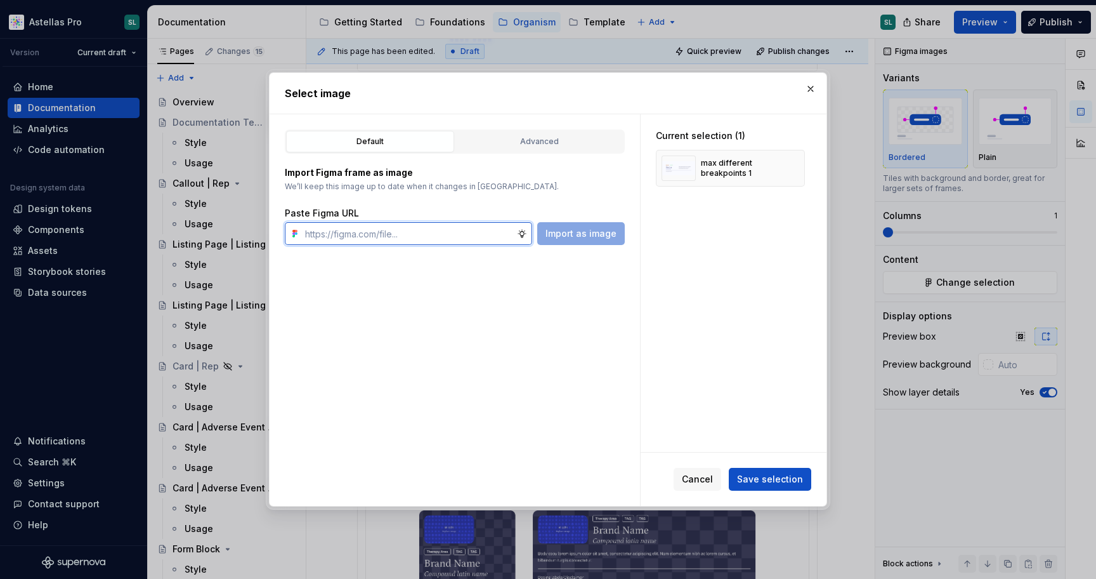
click at [451, 227] on input "text" at bounding box center [408, 233] width 217 height 23
paste input "[URL][DOMAIN_NAME]"
type input "[URL][DOMAIN_NAME]"
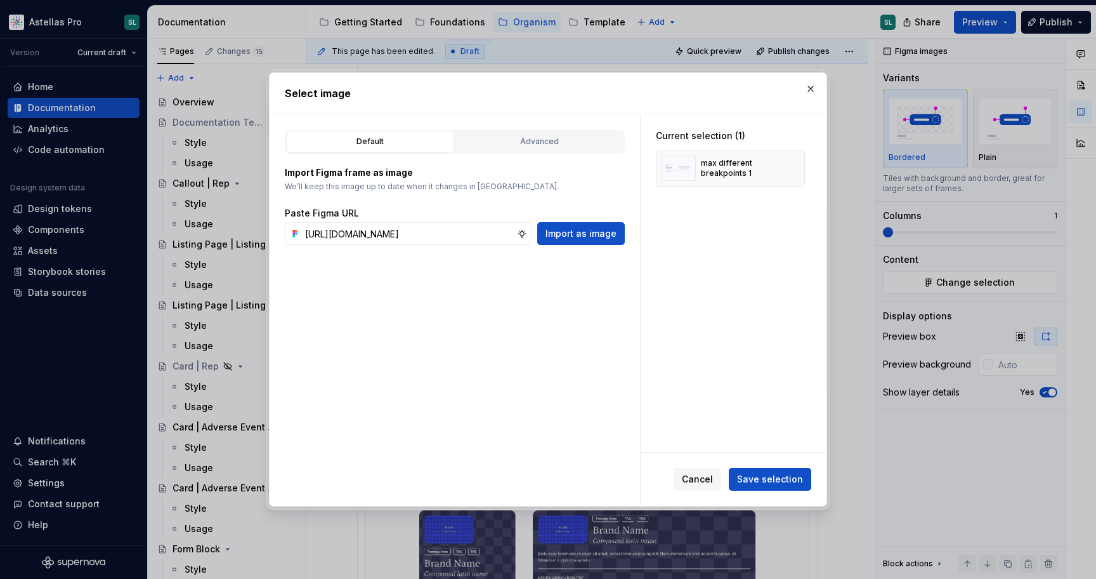
click at [590, 246] on div "Default Advanced Import Figma frame as image We’ll keep this image up to date w…" at bounding box center [455, 309] width 370 height 391
click at [591, 238] on span "Import as image" at bounding box center [581, 233] width 71 height 13
click at [771, 478] on span "Save selection" at bounding box center [770, 479] width 66 height 13
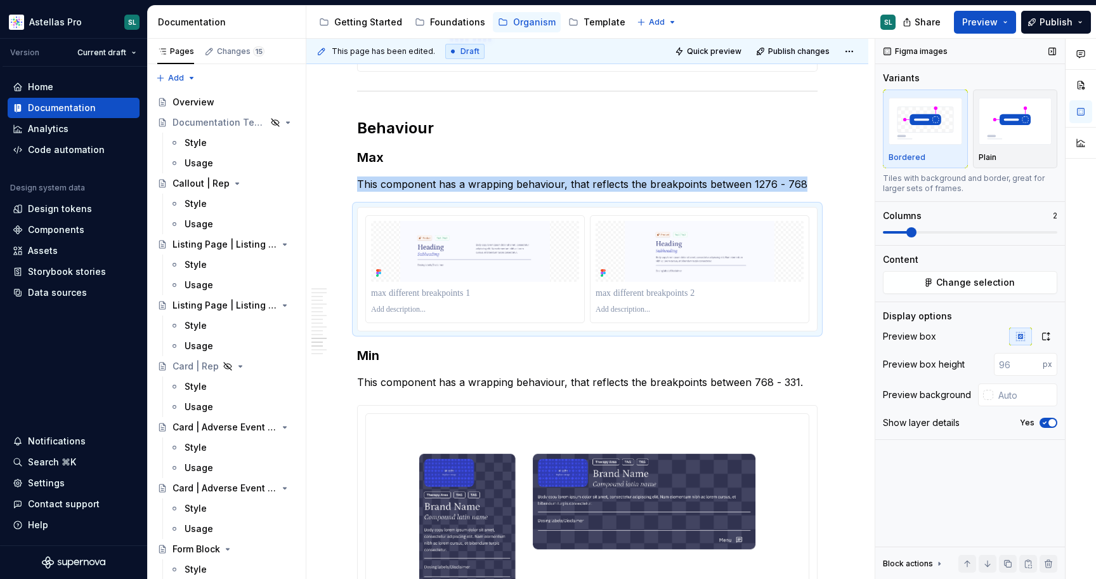
click at [907, 233] on span at bounding box center [912, 232] width 10 height 10
click at [1044, 337] on icon "button" at bounding box center [1046, 336] width 10 height 10
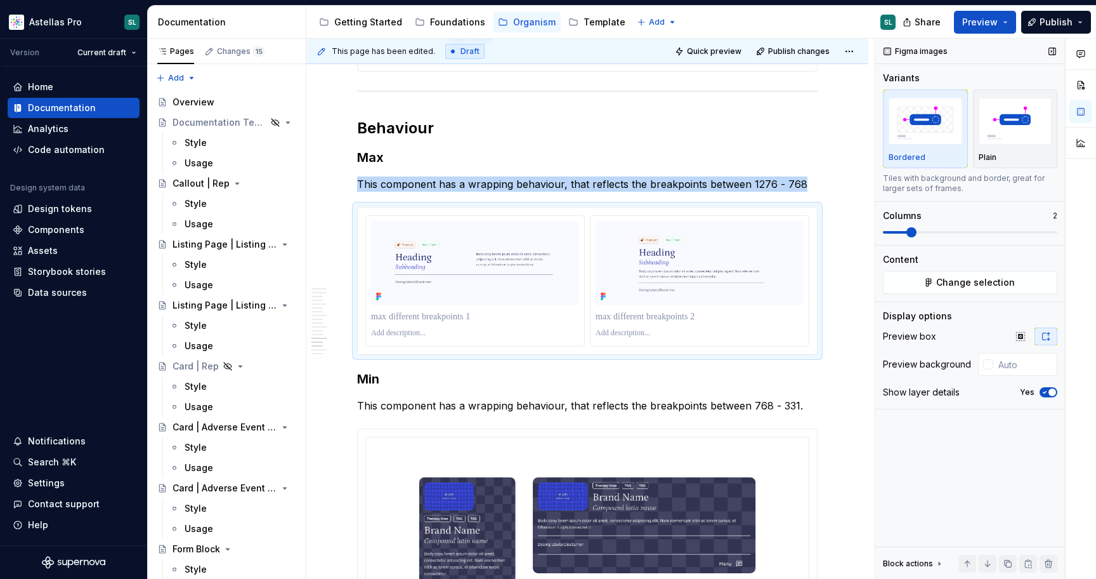
click at [1049, 391] on span "button" at bounding box center [1053, 392] width 8 height 8
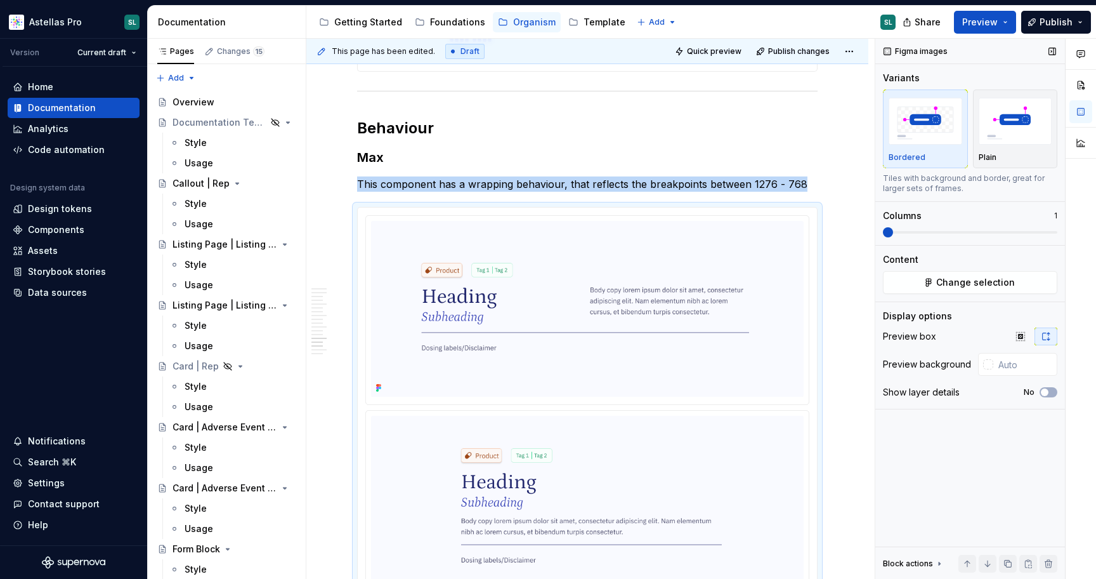
scroll to position [4373, 0]
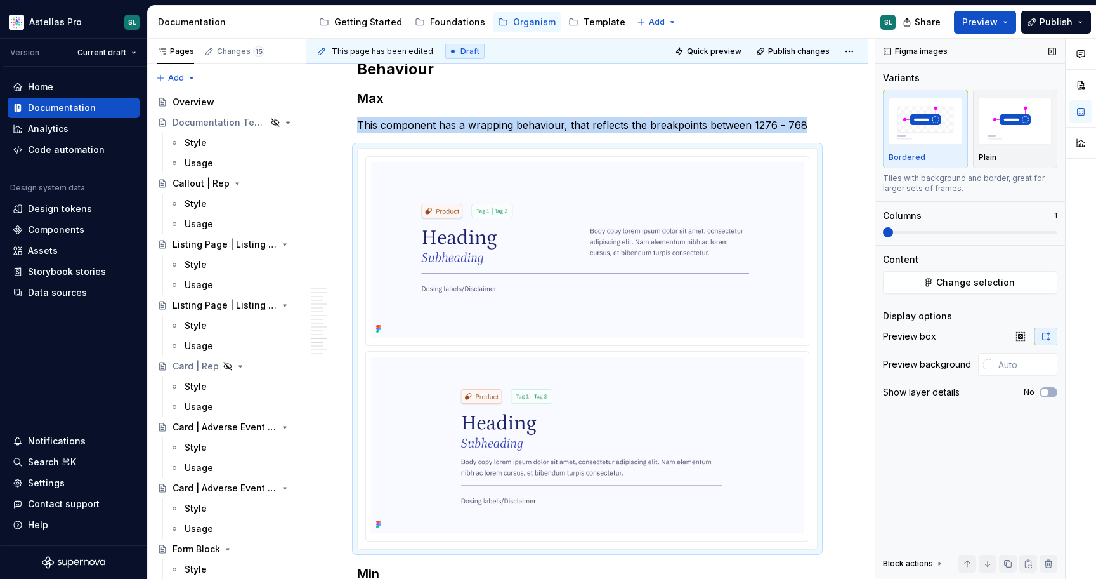
click at [883, 231] on span at bounding box center [888, 232] width 10 height 10
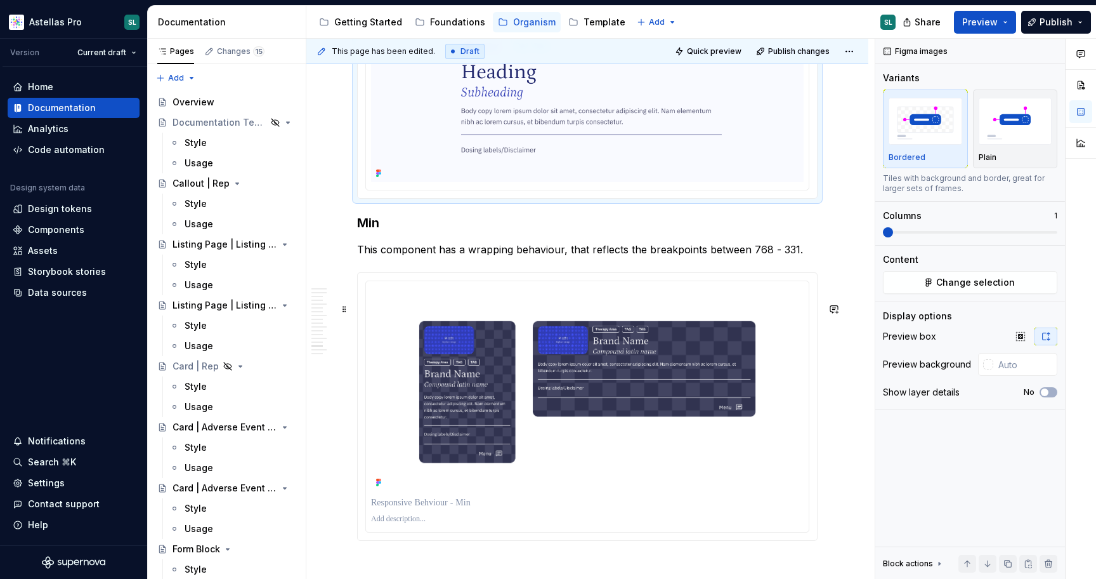
scroll to position [4749, 0]
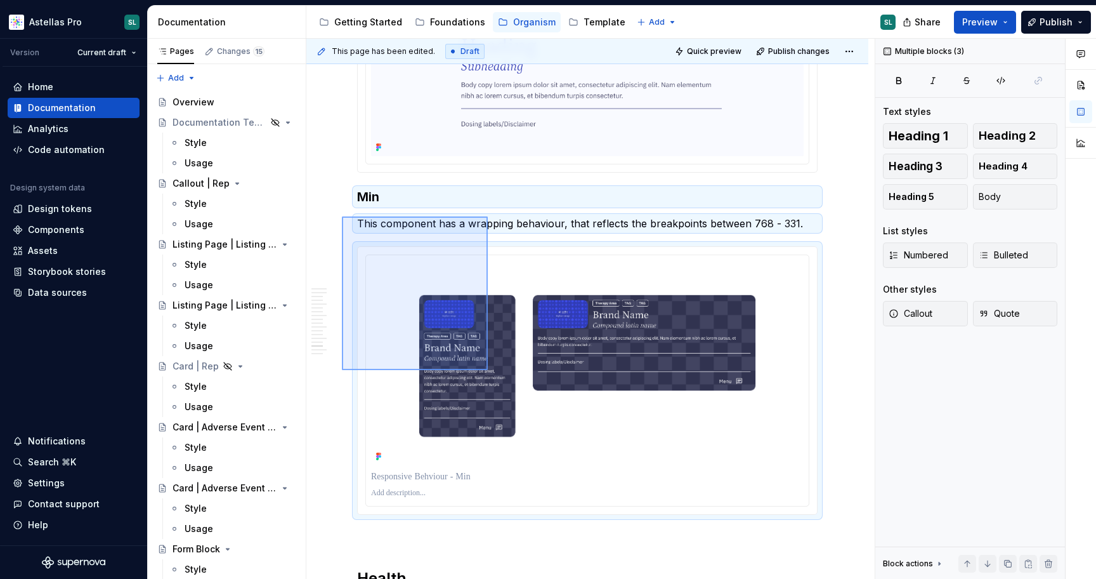
drag, startPoint x: 342, startPoint y: 216, endPoint x: 488, endPoint y: 370, distance: 211.8
click at [488, 370] on div "This page has been edited. Draft Quick preview Publish changes Teaser Block | P…" at bounding box center [590, 309] width 568 height 540
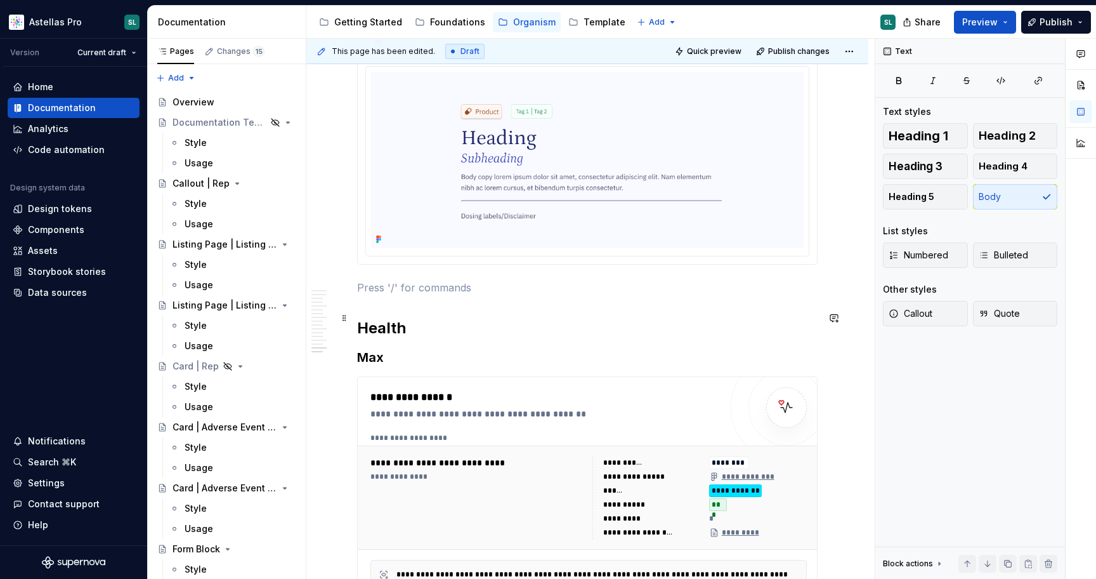
scroll to position [4654, 0]
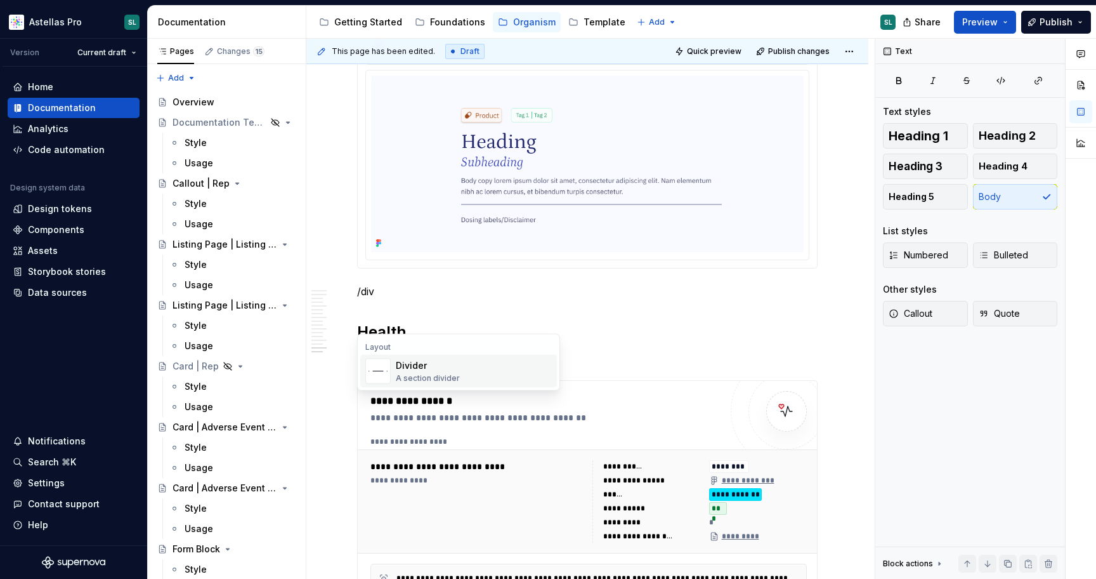
click at [488, 358] on div "Divider A section divider" at bounding box center [474, 370] width 156 height 25
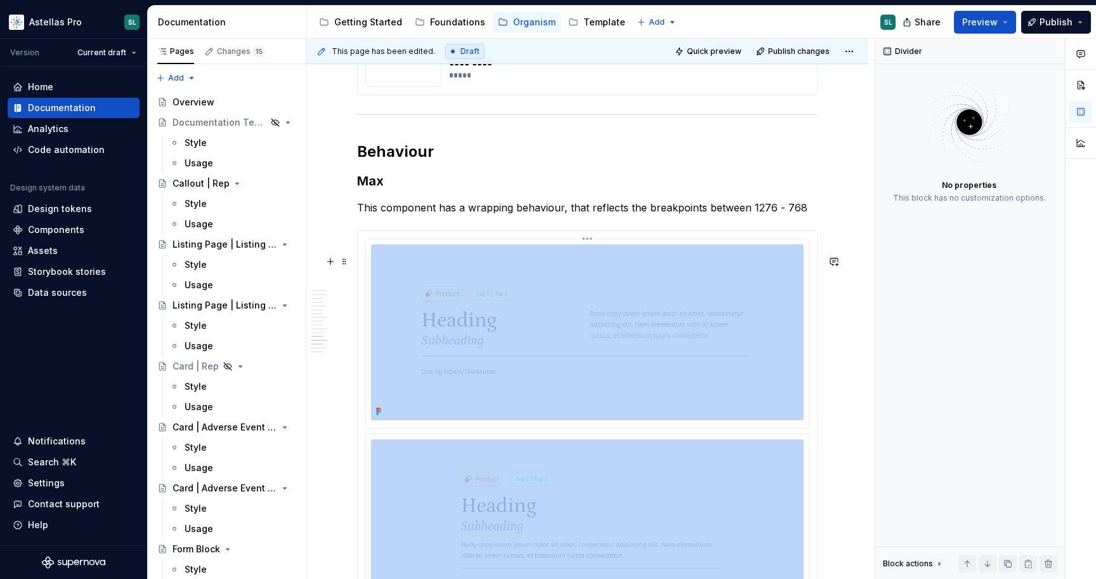
scroll to position [4291, 0]
click at [468, 214] on p "This component has a wrapping behaviour, that reflects the breakpoints between …" at bounding box center [587, 206] width 461 height 15
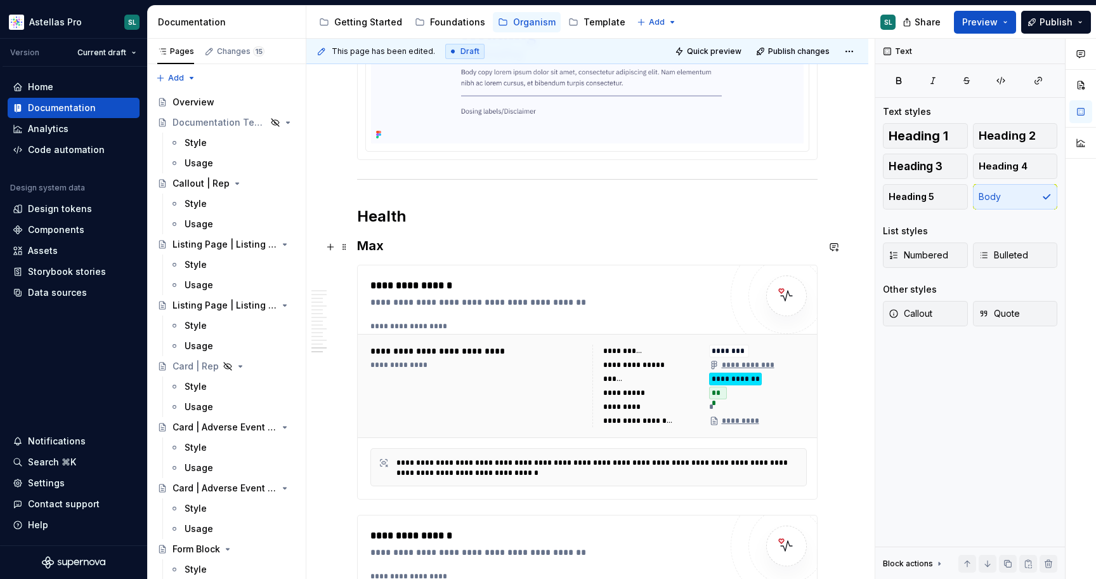
scroll to position [4768, 0]
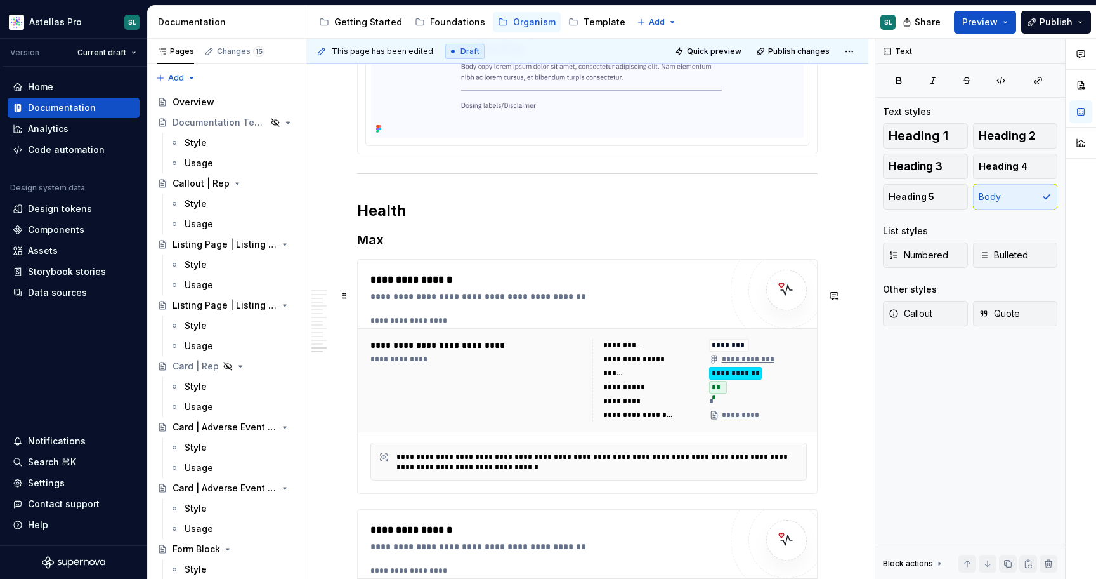
type textarea "*"
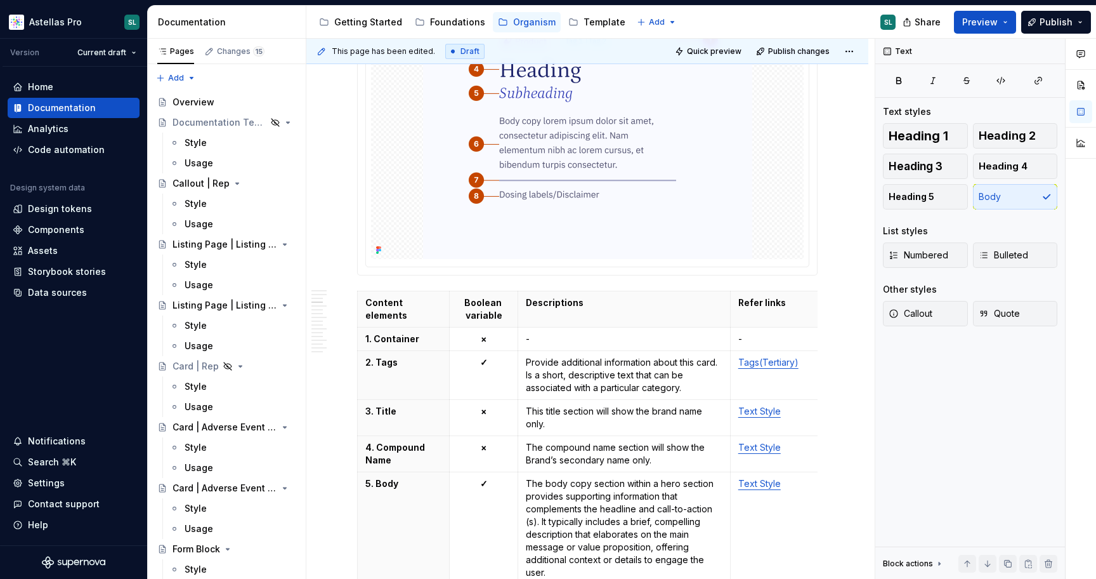
scroll to position [1581, 0]
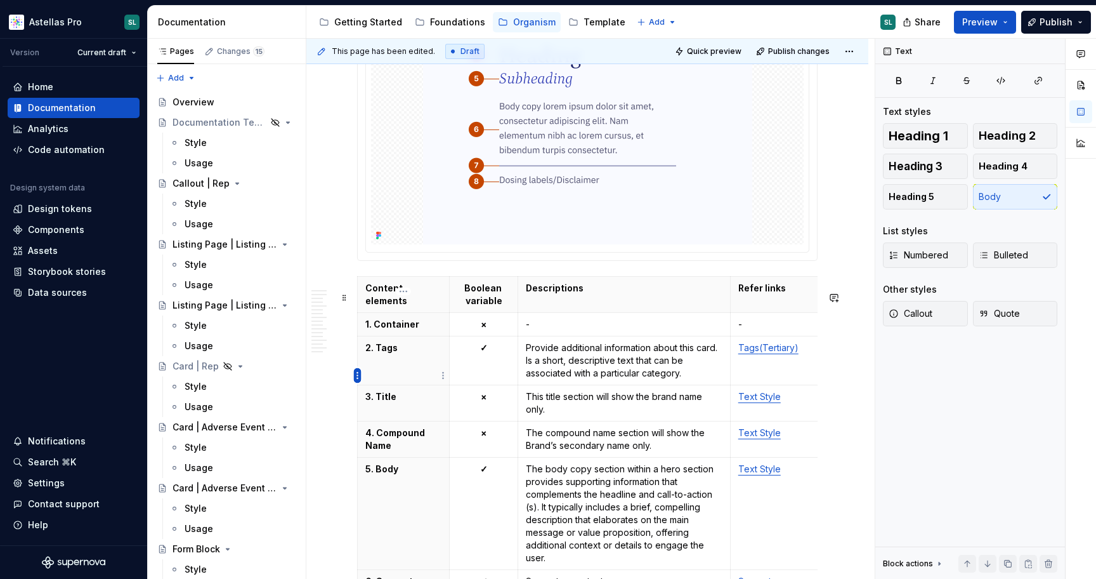
click at [358, 372] on html "Astellas Pro SL Version Current draft Home Documentation Analytics Code automat…" at bounding box center [548, 289] width 1096 height 579
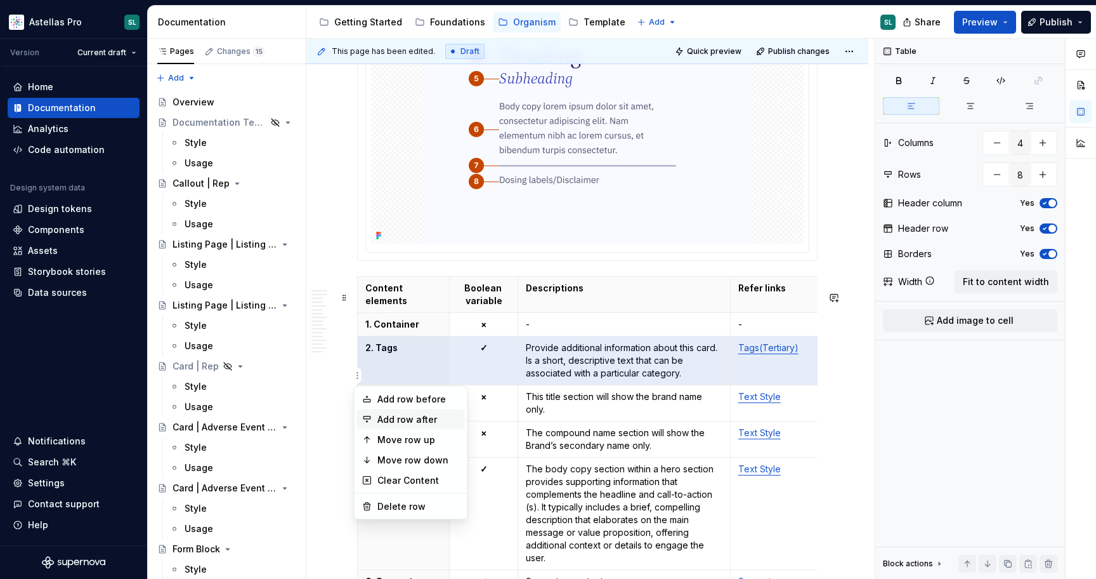
click at [409, 415] on div "Add row after" at bounding box center [418, 419] width 82 height 13
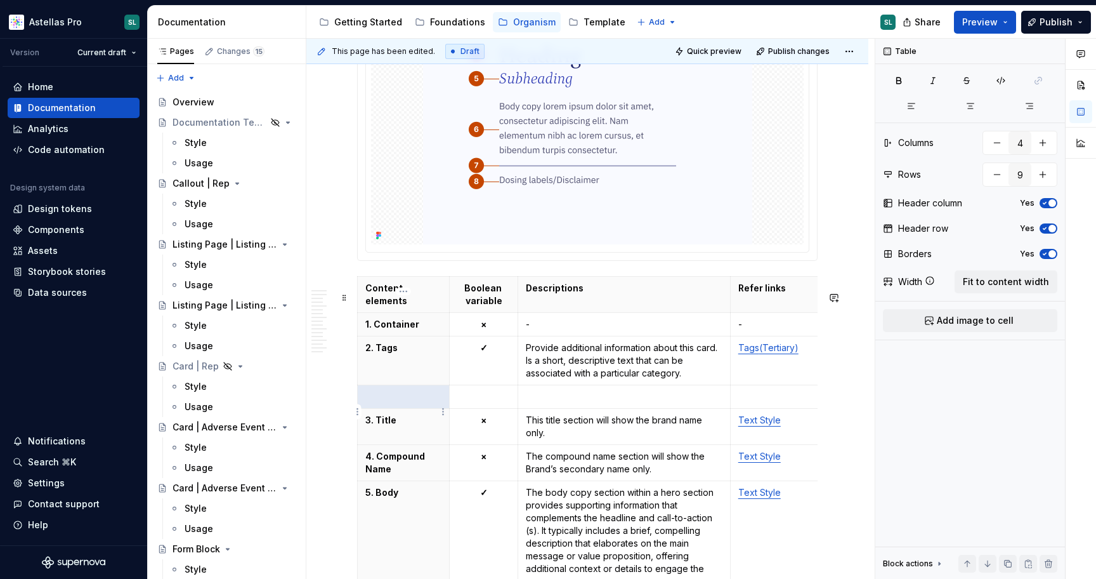
click at [381, 403] on th at bounding box center [404, 396] width 92 height 23
click at [369, 426] on p "3. Title" at bounding box center [403, 420] width 76 height 13
click at [371, 469] on p "4. Compound Name" at bounding box center [403, 462] width 76 height 25
click at [370, 499] on p "5. Body" at bounding box center [403, 492] width 76 height 13
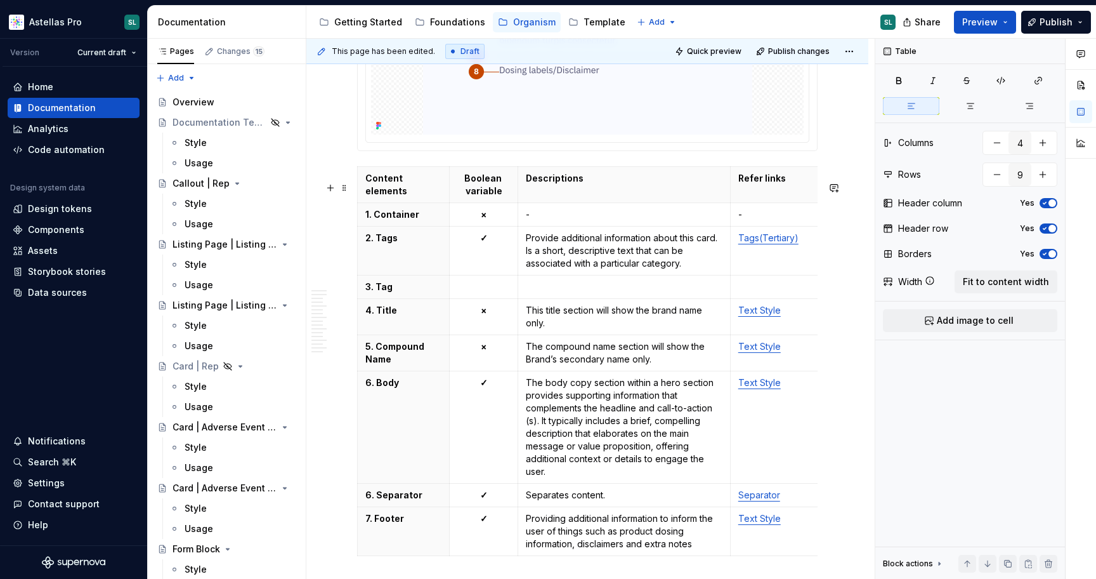
scroll to position [1695, 0]
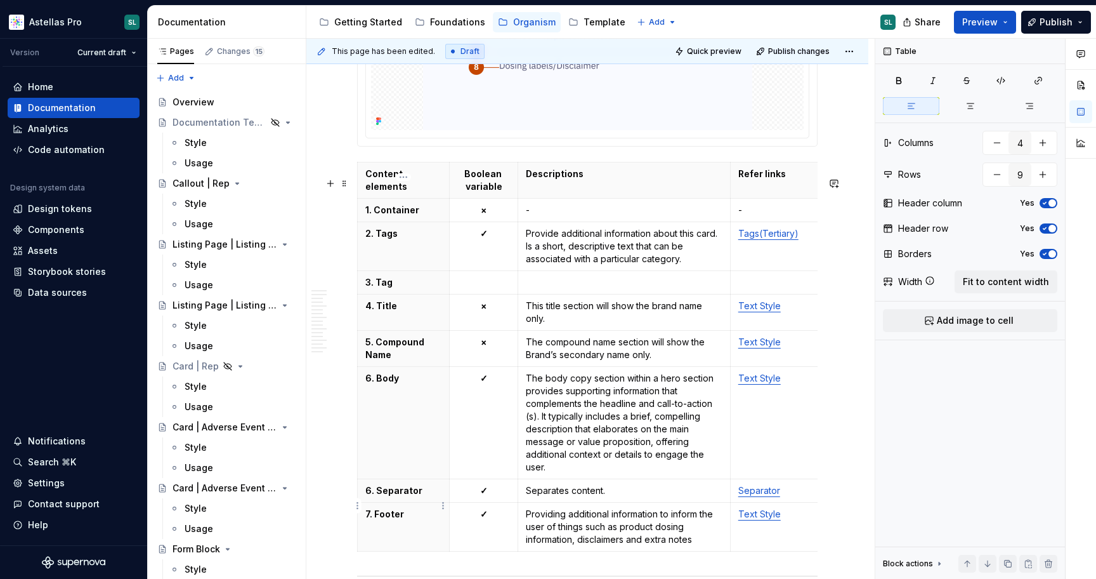
click at [370, 497] on p "6. Separator" at bounding box center [403, 490] width 76 height 13
click at [369, 520] on p "7. Footer" at bounding box center [403, 513] width 76 height 13
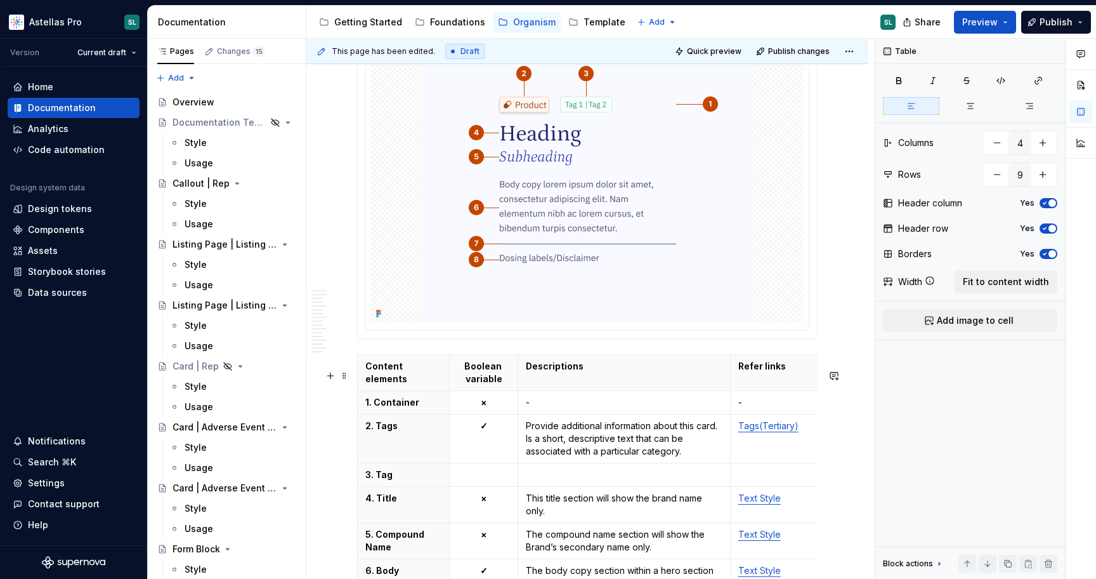
scroll to position [1530, 0]
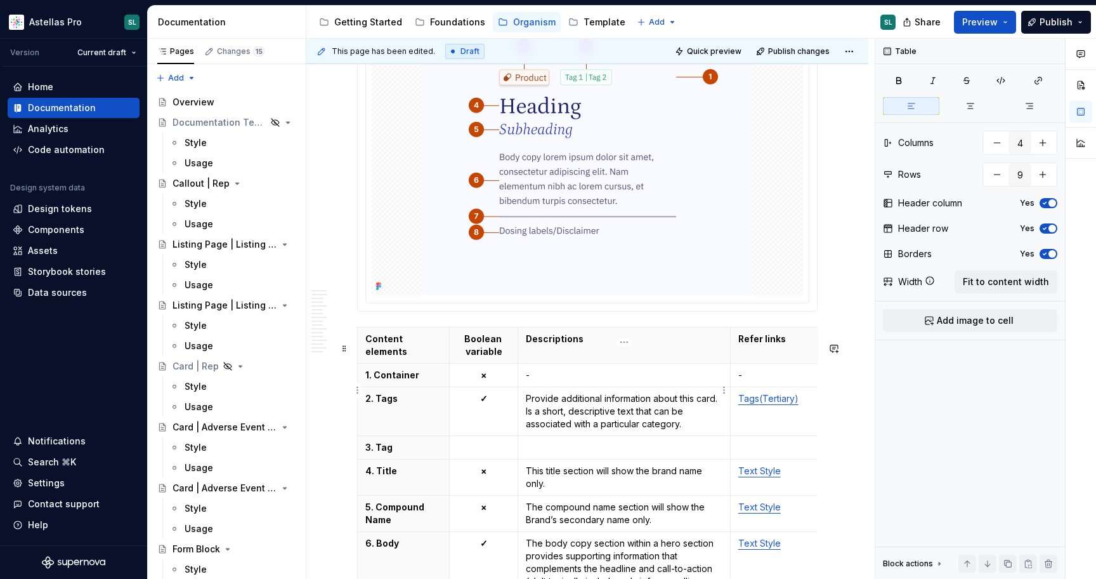
click at [562, 381] on p "-" at bounding box center [624, 375] width 197 height 13
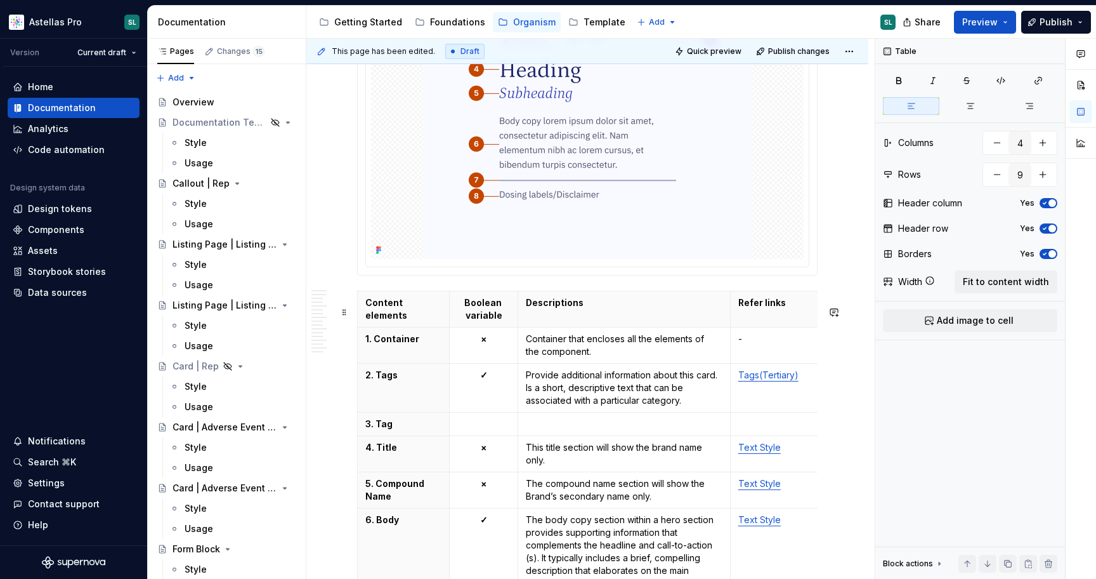
scroll to position [1567, 0]
click at [358, 401] on html "Astellas Pro SL Version Current draft Home Documentation Analytics Code automat…" at bounding box center [548, 289] width 1096 height 579
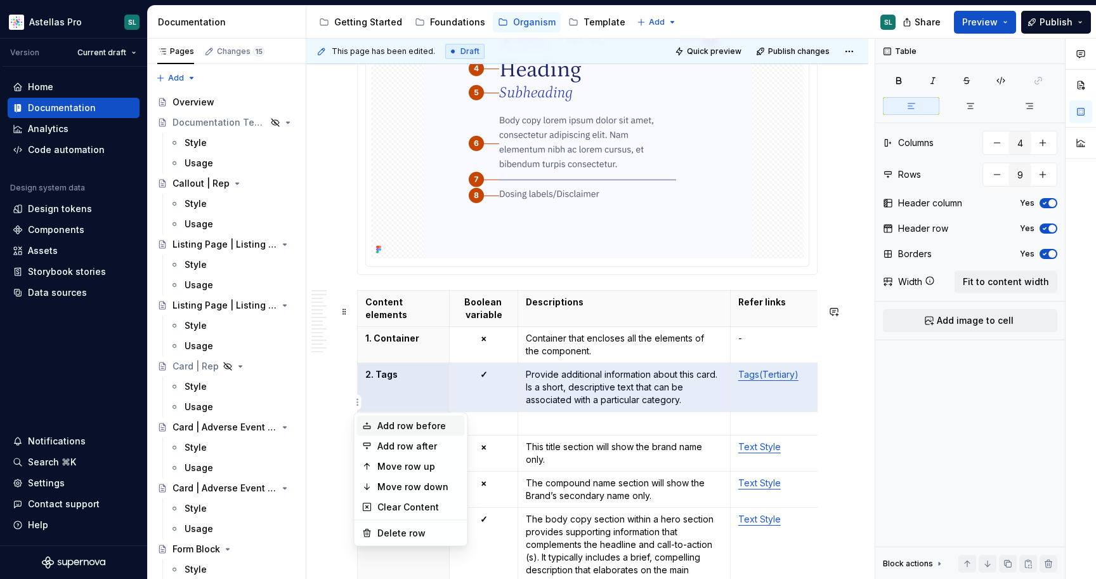
click at [402, 420] on div "Add row before" at bounding box center [418, 425] width 82 height 13
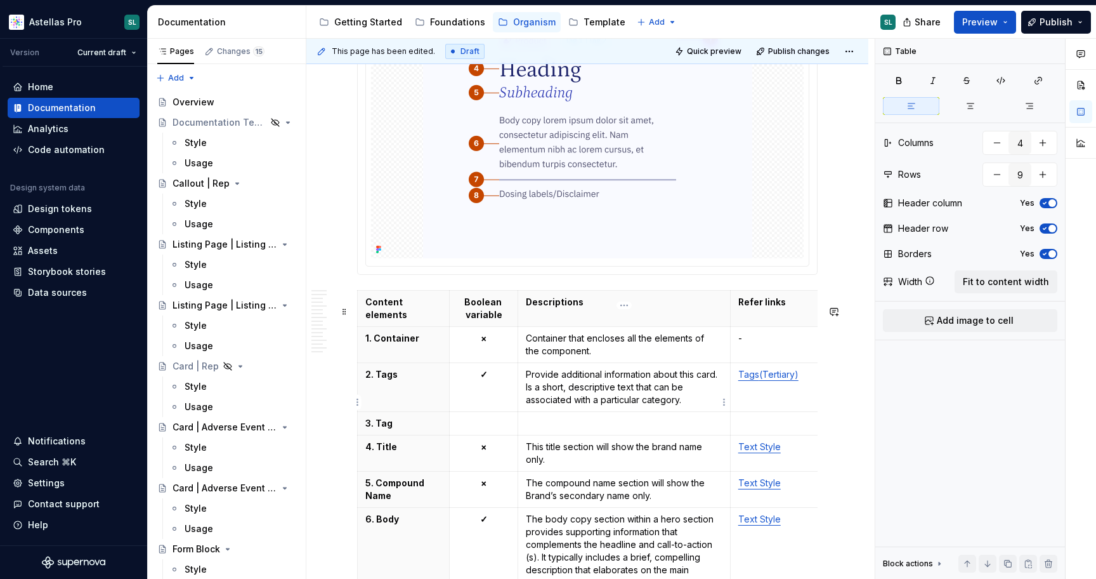
click at [612, 396] on p "Provide additional information about this card. Is a short, descriptive text th…" at bounding box center [624, 387] width 197 height 38
drag, startPoint x: 377, startPoint y: 390, endPoint x: 398, endPoint y: 389, distance: 20.9
click at [398, 381] on p "2. Tags" at bounding box center [403, 374] width 76 height 13
click at [530, 388] on p "Provide additional information about this card. Is a short, descriptive text th…" at bounding box center [624, 387] width 197 height 38
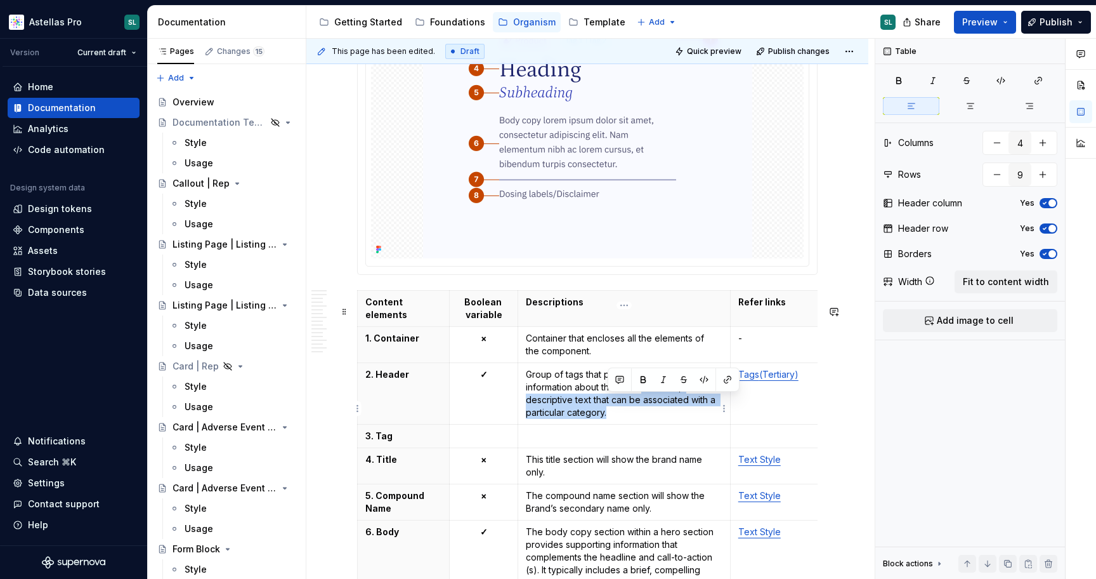
drag, startPoint x: 656, startPoint y: 430, endPoint x: 644, endPoint y: 402, distance: 31.0
click at [644, 402] on p "Group of tags that provide additional information about this card. Is a short, …" at bounding box center [624, 393] width 197 height 51
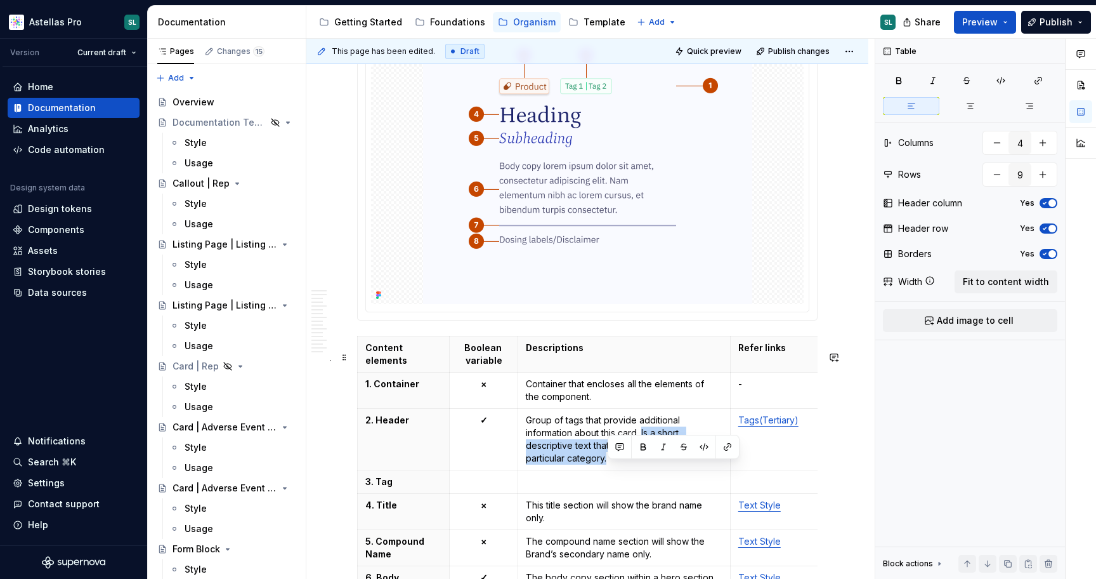
scroll to position [1527, 0]
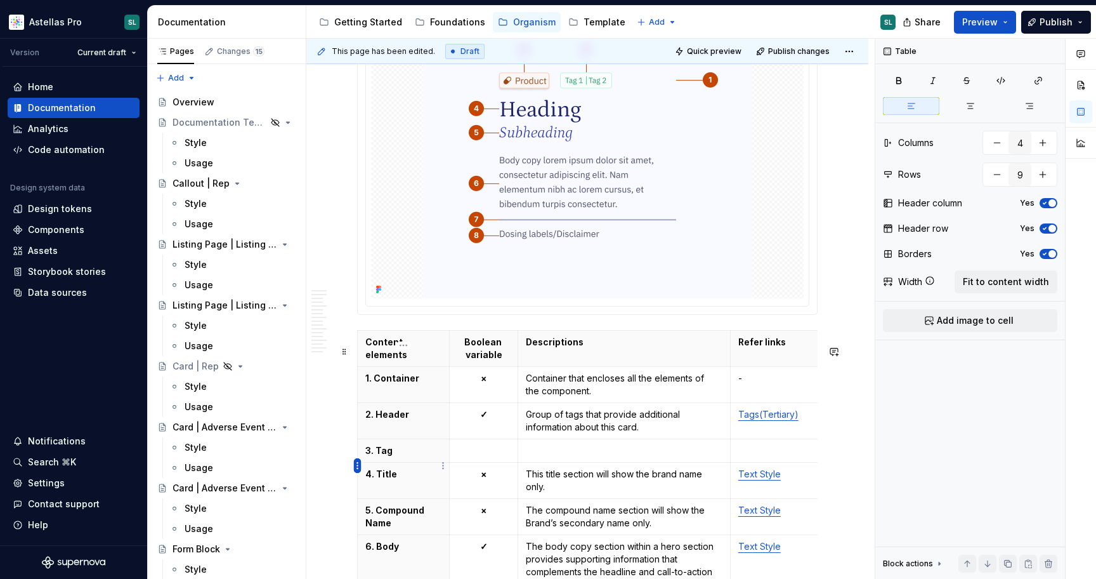
click at [355, 464] on html "Astellas Pro SL Version Current draft Home Documentation Analytics Code automat…" at bounding box center [548, 289] width 1096 height 579
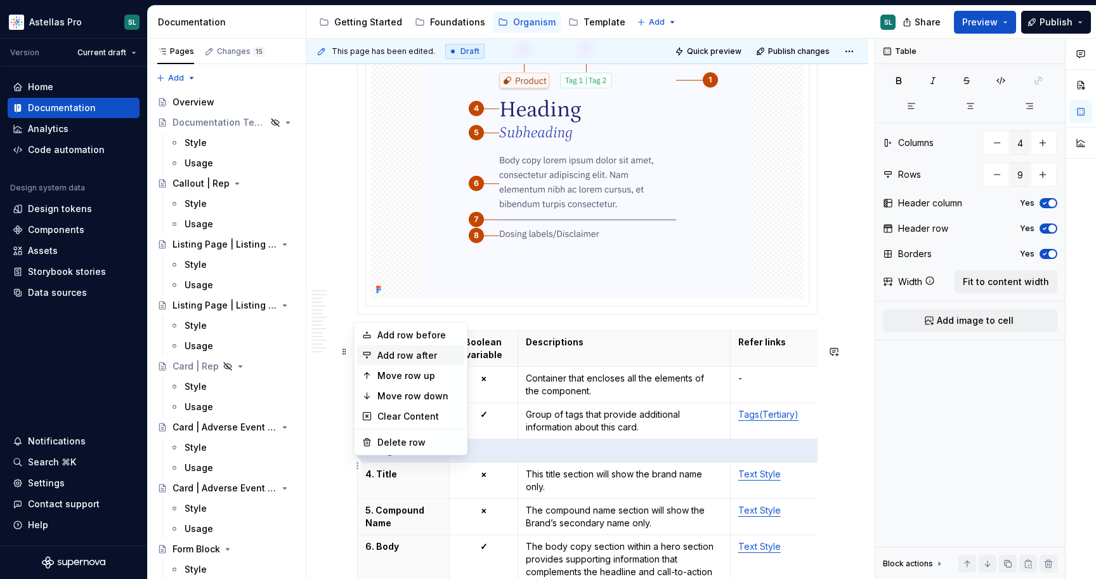
click at [433, 360] on div "Add row after" at bounding box center [418, 355] width 82 height 13
type input "10"
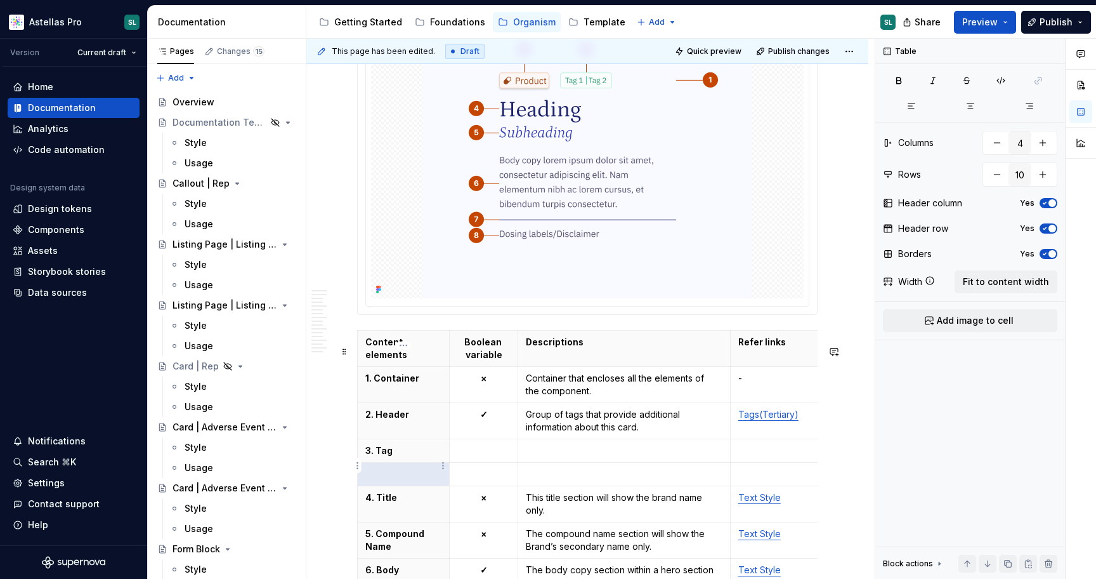
click at [377, 457] on p "3. Tag" at bounding box center [403, 450] width 76 height 13
click at [415, 480] on p at bounding box center [403, 474] width 76 height 13
click at [380, 480] on p "4. Tag" at bounding box center [403, 474] width 76 height 13
click at [488, 457] on p at bounding box center [483, 450] width 53 height 13
click at [495, 421] on p "✓" at bounding box center [483, 414] width 53 height 13
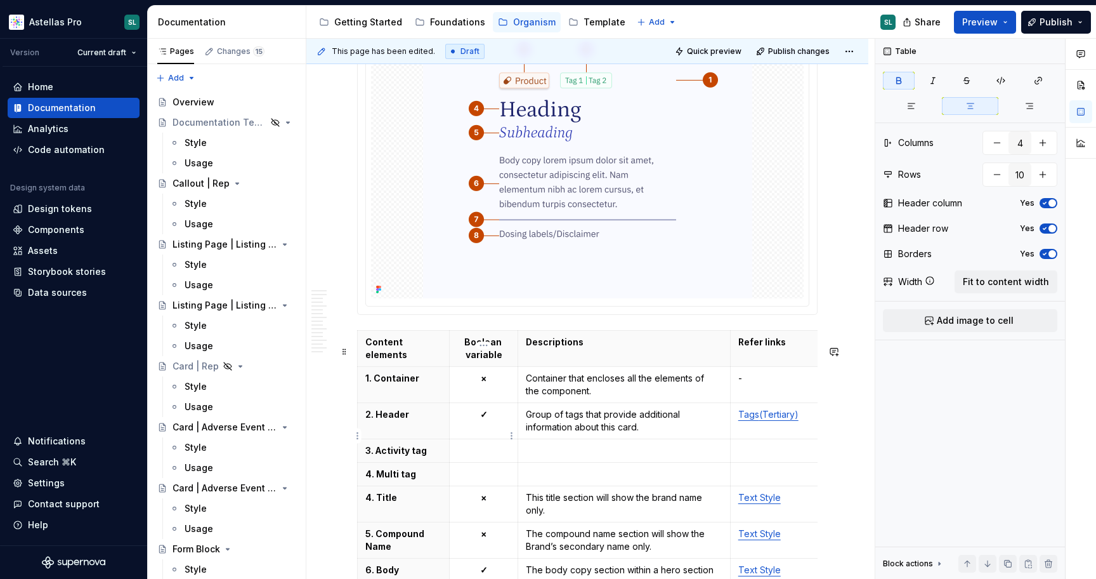
click at [495, 421] on p "✓" at bounding box center [483, 414] width 53 height 13
drag, startPoint x: 480, startPoint y: 429, endPoint x: 490, endPoint y: 429, distance: 10.1
click at [490, 421] on p "✓" at bounding box center [483, 414] width 53 height 13
copy strong "✓"
click at [477, 457] on p at bounding box center [483, 450] width 53 height 13
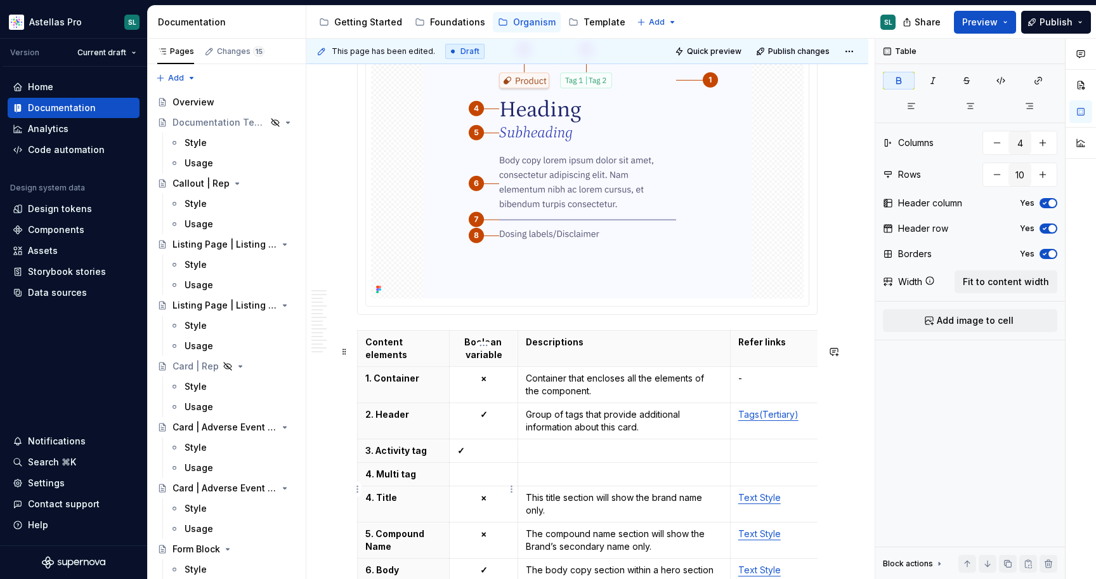
click at [482, 480] on p at bounding box center [483, 474] width 53 height 13
drag, startPoint x: 464, startPoint y: 429, endPoint x: 478, endPoint y: 477, distance: 50.2
click at [478, 477] on tbody "Content elements Boolean variable Descriptions Refer links 1. Container × Conta…" at bounding box center [597, 537] width 478 height 412
click at [967, 108] on icon "button" at bounding box center [970, 106] width 10 height 10
click at [478, 457] on p "✓" at bounding box center [483, 450] width 53 height 13
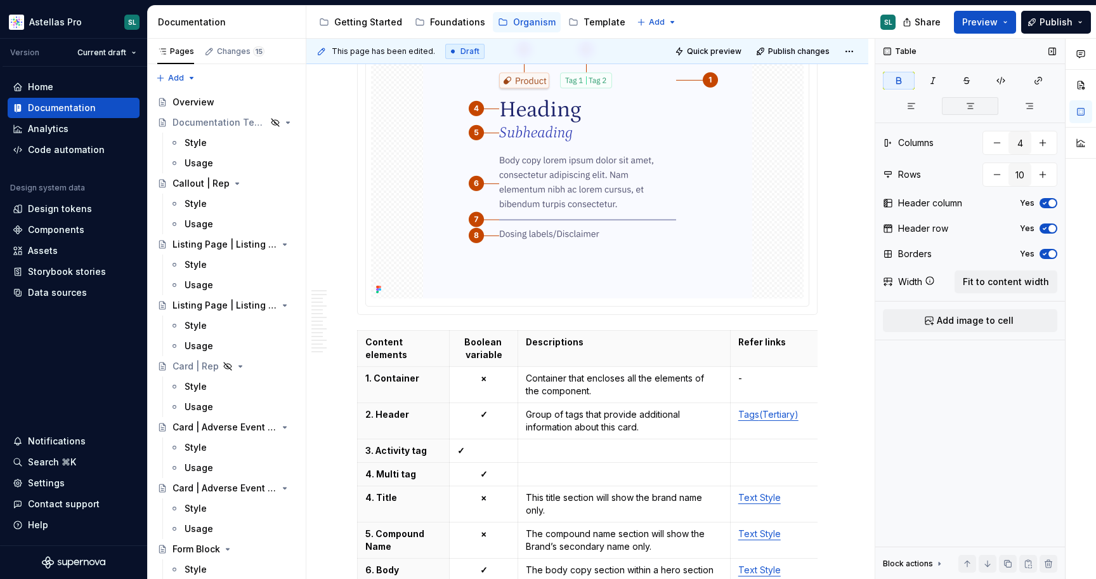
click at [976, 107] on button "button" at bounding box center [970, 106] width 56 height 18
click at [594, 456] on td at bounding box center [624, 450] width 213 height 23
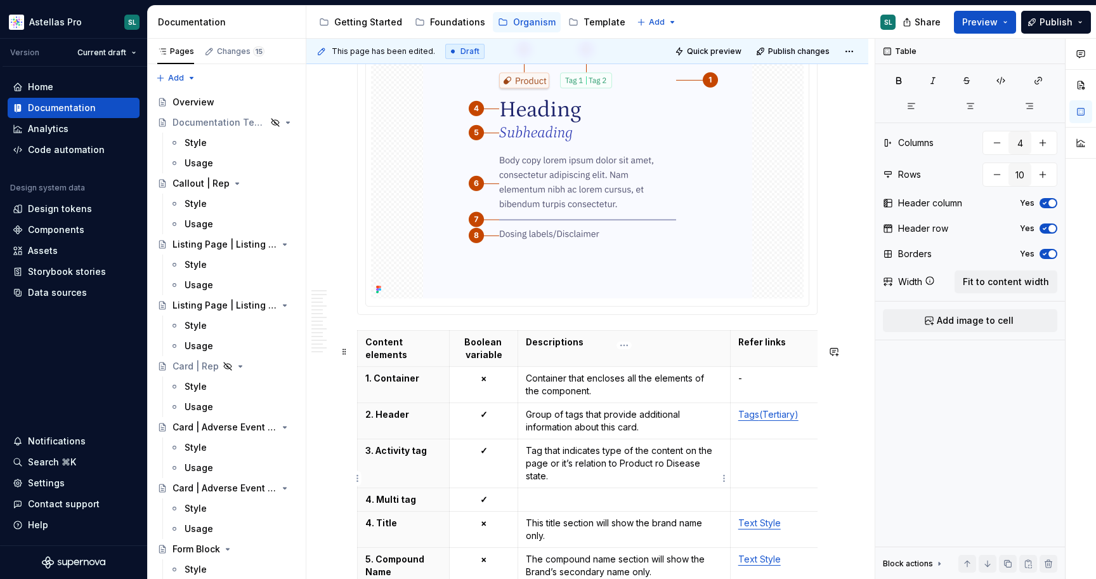
click at [661, 479] on p "Tag that indicates type of the content on the page or it’s relation to Product …" at bounding box center [624, 463] width 197 height 38
drag, startPoint x: 652, startPoint y: 476, endPoint x: 663, endPoint y: 488, distance: 16.2
click at [663, 482] on p "Tag that indicates type of the content on the page or it’s relation to Product …" at bounding box center [624, 463] width 197 height 38
click at [562, 482] on p "Tag that indicates type of the content on the page or it’s relation to Product,…" at bounding box center [624, 463] width 197 height 38
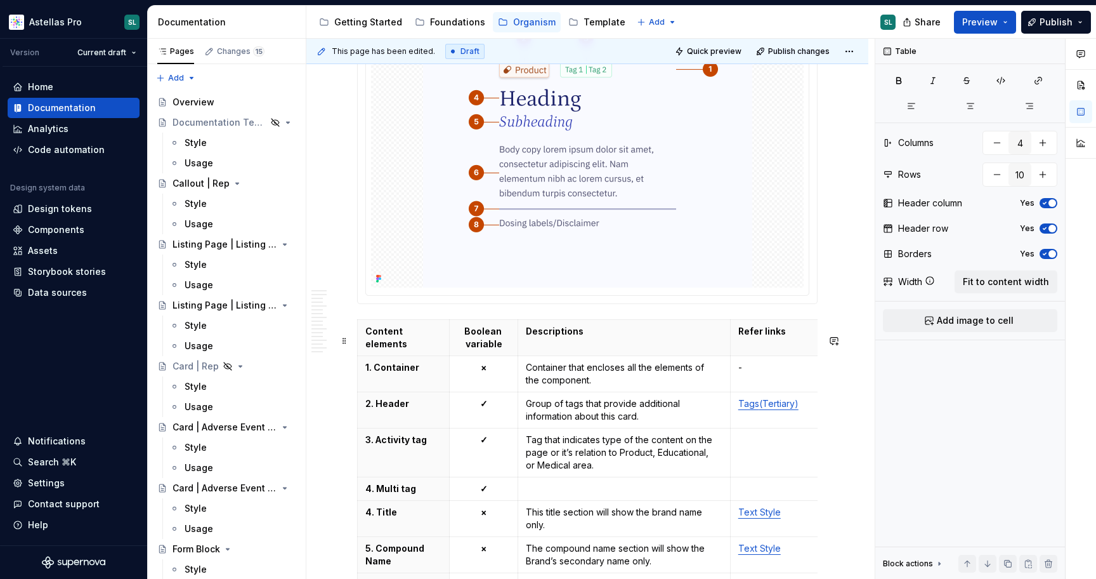
scroll to position [1559, 0]
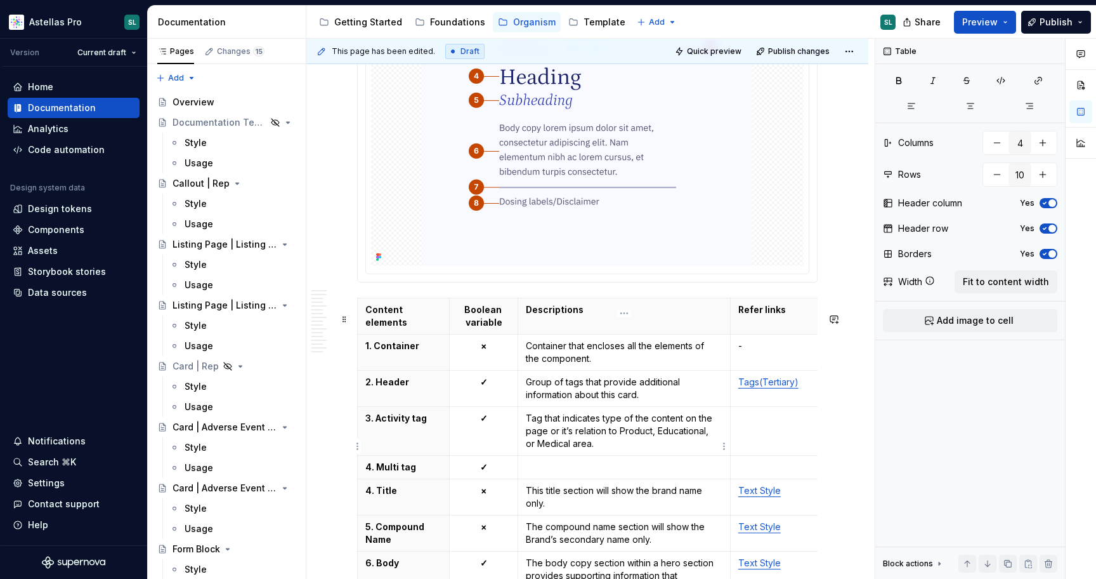
click at [576, 450] on p "Tag that indicates type of the content on the page or it’s relation to Product,…" at bounding box center [624, 431] width 197 height 38
drag, startPoint x: 558, startPoint y: 445, endPoint x: 547, endPoint y: 446, distance: 10.8
click at [547, 446] on p "Tag that indicates type of the content on the page or it’s relation to Product,…" at bounding box center [624, 431] width 197 height 38
drag, startPoint x: 612, startPoint y: 445, endPoint x: 603, endPoint y: 430, distance: 16.8
click at [603, 430] on p "Tag that indicates type of the content on the page and it’s relation to Product…" at bounding box center [624, 431] width 197 height 38
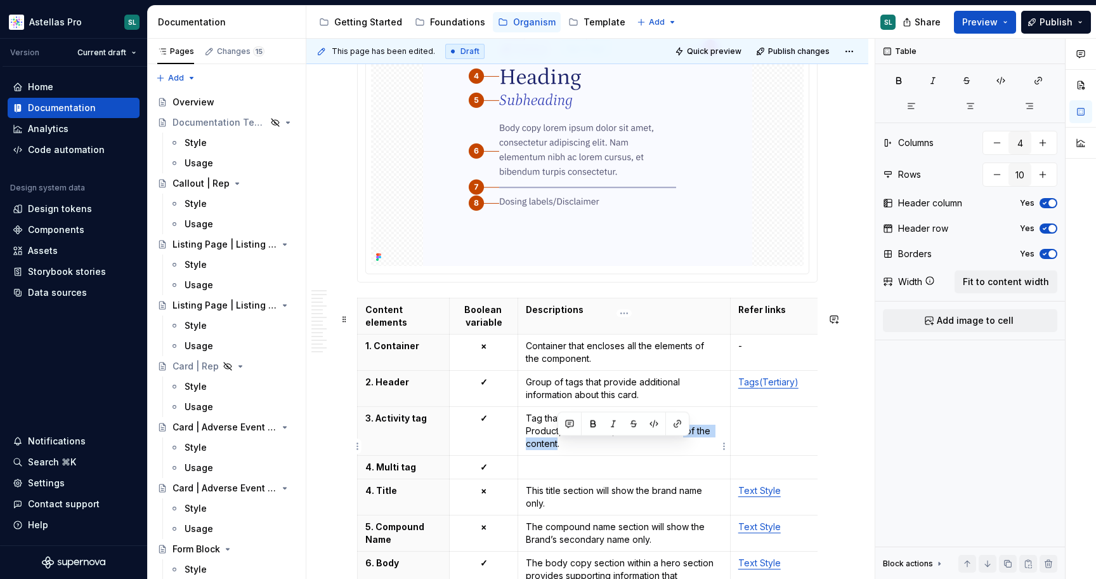
drag, startPoint x: 558, startPoint y: 456, endPoint x: 681, endPoint y: 449, distance: 123.9
click at [681, 449] on p "Tag that indicates content’s relation to Product, Educational, or Medical area …" at bounding box center [624, 431] width 197 height 38
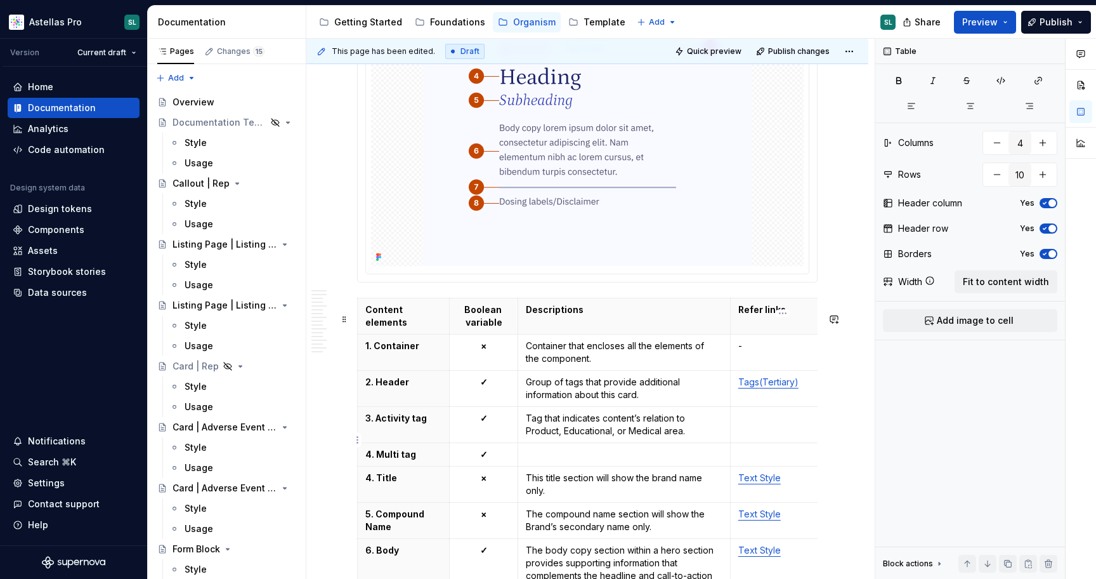
click at [794, 424] on p at bounding box center [782, 418] width 89 height 13
click at [771, 387] on link "(Tertiary)" at bounding box center [778, 381] width 39 height 11
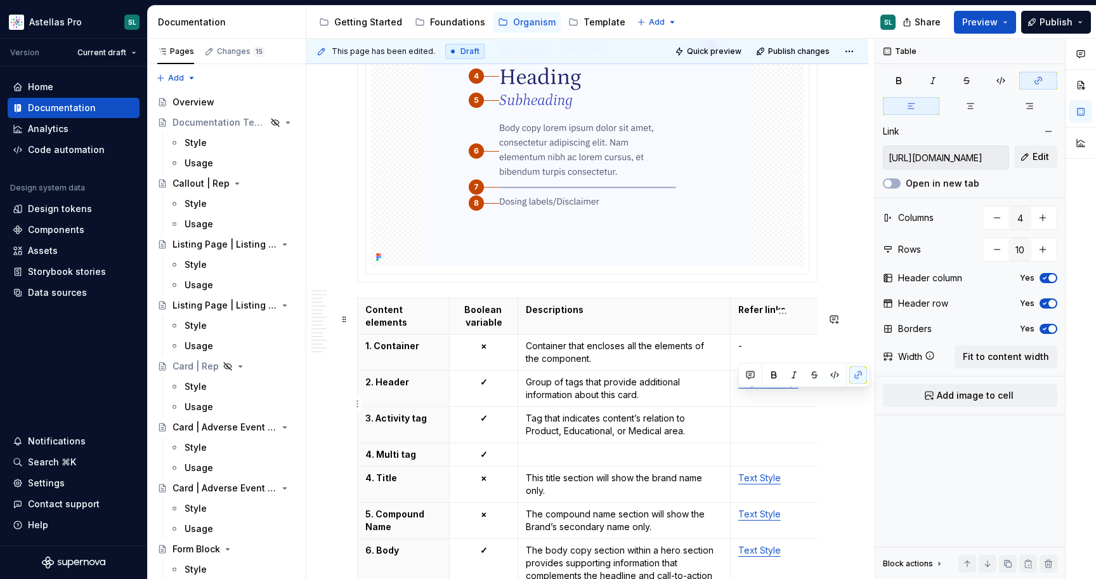
drag, startPoint x: 804, startPoint y: 400, endPoint x: 740, endPoint y: 400, distance: 63.4
click at [740, 388] on p "Tags (Tertiary)" at bounding box center [782, 382] width 89 height 13
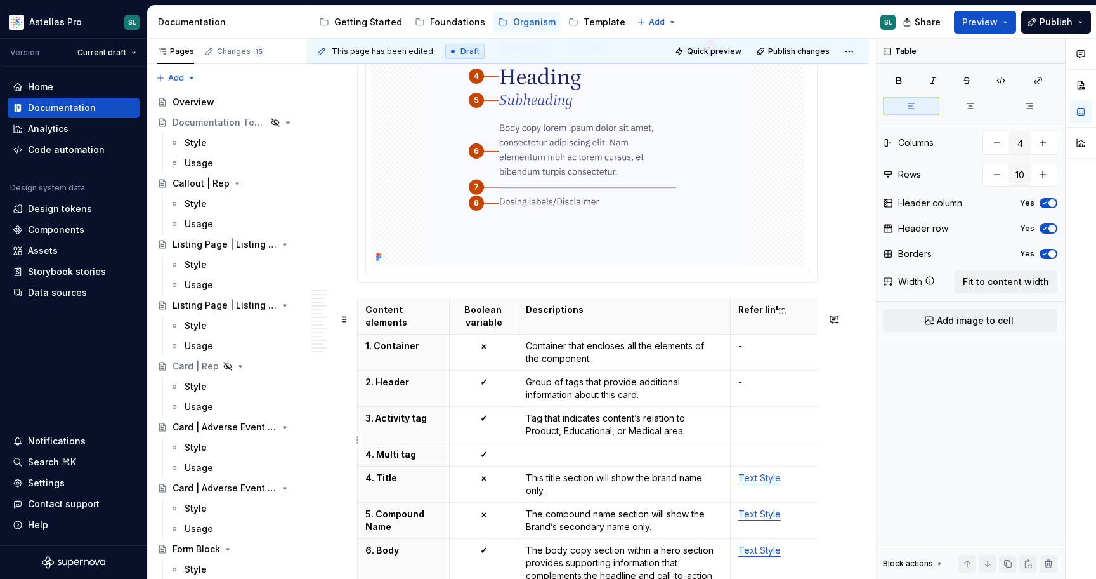
click at [763, 443] on td at bounding box center [782, 425] width 105 height 36
click at [783, 461] on p at bounding box center [782, 454] width 89 height 13
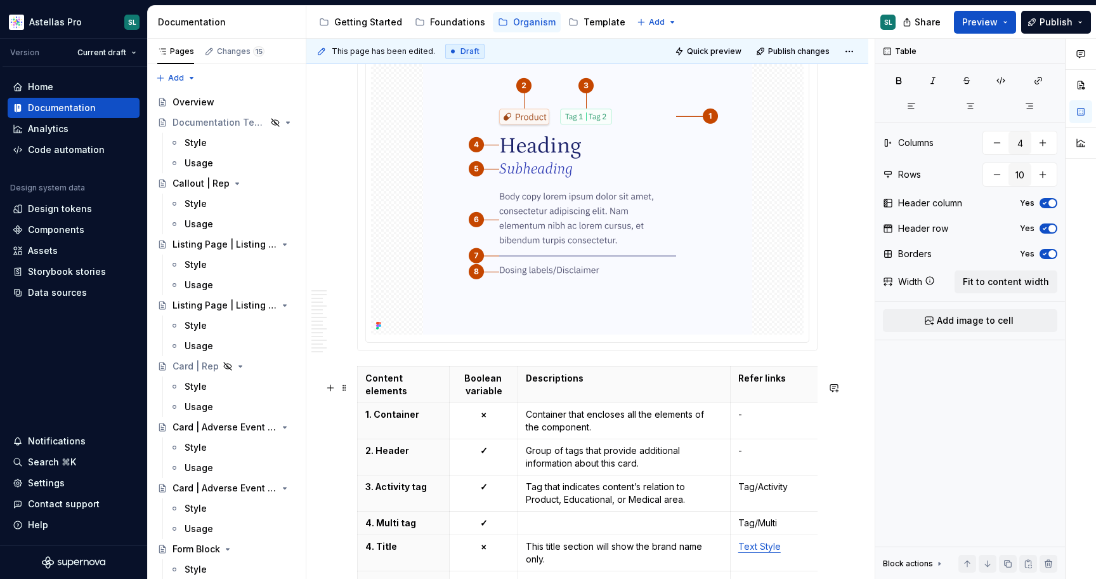
scroll to position [1490, 0]
type textarea "*"
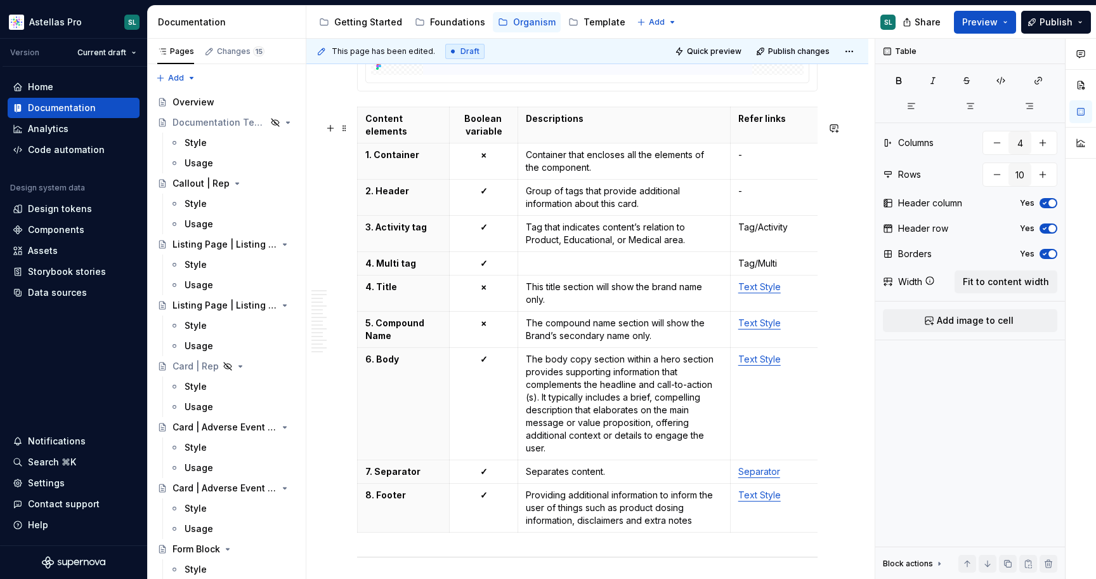
scroll to position [1809, 0]
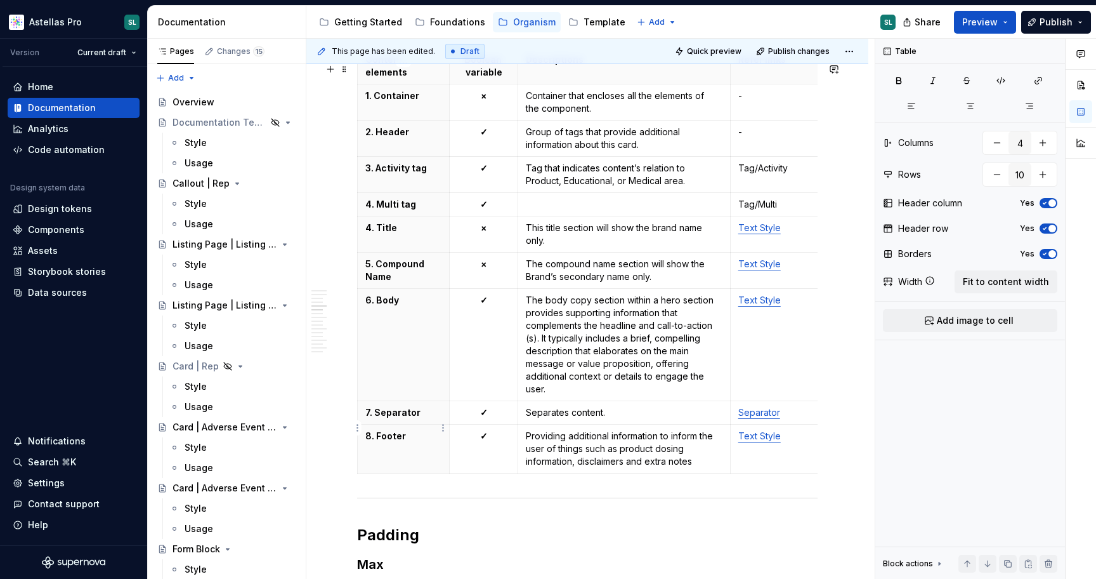
click at [359, 428] on html "Astellas Pro SL Version Current draft Home Documentation Analytics Code automat…" at bounding box center [548, 289] width 1096 height 579
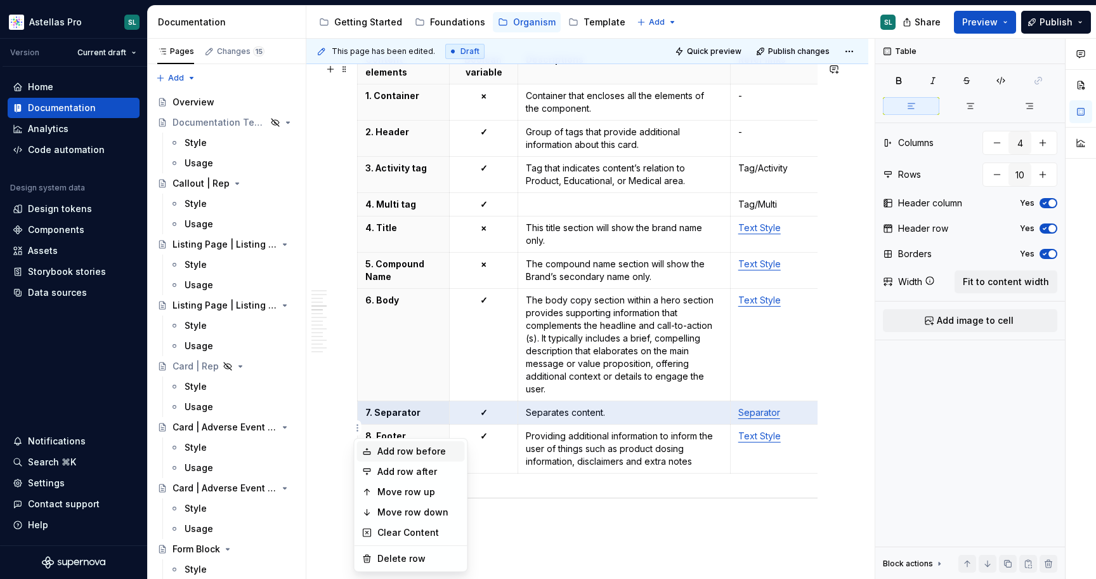
click at [399, 445] on div "Add row before" at bounding box center [418, 451] width 82 height 13
type input "11"
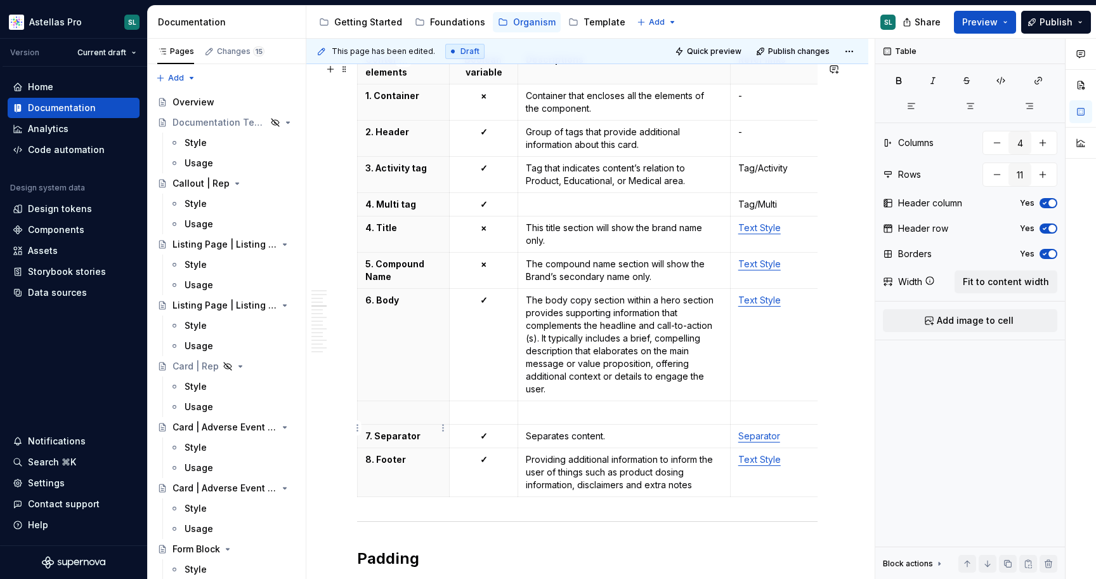
click at [398, 419] on p at bounding box center [403, 412] width 76 height 13
drag, startPoint x: 378, startPoint y: 476, endPoint x: 403, endPoint y: 475, distance: 24.7
click at [403, 466] on p "8. Footer" at bounding box center [403, 459] width 76 height 13
click at [370, 234] on p "4. Title" at bounding box center [403, 227] width 76 height 13
click at [370, 277] on p "5. Compound Name" at bounding box center [403, 270] width 76 height 25
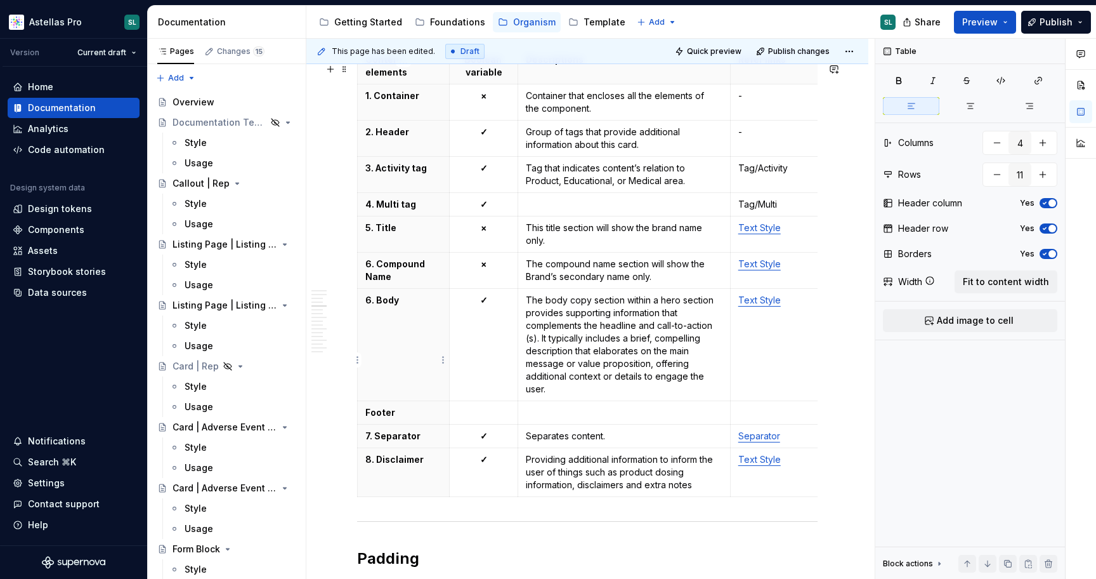
click at [369, 306] on p "6. Body" at bounding box center [403, 300] width 76 height 13
click at [367, 419] on p "Footer" at bounding box center [403, 412] width 76 height 13
click at [369, 442] on p "7. Separator" at bounding box center [403, 435] width 76 height 13
click at [370, 466] on p "8. Disclaimer" at bounding box center [403, 459] width 76 height 13
click at [634, 480] on p "Providing additional information to inform the user of things such as product d…" at bounding box center [624, 472] width 197 height 38
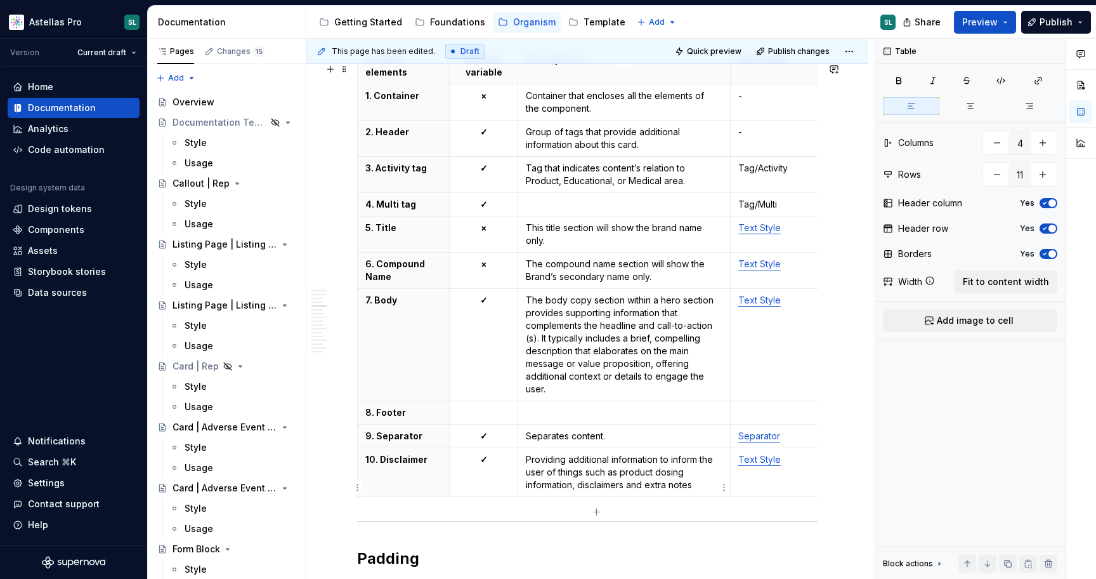
click at [697, 491] on p "Providing additional information to inform the user of things such as product d…" at bounding box center [624, 472] width 197 height 38
click at [569, 419] on p at bounding box center [624, 412] width 197 height 13
click at [485, 419] on p at bounding box center [483, 412] width 53 height 13
click at [485, 441] on strong "✓" at bounding box center [484, 435] width 8 height 11
click at [487, 287] on td "×" at bounding box center [484, 270] width 69 height 36
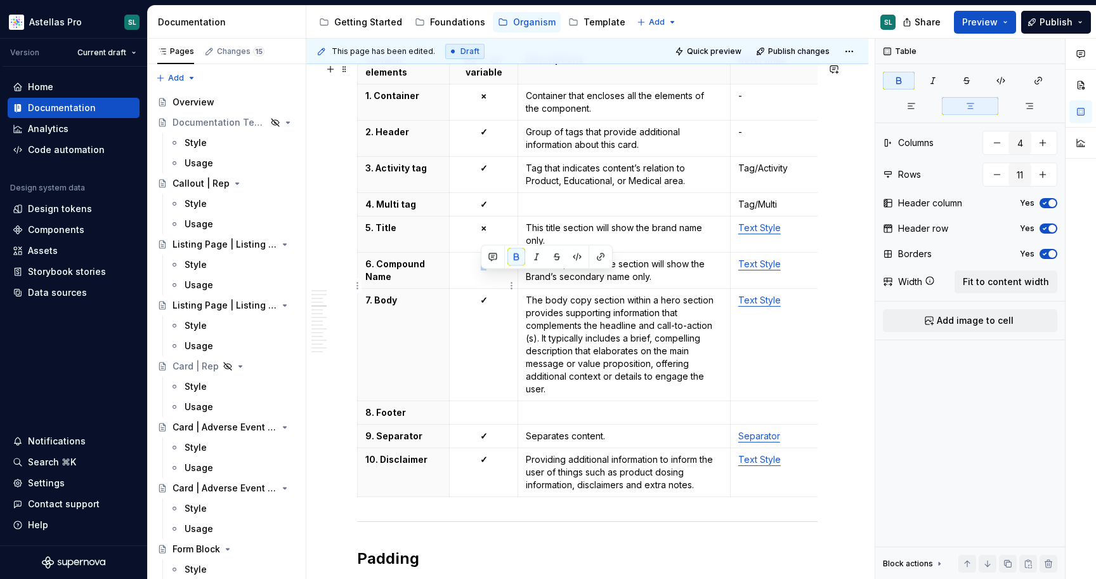
drag, startPoint x: 487, startPoint y: 287, endPoint x: 478, endPoint y: 284, distance: 10.0
click at [478, 284] on td "×" at bounding box center [484, 270] width 69 height 36
copy strong "×"
click at [490, 442] on p "✓" at bounding box center [483, 435] width 53 height 13
drag, startPoint x: 487, startPoint y: 476, endPoint x: 479, endPoint y: 476, distance: 7.6
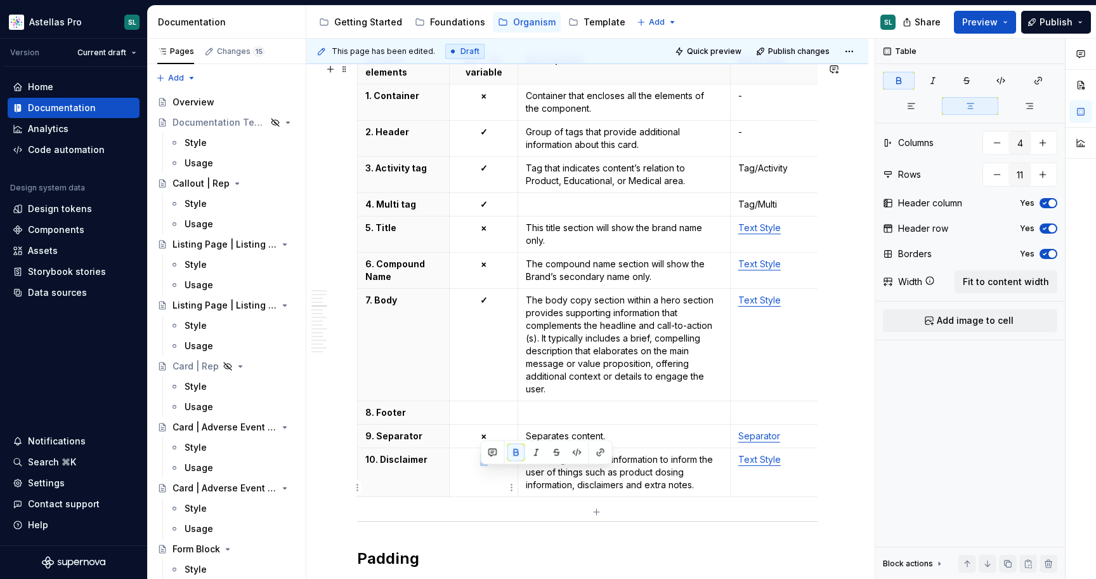
click at [479, 466] on p "✓" at bounding box center [483, 459] width 53 height 13
copy strong "✓"
click at [485, 419] on p at bounding box center [483, 412] width 53 height 13
click at [969, 106] on icon "button" at bounding box center [970, 106] width 10 height 10
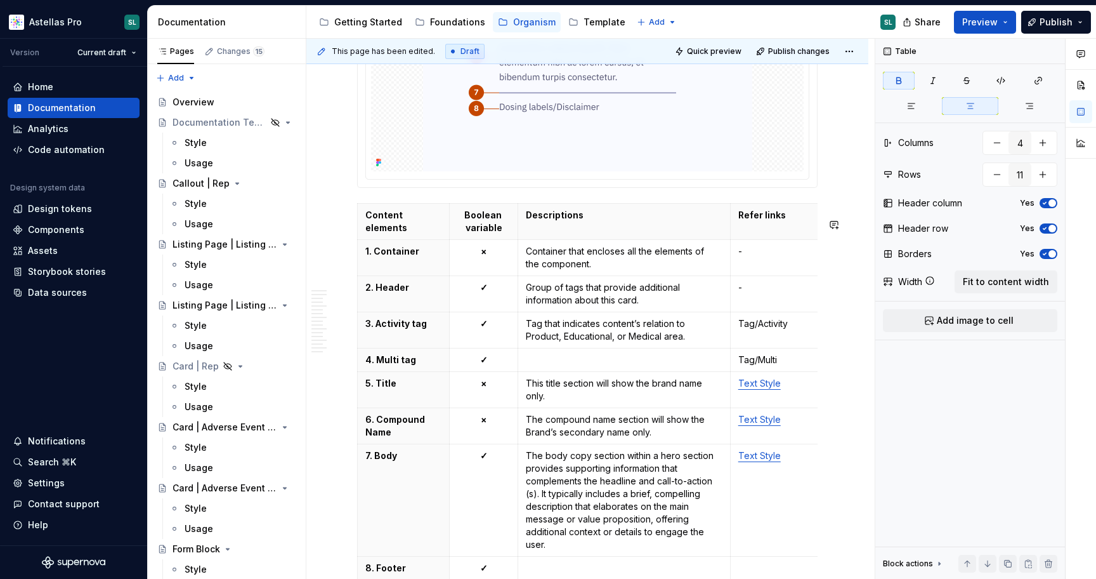
scroll to position [1665, 0]
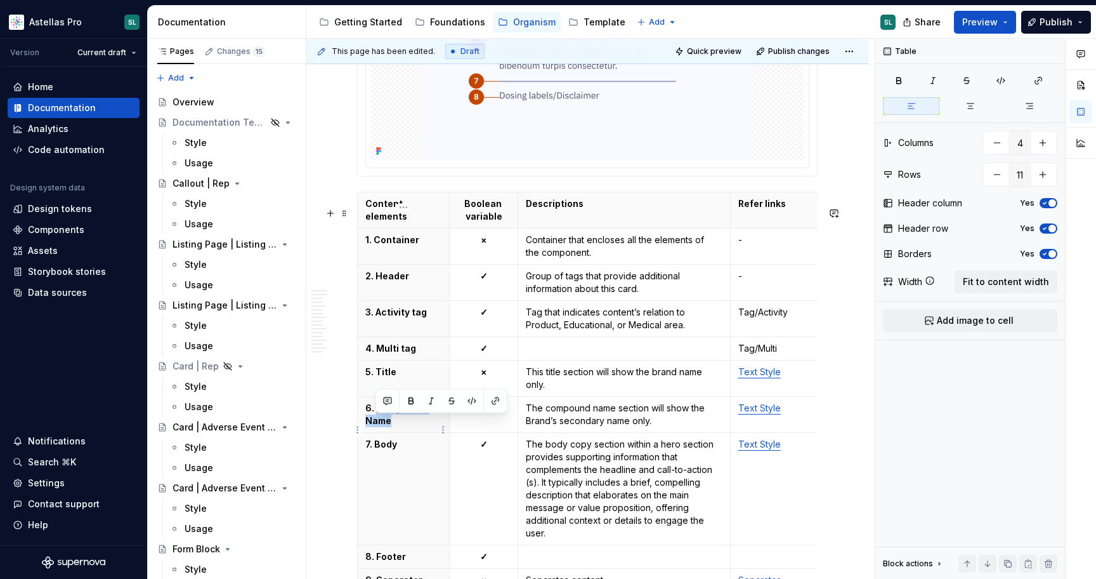
drag, startPoint x: 377, startPoint y: 424, endPoint x: 389, endPoint y: 432, distance: 14.6
click at [389, 427] on p "6. Compound Name" at bounding box center [403, 414] width 76 height 25
drag, startPoint x: 377, startPoint y: 383, endPoint x: 396, endPoint y: 383, distance: 19.7
click at [396, 378] on p "5. Title" at bounding box center [403, 371] width 76 height 13
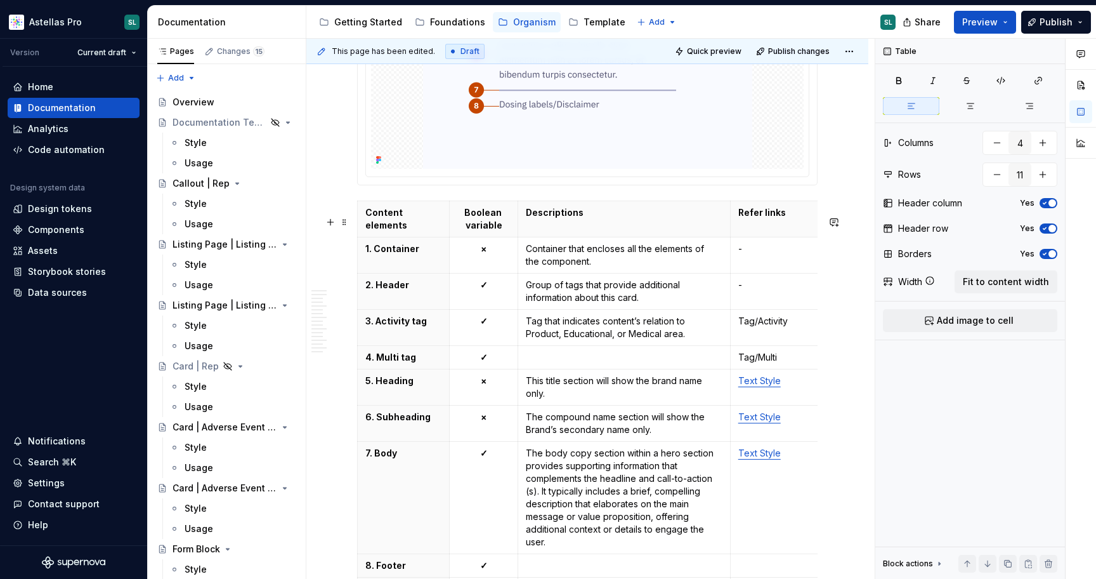
scroll to position [1672, 0]
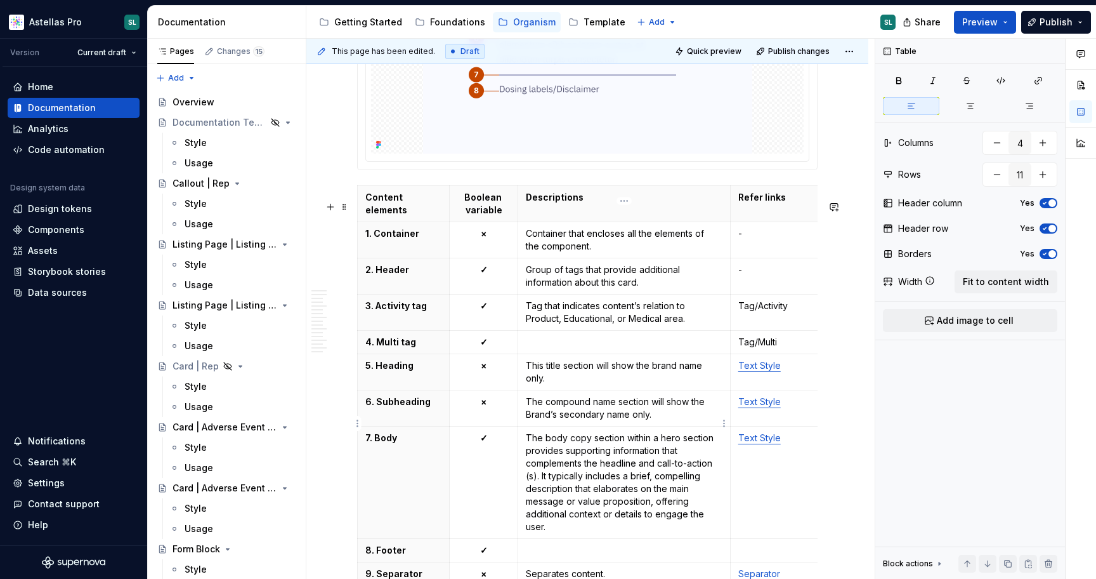
click at [562, 421] on p "The compound name section will show the Brand’s secondary name only." at bounding box center [624, 407] width 197 height 25
click at [667, 421] on p "The compound name section will show the Brand’s secondary name only." at bounding box center [624, 407] width 197 height 25
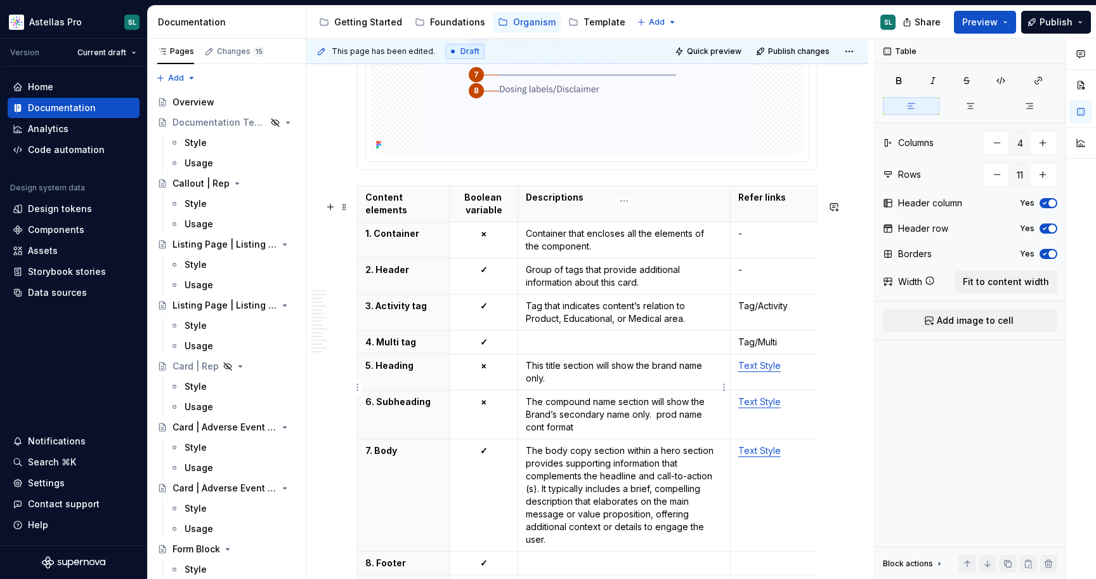
drag, startPoint x: 592, startPoint y: 396, endPoint x: 558, endPoint y: 389, distance: 35.0
click at [558, 384] on p "This title section will show the brand name only." at bounding box center [624, 371] width 197 height 25
drag, startPoint x: 548, startPoint y: 381, endPoint x: 571, endPoint y: 395, distance: 27.1
click at [571, 384] on p "This title section will show the brand name only." at bounding box center [624, 371] width 197 height 25
click at [524, 390] on td "This heading section shows title of the page i.e. Resource title)." at bounding box center [624, 372] width 213 height 36
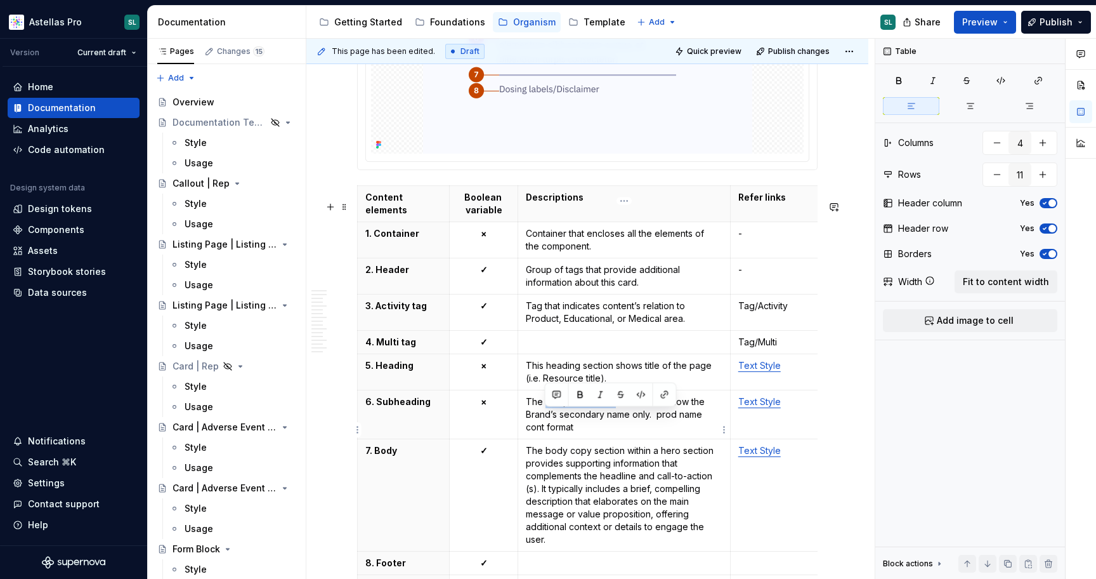
drag, startPoint x: 613, startPoint y: 417, endPoint x: 544, endPoint y: 416, distance: 69.2
click at [544, 416] on p "The compound name section will show the Brand’s secondary name only. prod name …" at bounding box center [624, 414] width 197 height 38
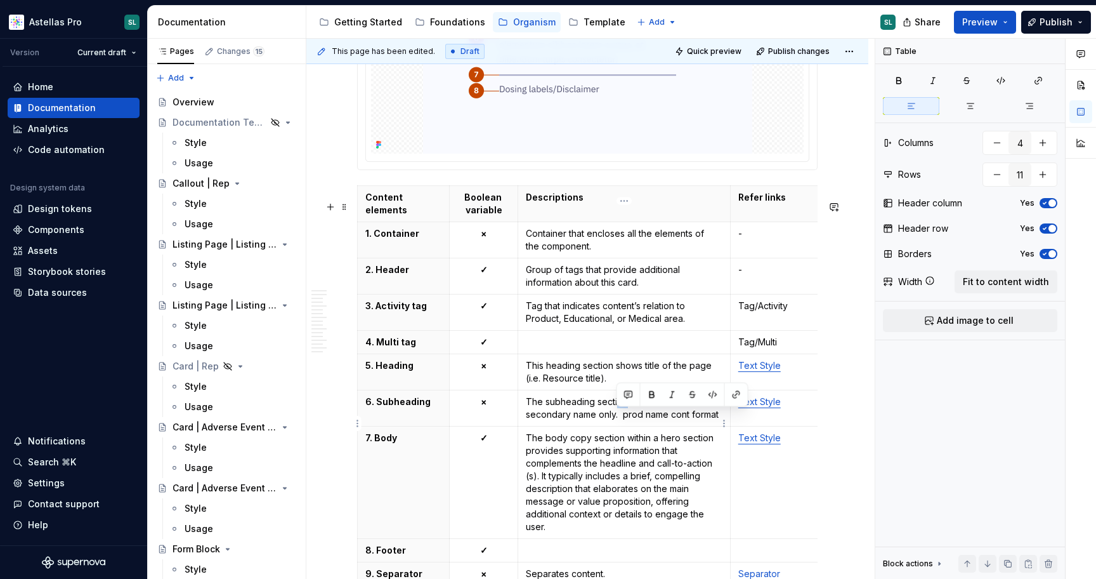
drag, startPoint x: 627, startPoint y: 414, endPoint x: 616, endPoint y: 413, distance: 11.4
click at [616, 413] on p "The subheading section will show the Brand’s secondary name only. prod name con…" at bounding box center [624, 407] width 197 height 25
drag, startPoint x: 669, startPoint y: 414, endPoint x: 598, endPoint y: 414, distance: 71.1
click at [598, 414] on p "The subheading section will show the Brand’s secondary name only. prod name con…" at bounding box center [624, 407] width 197 height 25
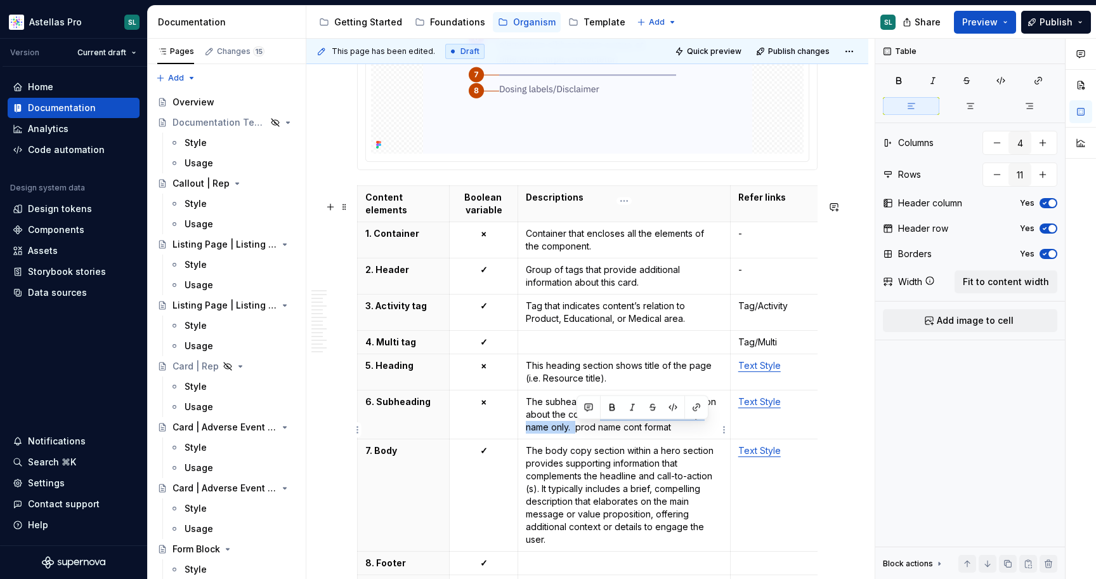
drag, startPoint x: 577, startPoint y: 442, endPoint x: 601, endPoint y: 429, distance: 27.0
click at [601, 429] on p "The subheading shows additional information about the content the Brand’s secon…" at bounding box center [624, 414] width 197 height 38
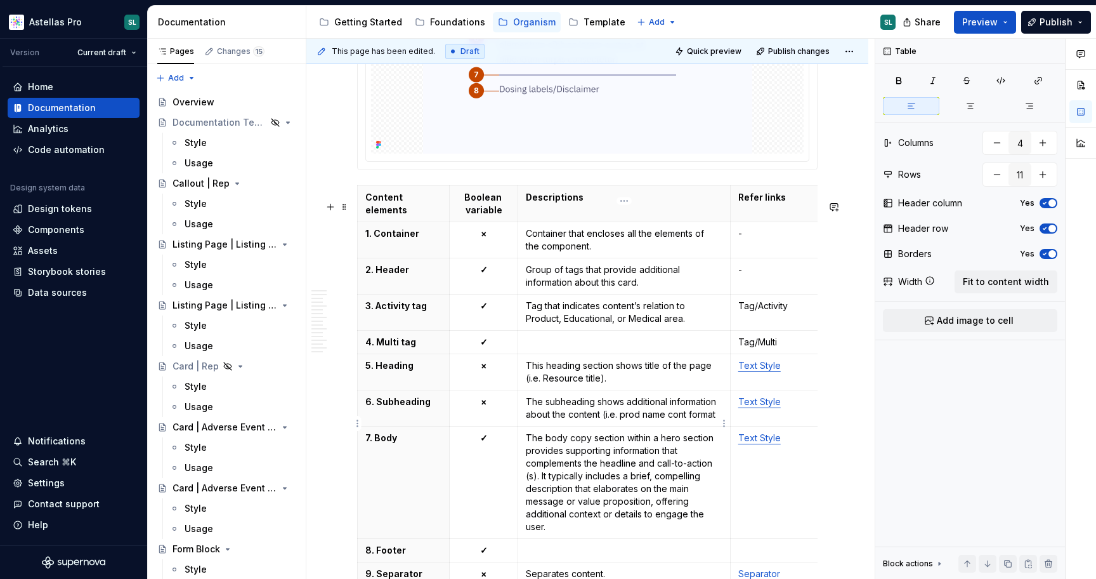
click at [641, 421] on p "The subheading shows additional information about the content (i.e. prod name c…" at bounding box center [624, 407] width 197 height 25
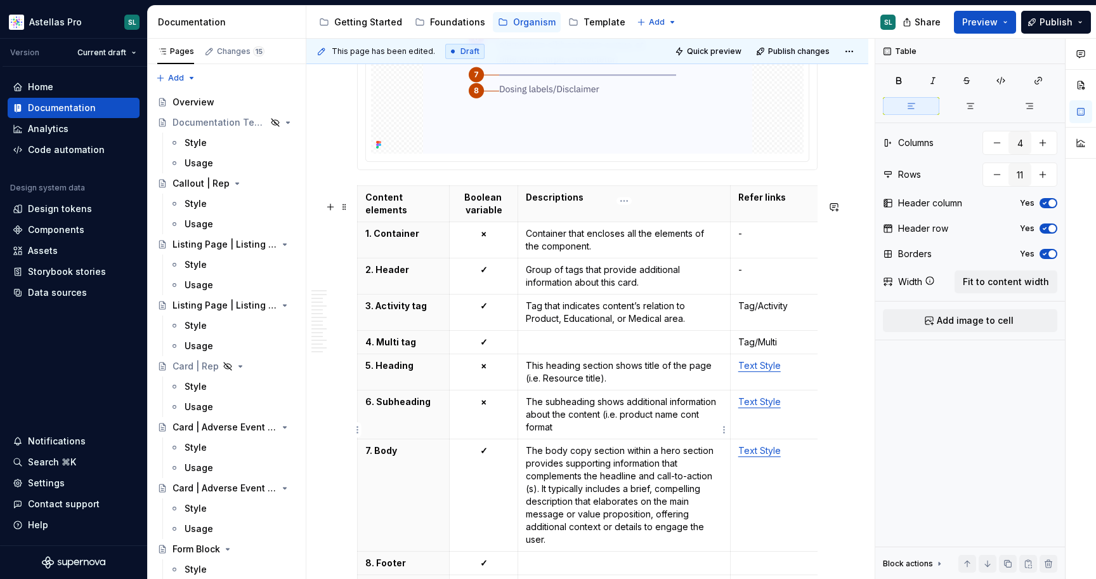
click at [682, 429] on p "The subheading shows additional information about the content (i.e. product nam…" at bounding box center [624, 414] width 197 height 38
click at [699, 430] on p "The subheading shows additional information about the content (i.e. product nam…" at bounding box center [624, 414] width 197 height 38
click at [560, 433] on p "The subheading shows additional information about the content (i.e. product nam…" at bounding box center [624, 414] width 197 height 38
click at [551, 384] on p "This heading section shows title of the page (i.e. Resource title)." at bounding box center [624, 371] width 197 height 25
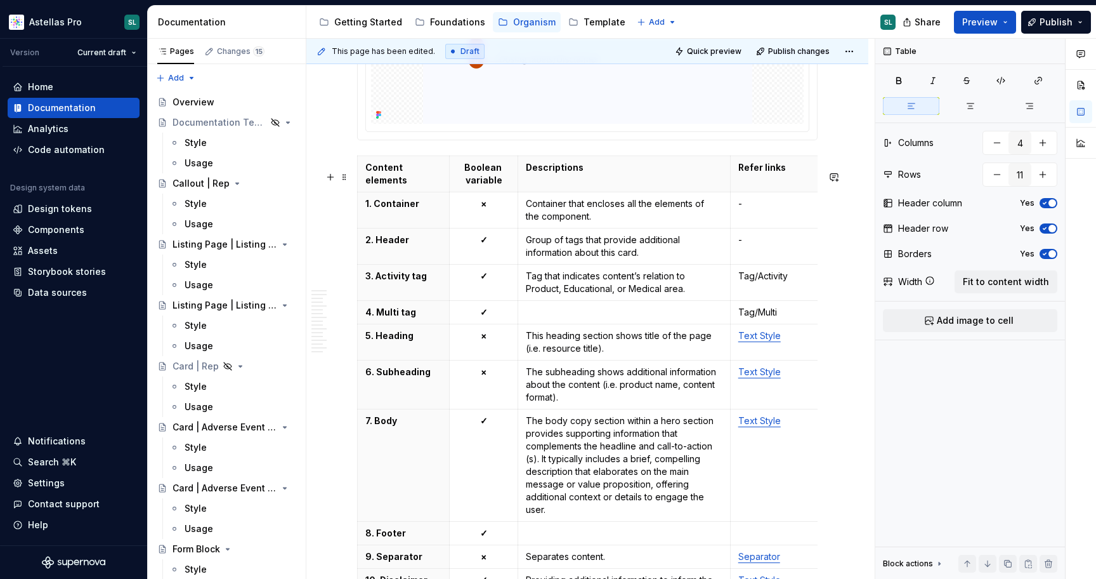
scroll to position [1703, 0]
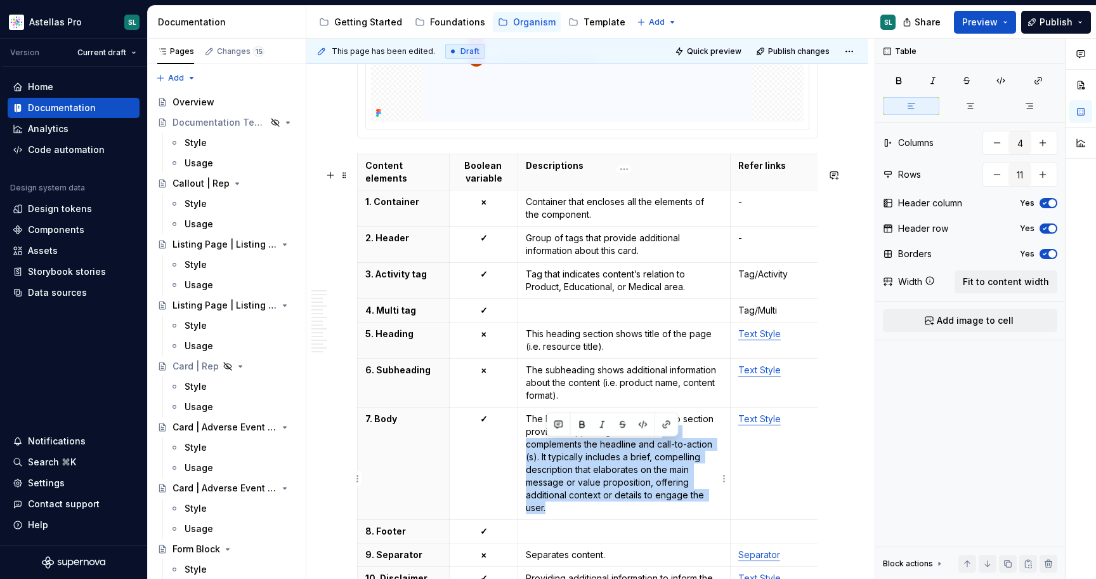
drag, startPoint x: 682, startPoint y: 528, endPoint x: 662, endPoint y: 445, distance: 84.8
click at [662, 445] on p "The body copy section within a hero section provides supporting information tha…" at bounding box center [624, 462] width 197 height 101
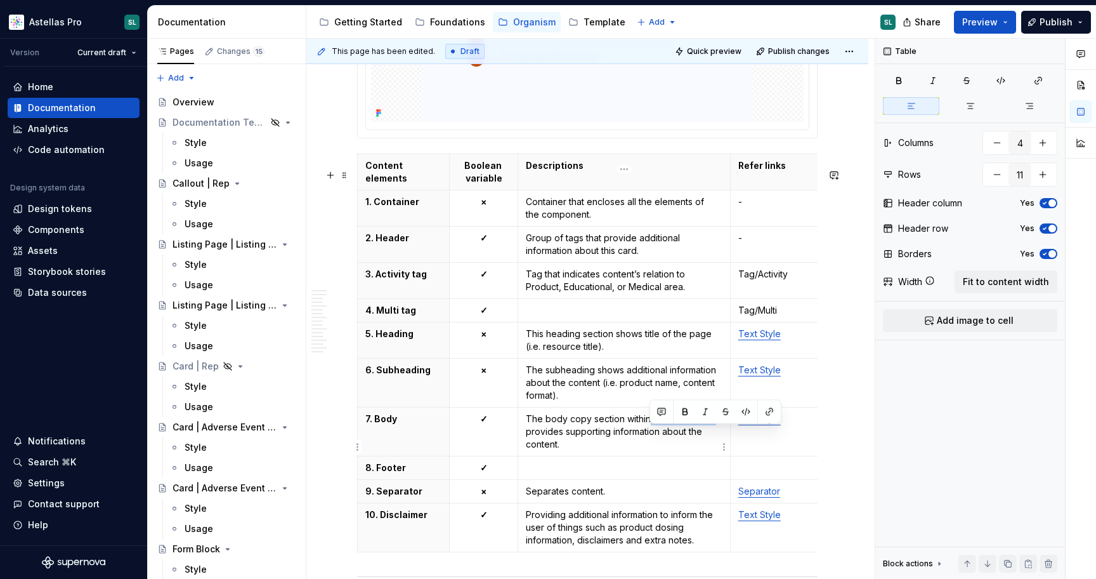
drag, startPoint x: 650, startPoint y: 433, endPoint x: 714, endPoint y: 429, distance: 63.6
click at [714, 429] on p "The body copy section within a hero section provides supporting information abo…" at bounding box center [624, 431] width 197 height 38
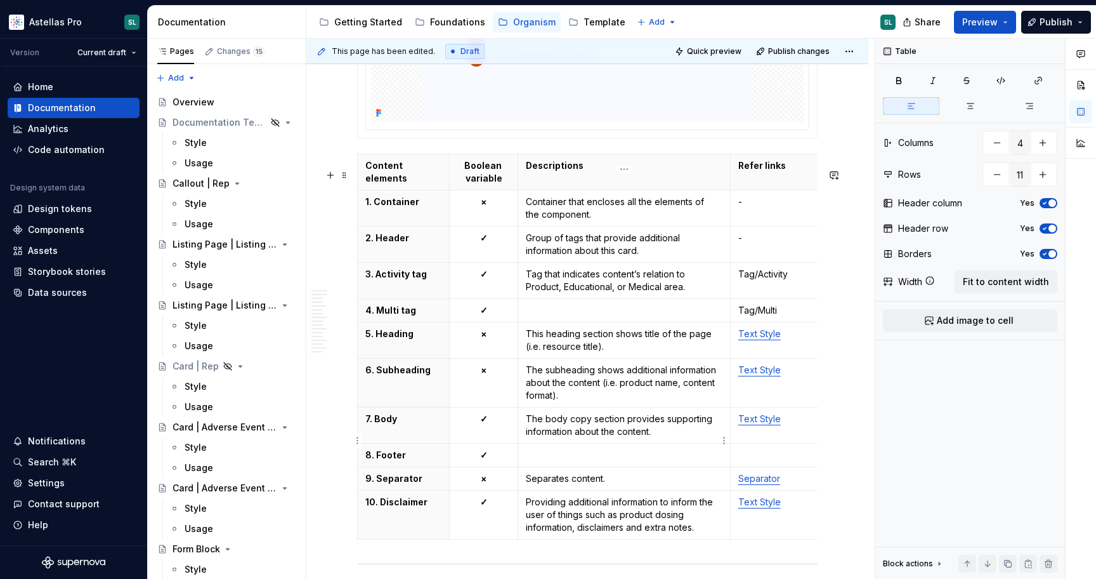
click at [661, 438] on p "The body copy section provides supporting information about the content." at bounding box center [624, 424] width 197 height 25
click at [574, 461] on p at bounding box center [624, 454] width 197 height 13
drag, startPoint x: 620, startPoint y: 435, endPoint x: 592, endPoint y: 435, distance: 28.5
click at [592, 435] on p "The body copy section provides supporting information about the content on the …" at bounding box center [624, 424] width 197 height 25
click at [580, 461] on p "Sec" at bounding box center [624, 454] width 197 height 13
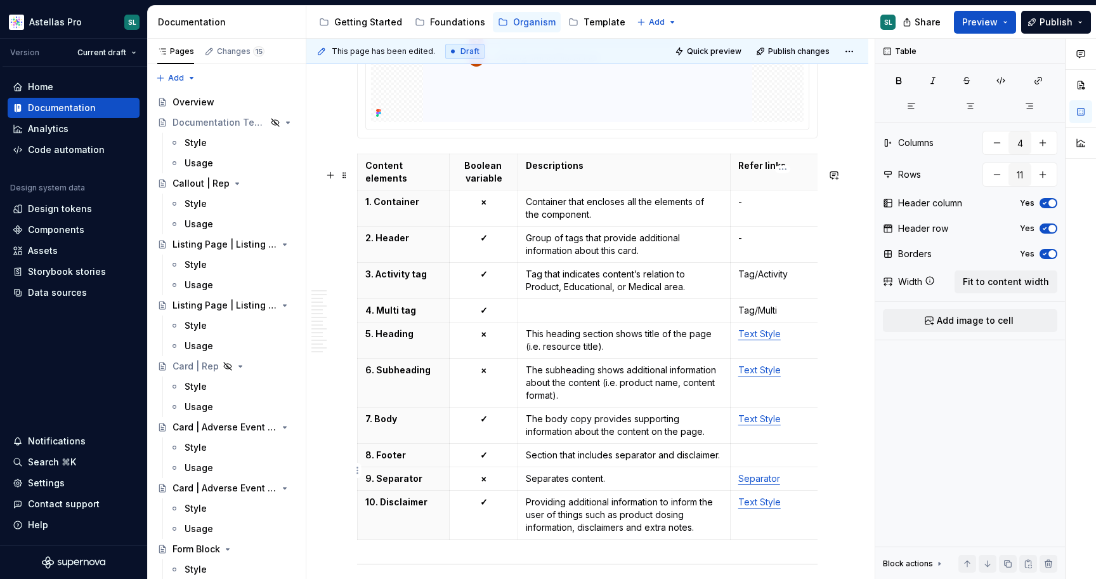
click at [764, 461] on p at bounding box center [782, 454] width 89 height 13
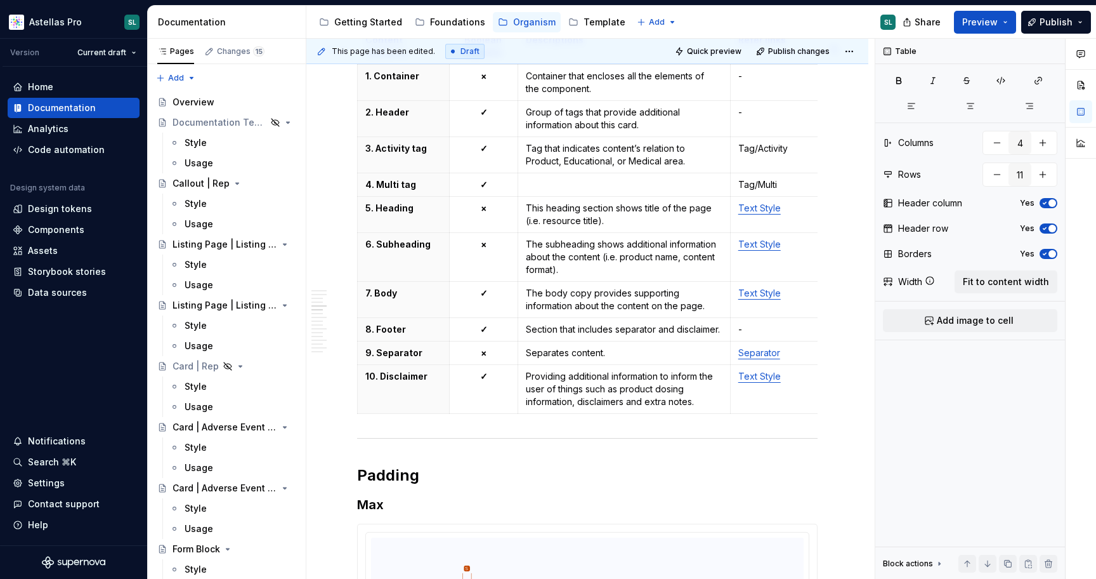
scroll to position [1824, 0]
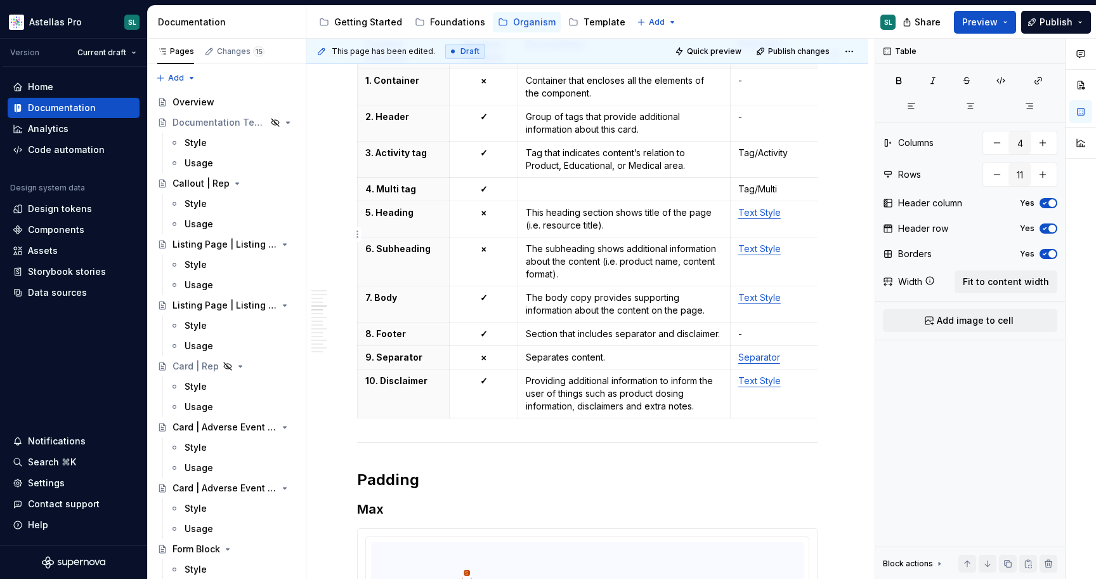
click at [752, 218] on link "Text Style" at bounding box center [759, 212] width 43 height 11
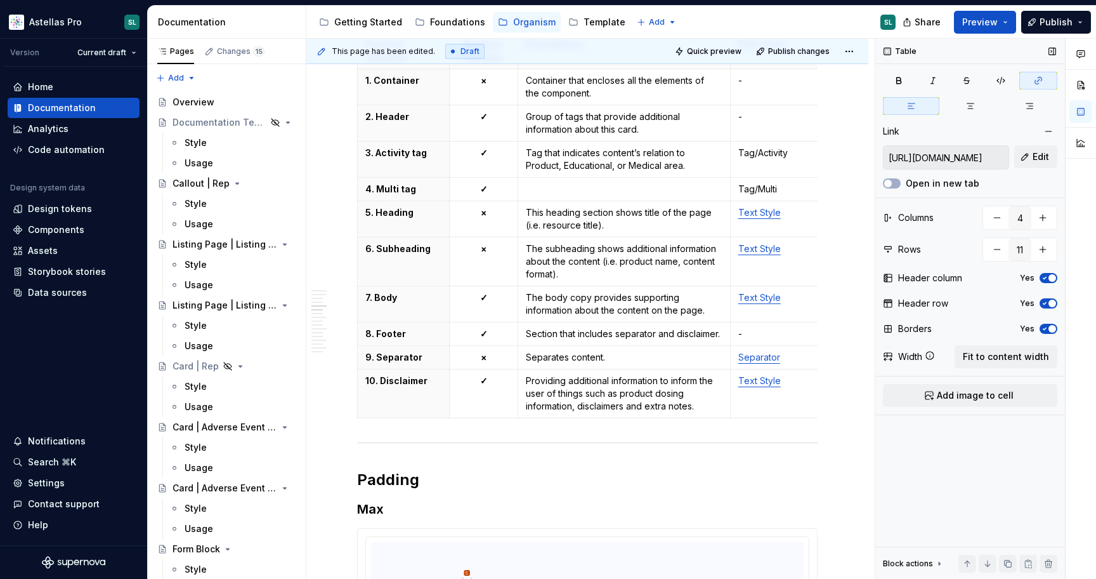
click at [926, 155] on input "[URL][DOMAIN_NAME]" at bounding box center [946, 157] width 125 height 23
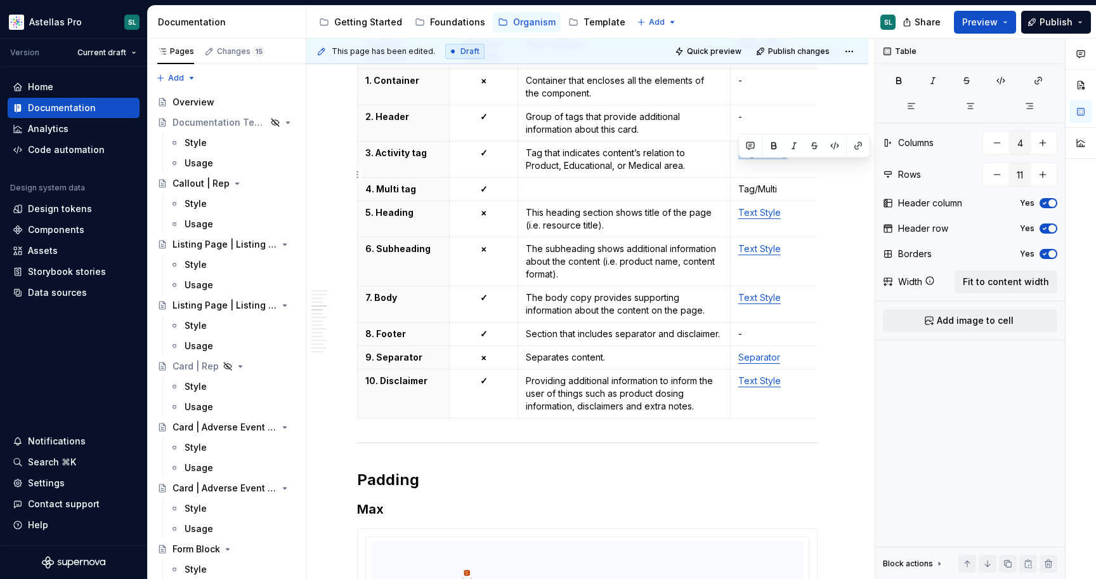
drag, startPoint x: 793, startPoint y: 171, endPoint x: 738, endPoint y: 171, distance: 54.6
click at [738, 159] on p "Tag/Activity" at bounding box center [782, 153] width 89 height 13
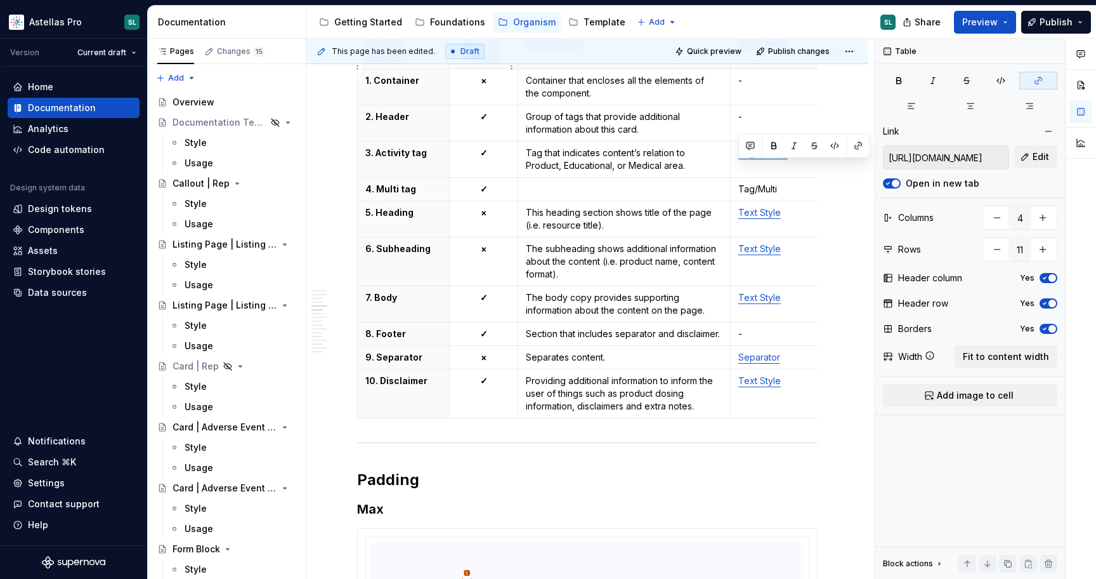
type textarea "*"
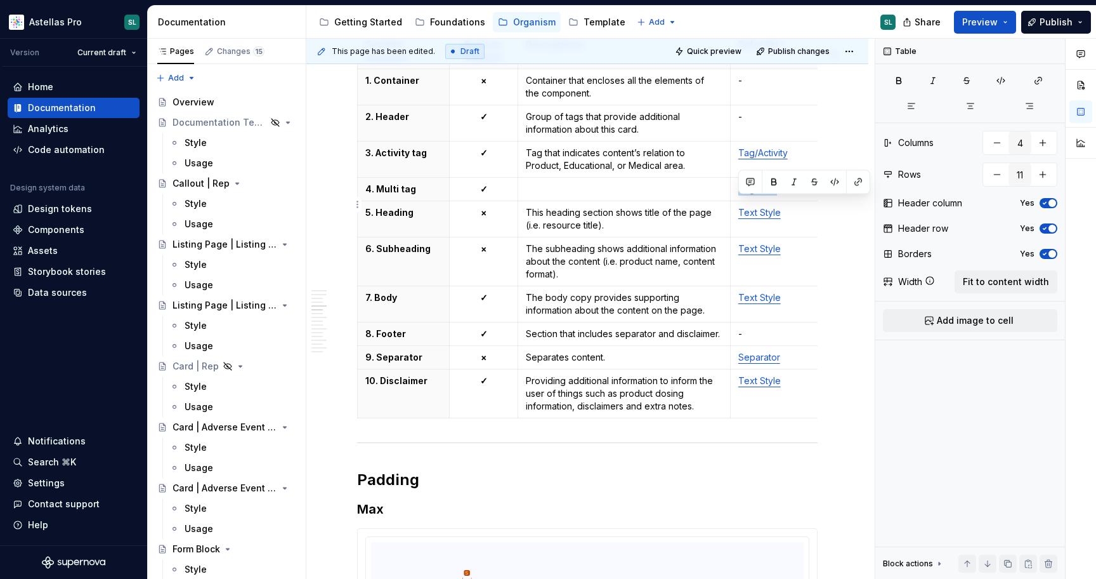
drag, startPoint x: 787, startPoint y: 200, endPoint x: 736, endPoint y: 200, distance: 50.7
click at [736, 200] on td "Tag/Multi" at bounding box center [782, 189] width 105 height 23
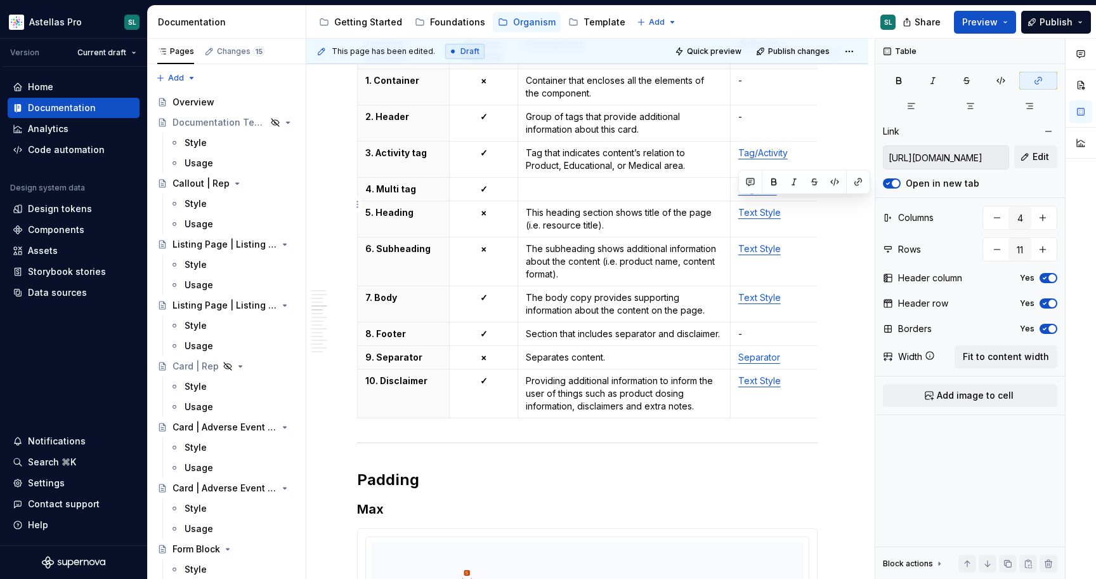
click at [757, 194] on link "Tag/Multi" at bounding box center [757, 188] width 39 height 11
click at [757, 158] on link "Tag/Activity" at bounding box center [762, 152] width 49 height 11
click at [760, 158] on link "Tag/ | Activity" at bounding box center [767, 152] width 58 height 11
click at [759, 194] on link "Tag/ | Multi" at bounding box center [761, 188] width 47 height 11
type input "[URL][DOMAIN_NAME]"
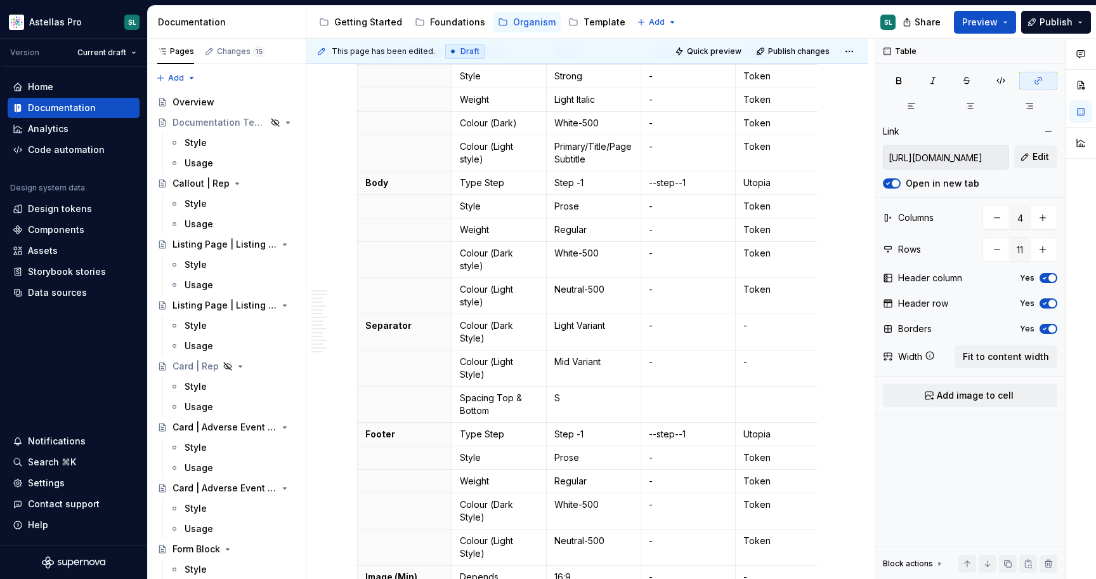
scroll to position [0, 0]
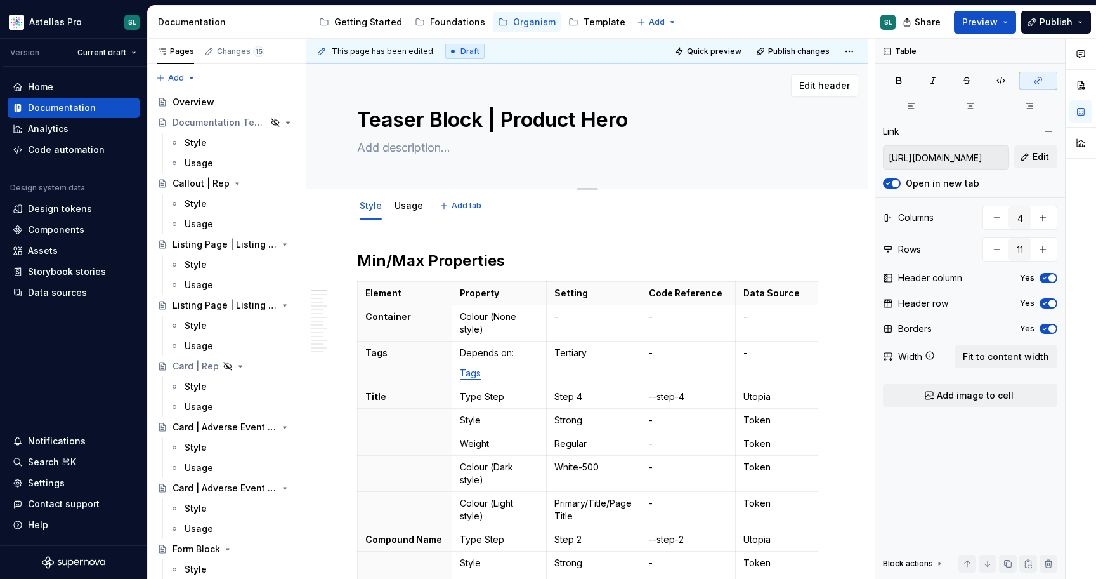
click at [488, 128] on textarea "Teaser Block | Product Hero" at bounding box center [585, 120] width 461 height 30
type textarea "*"
type textarea "C"
type textarea "*"
type textarea "Co"
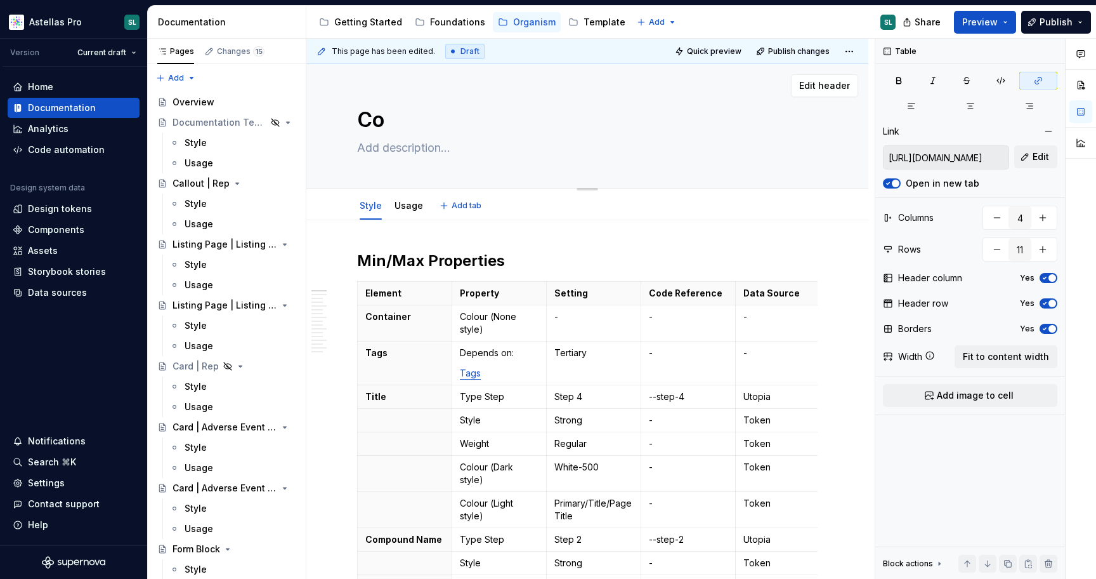
type textarea "*"
type textarea "Con"
type textarea "*"
type textarea "Cont"
type textarea "*"
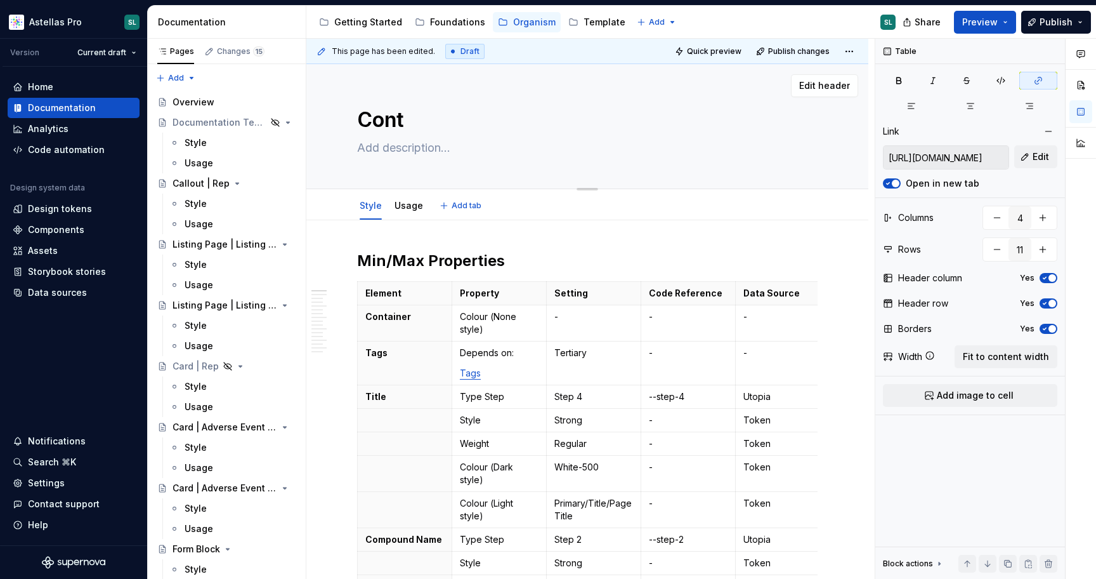
type textarea "[PERSON_NAME]"
type textarea "*"
type textarea "Conten"
type textarea "*"
type textarea "Content"
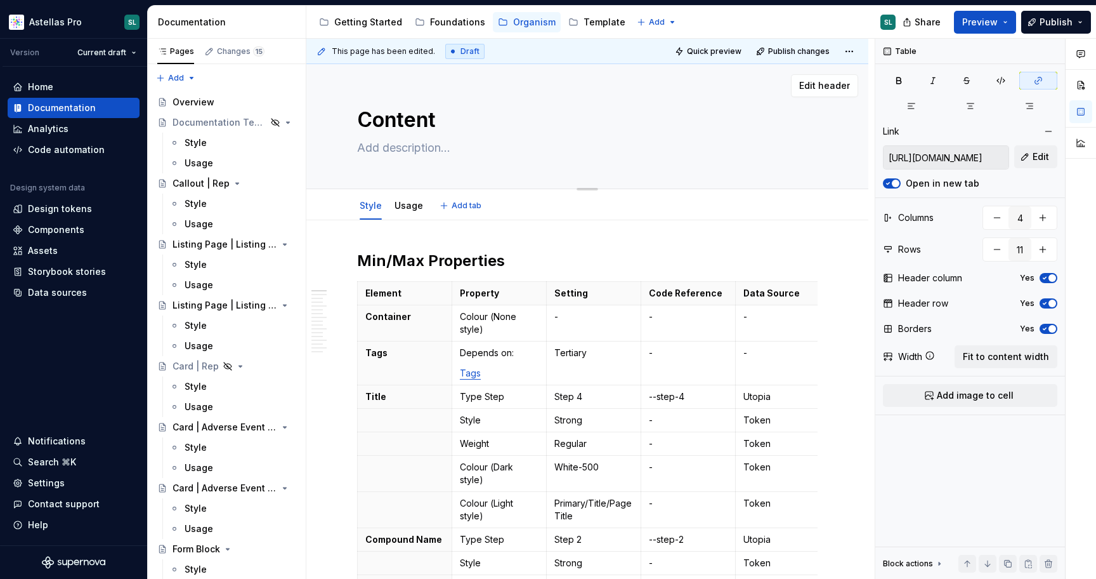
type textarea "*"
type textarea "Content"
type textarea "*"
type textarea "Content H"
type textarea "*"
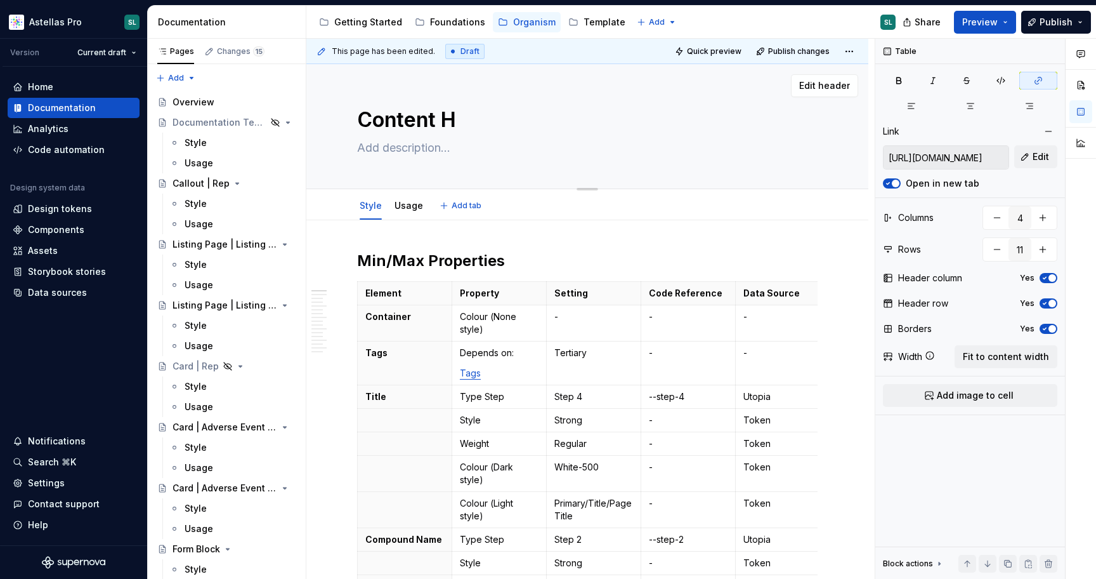
type textarea "Content He"
type textarea "*"
type textarea "Content Her"
type textarea "*"
type textarea "Content Hero"
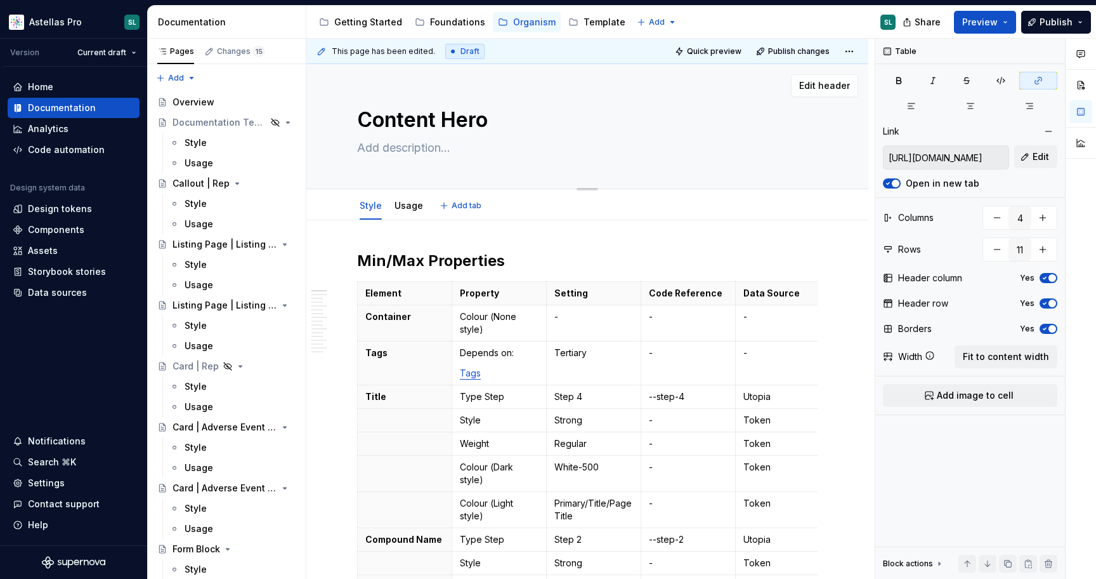
type textarea "*"
type textarea "Content Hero"
type textarea "*"
type textarea "Content Hero |"
type textarea "*"
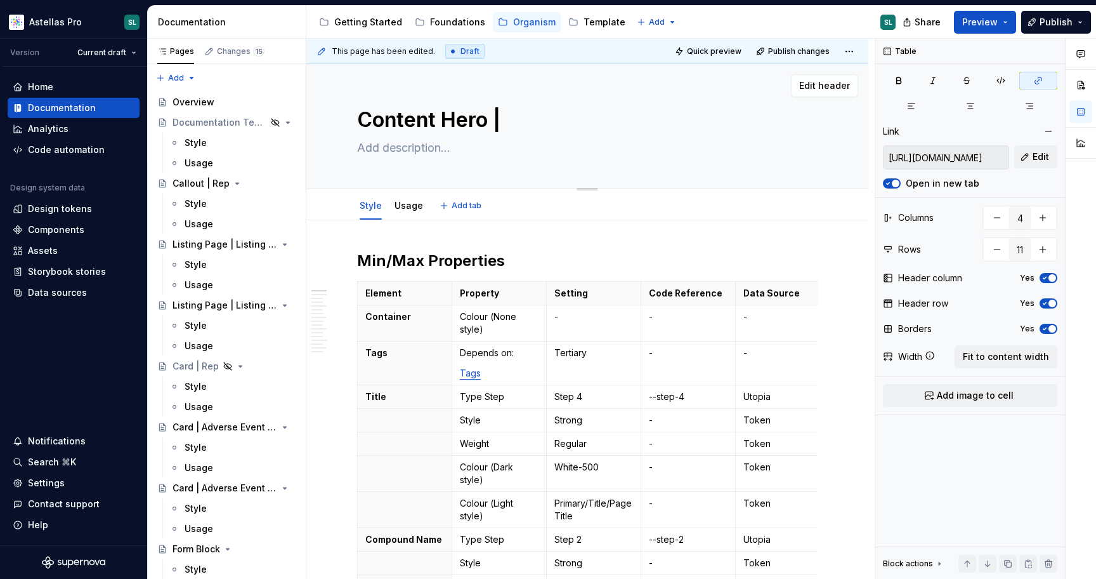
type textarea "Content Hero |"
type textarea "*"
type textarea "Content Hero | t"
type textarea "*"
type textarea "Content Hero | te"
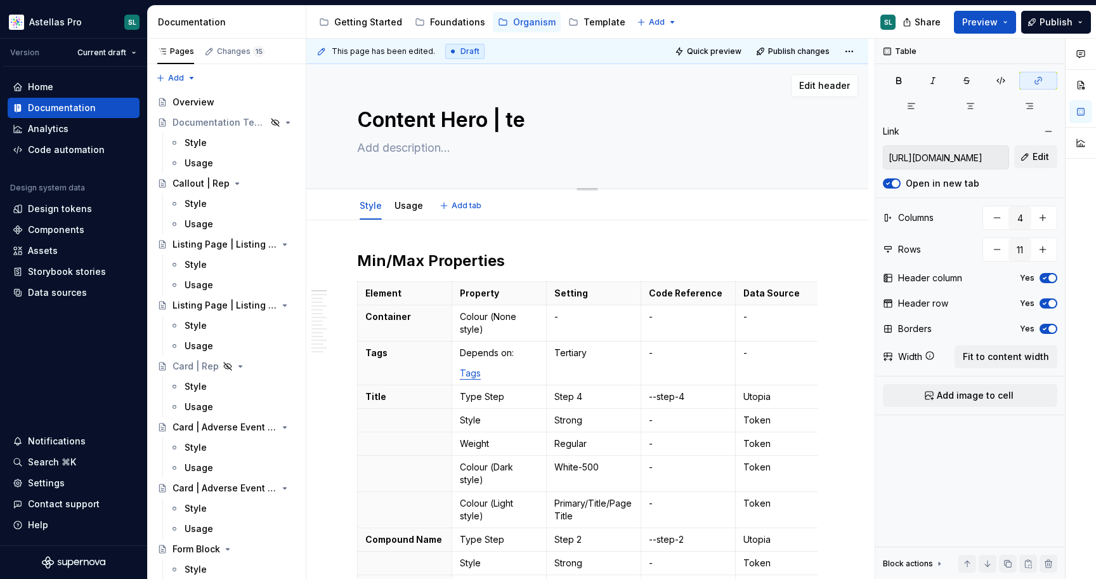
type textarea "*"
type textarea "Content Hero | tea"
type textarea "*"
type textarea "Content Hero | teas"
type textarea "*"
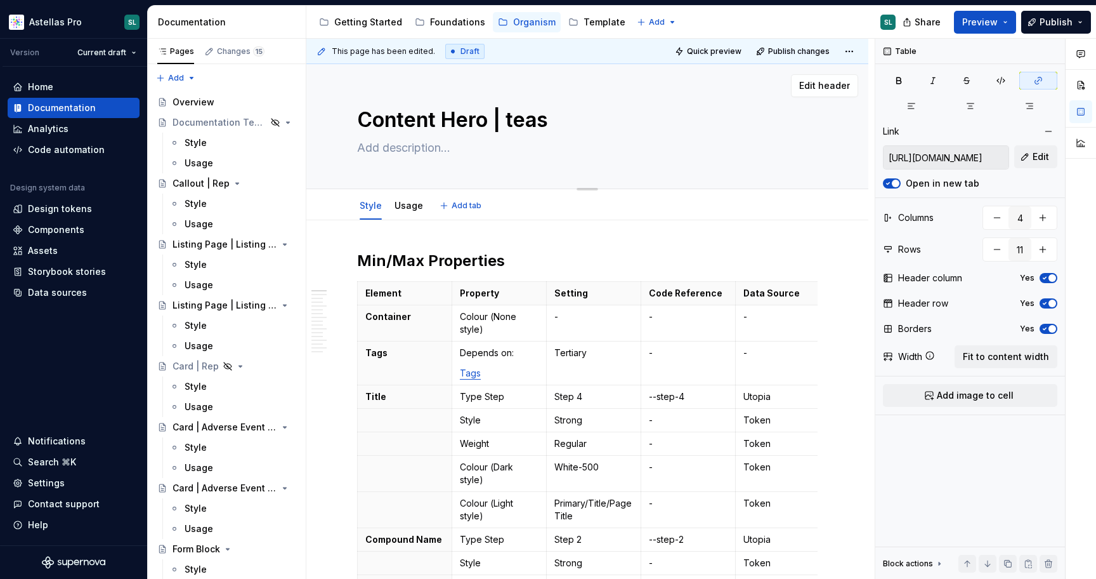
type textarea "Content Hero | tea"
type textarea "*"
type textarea "Content Hero | te"
type textarea "*"
type textarea "Content Hero | t"
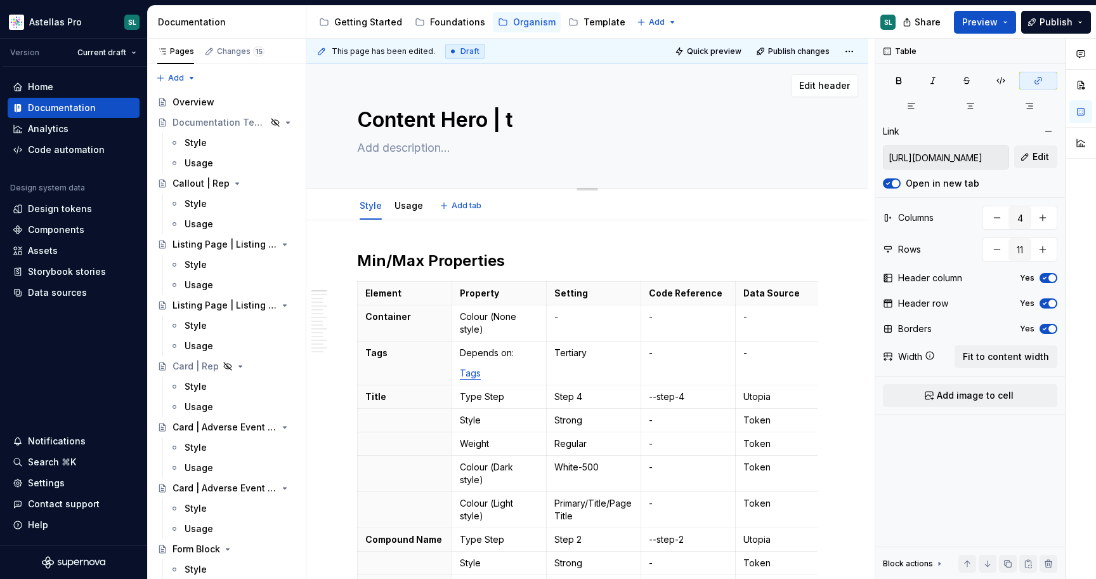
type textarea "*"
type textarea "Content Hero |"
type textarea "*"
type textarea "Content Hero | T"
type textarea "*"
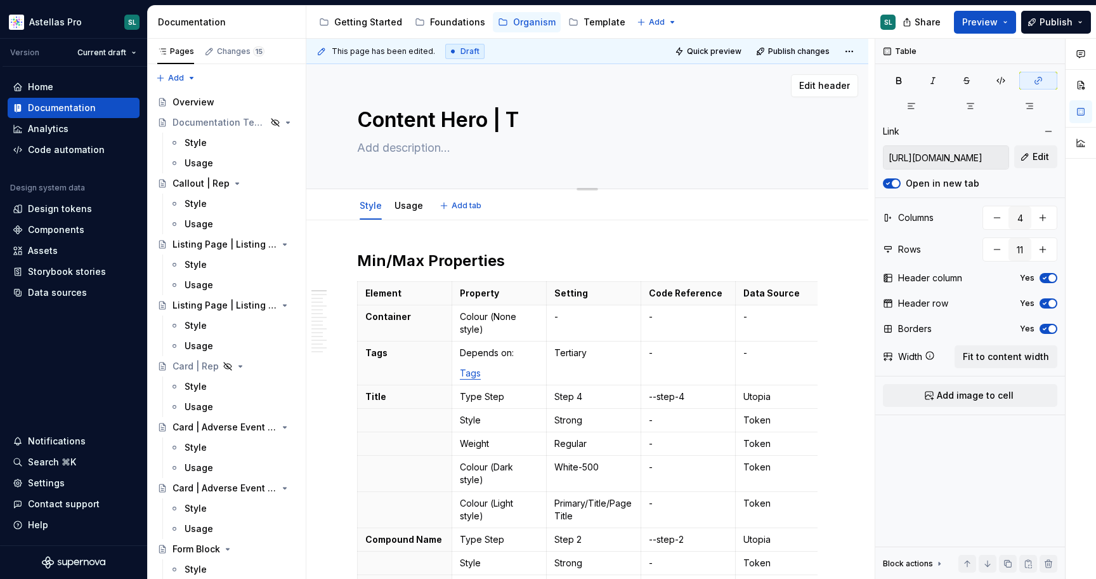
type textarea "Content Hero | Te"
type textarea "*"
type textarea "Content Hero | Teas"
type textarea "*"
type textarea "Content Hero | Tease"
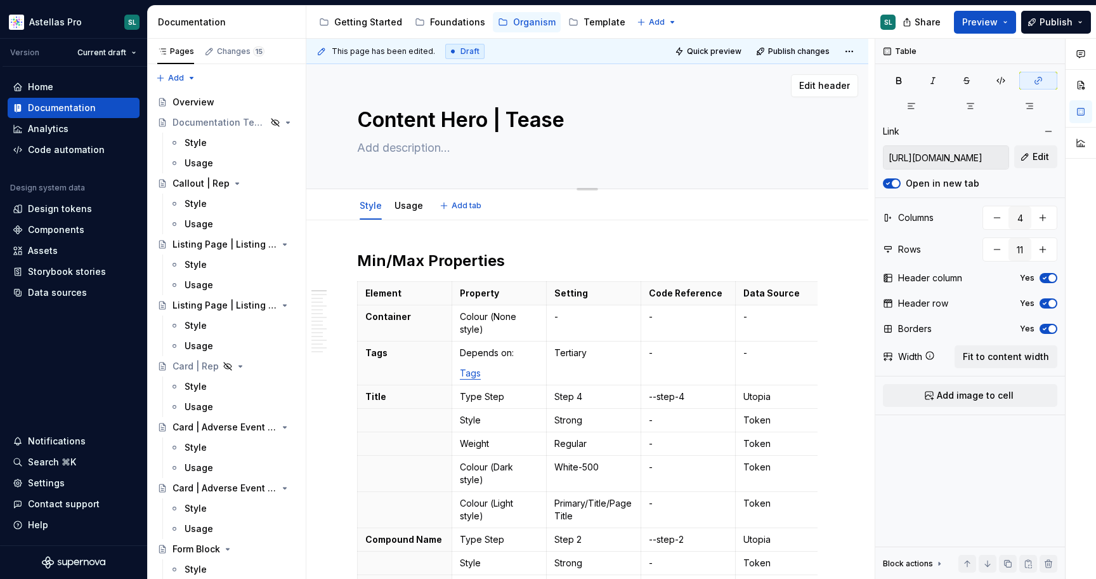
type textarea "*"
type textarea "Content Hero | Teaser"
type textarea "*"
type textarea "Content Hero | Teaser"
type textarea "*"
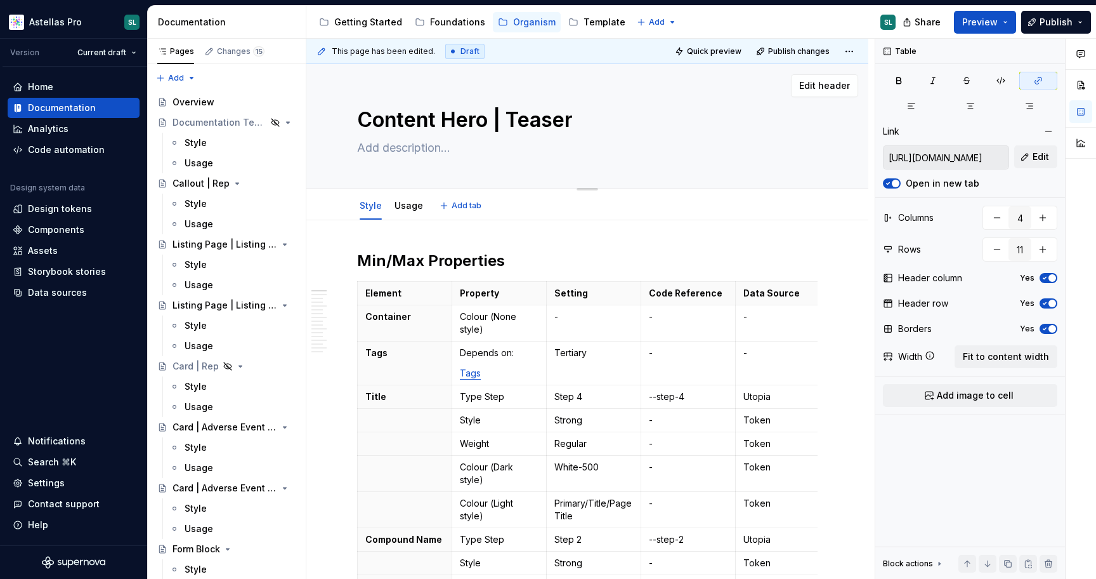
type textarea "Content Hero | Teaser b"
type textarea "*"
type textarea "Content Hero | Teaser bl"
type textarea "*"
type textarea "Content Hero | Teaser blo"
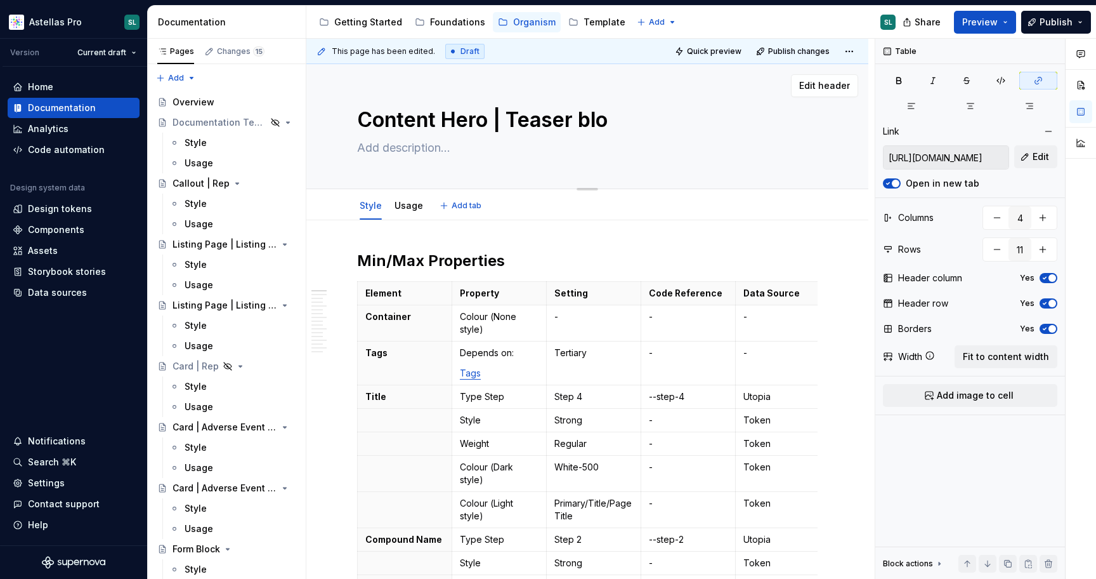
type textarea "*"
type textarea "Content Hero | Teaser bloc"
type textarea "*"
type textarea "Content Hero | Teaser block"
click at [454, 121] on textarea "Content Hero | Teaser block" at bounding box center [585, 120] width 461 height 30
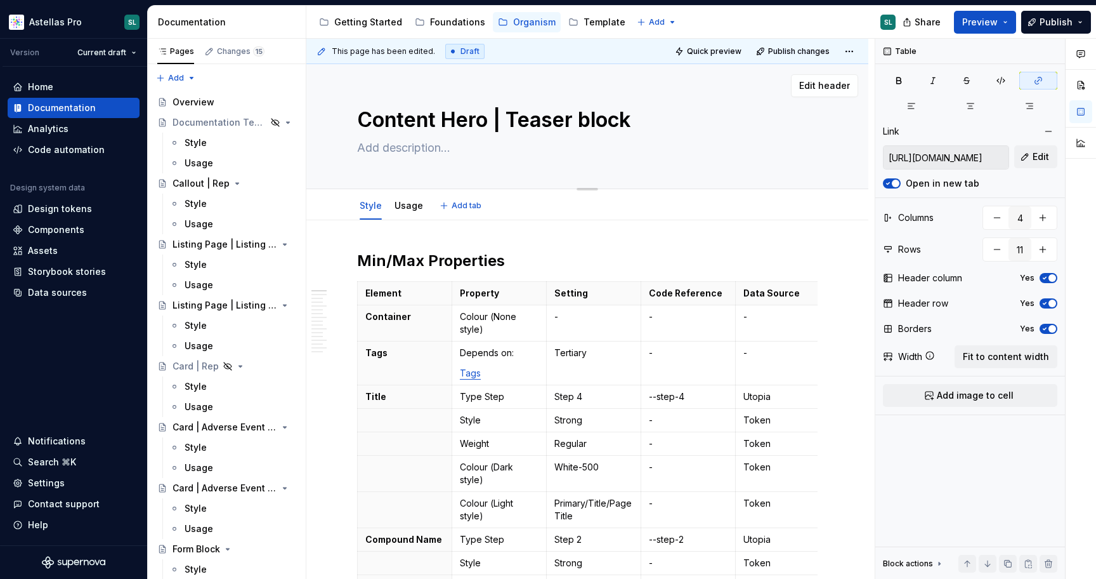
type textarea "*"
type textarea "Content ero | Teaser block"
type textarea "*"
type textarea "Content hero | Teaser block"
type textarea "*"
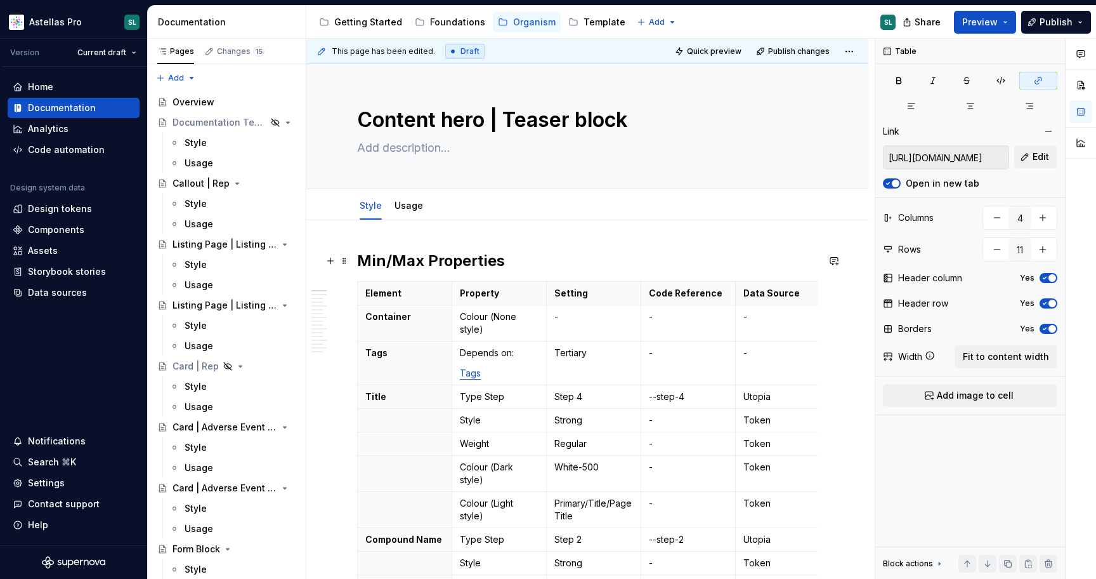
type textarea "Content hero | Teaser block"
click at [424, 258] on h2 "Min/Max Properties" at bounding box center [587, 261] width 461 height 20
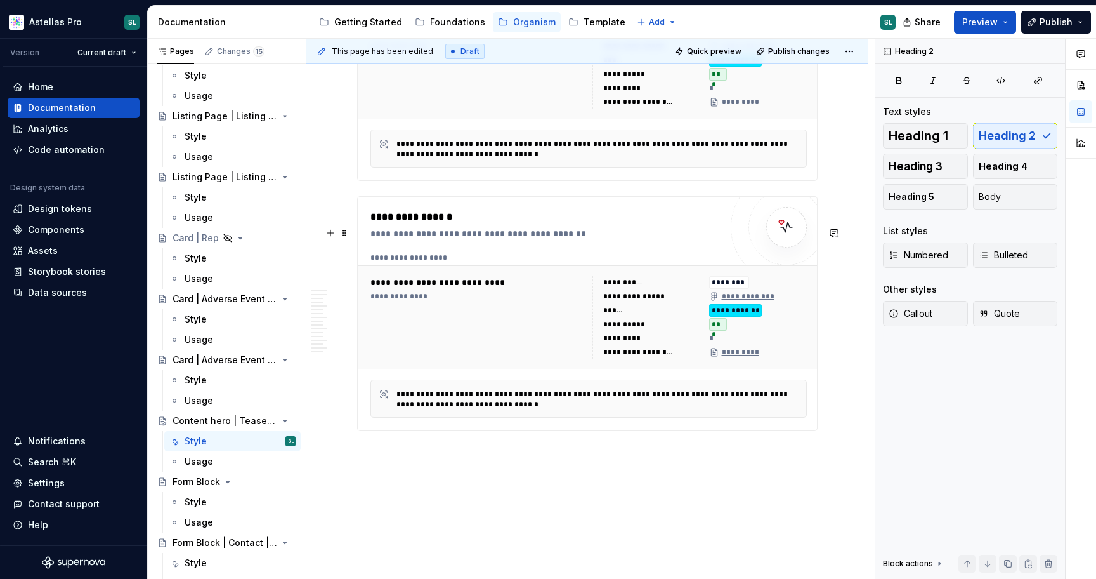
scroll to position [5347, 0]
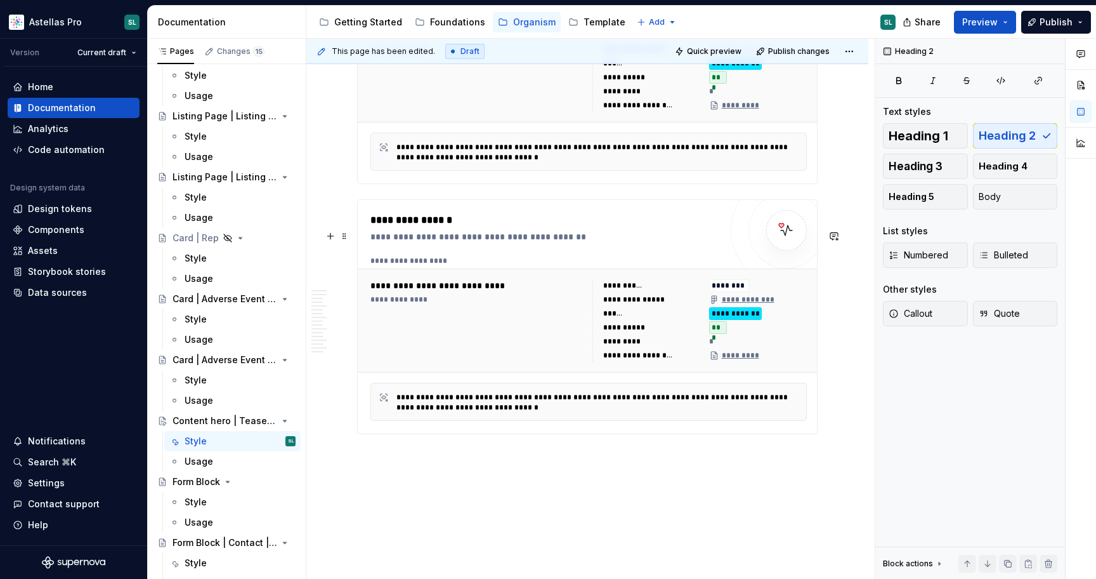
click at [557, 348] on div "**********" at bounding box center [477, 320] width 214 height 82
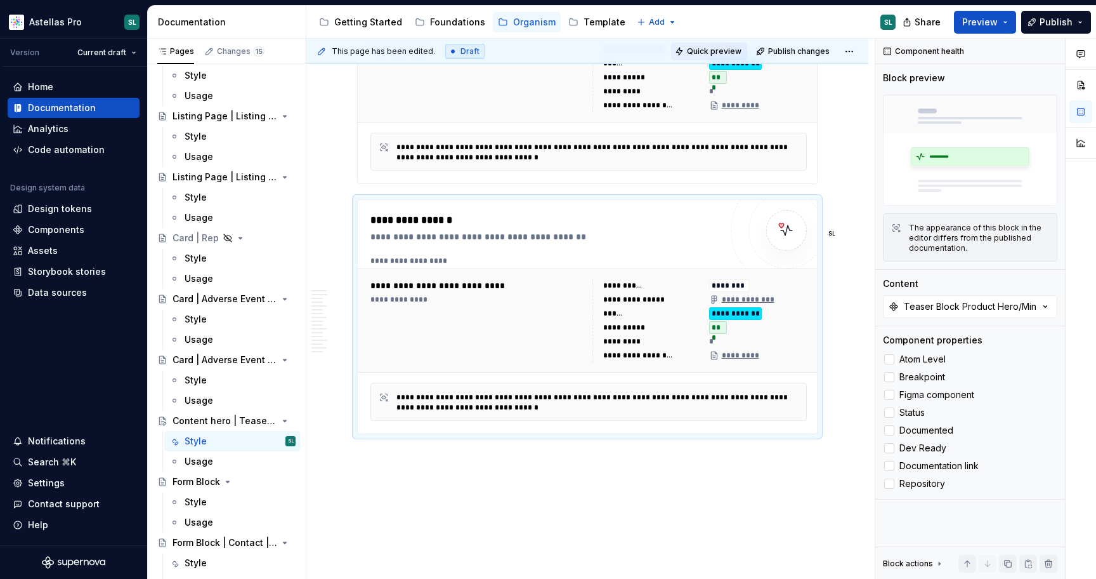
type textarea "*"
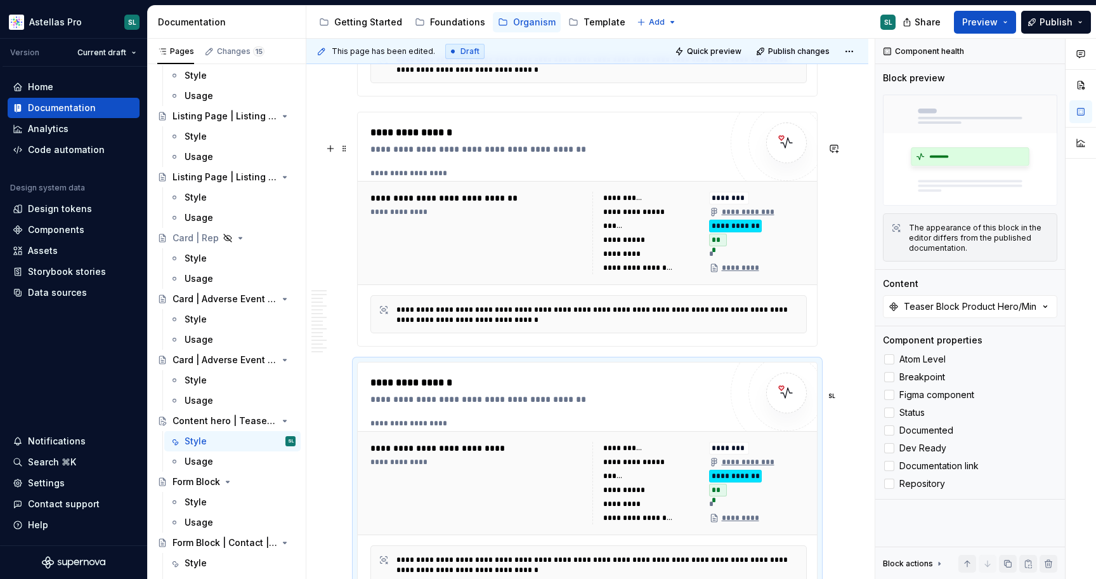
scroll to position [5145, 0]
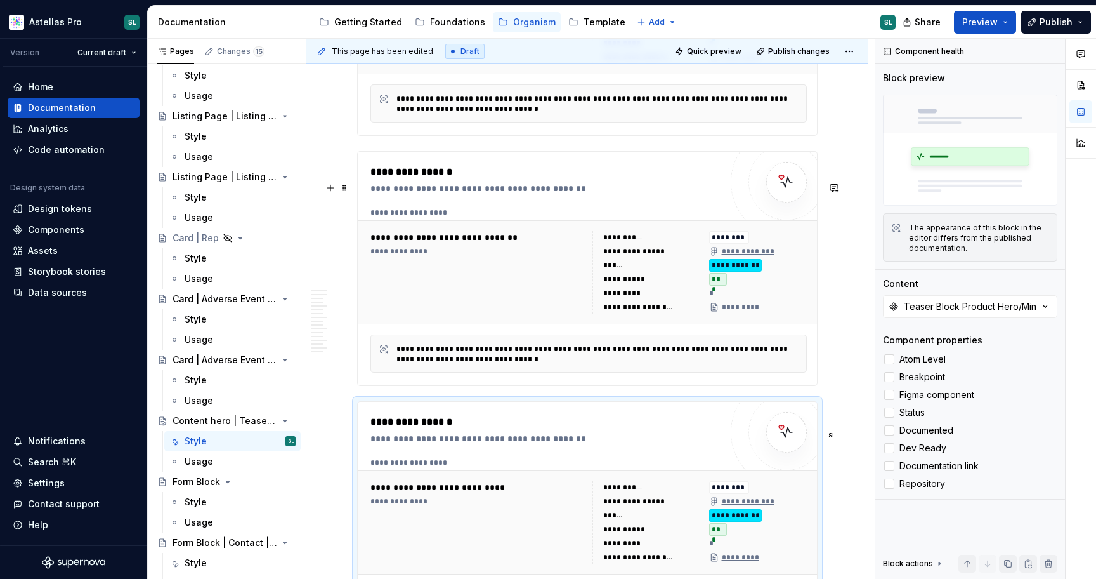
click at [651, 272] on div "******" at bounding box center [652, 265] width 98 height 13
click at [343, 183] on span at bounding box center [344, 188] width 10 height 18
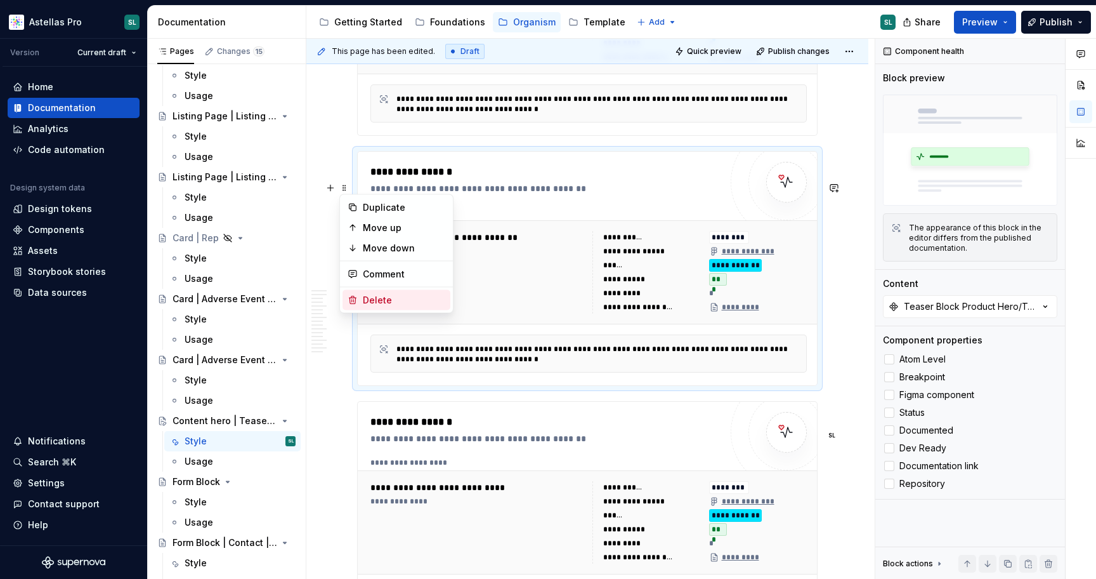
click at [384, 292] on div "Delete" at bounding box center [397, 300] width 108 height 20
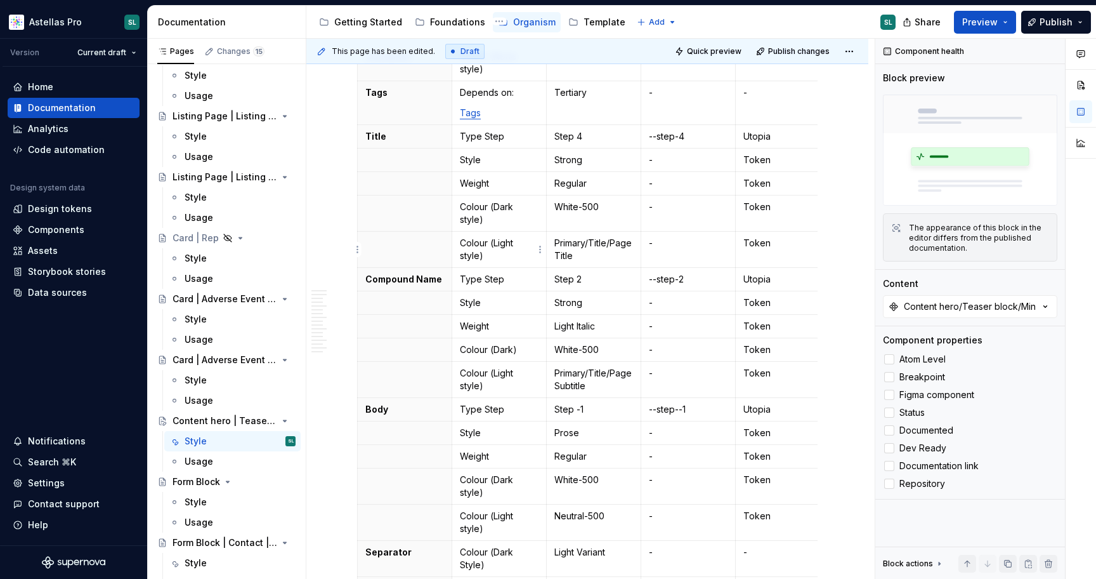
scroll to position [0, 0]
